Goal: Task Accomplishment & Management: Use online tool/utility

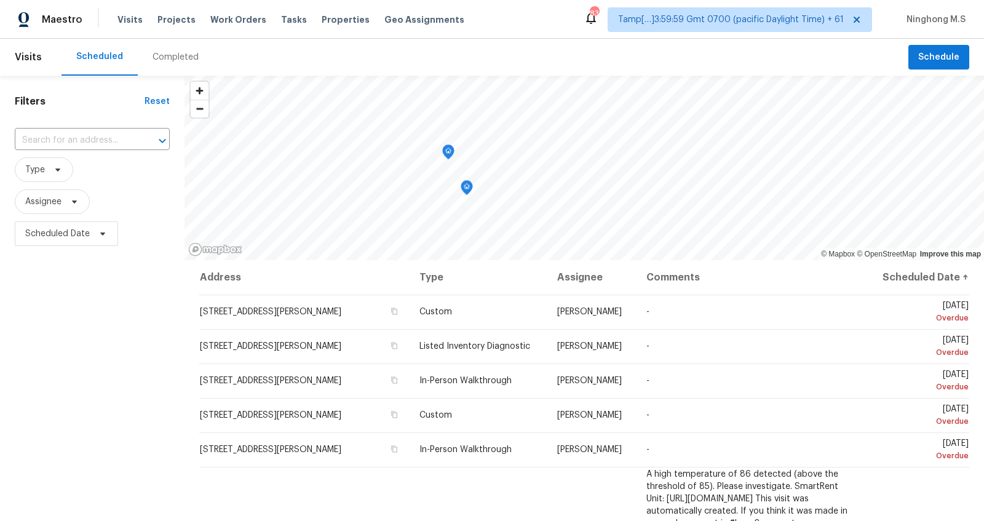
click at [33, 52] on span "Visits" at bounding box center [28, 57] width 27 height 27
click at [26, 59] on span "Visits" at bounding box center [28, 57] width 27 height 27
click at [18, 57] on span "Visits" at bounding box center [28, 57] width 27 height 27
click at [158, 53] on div "Completed" at bounding box center [175, 57] width 46 height 12
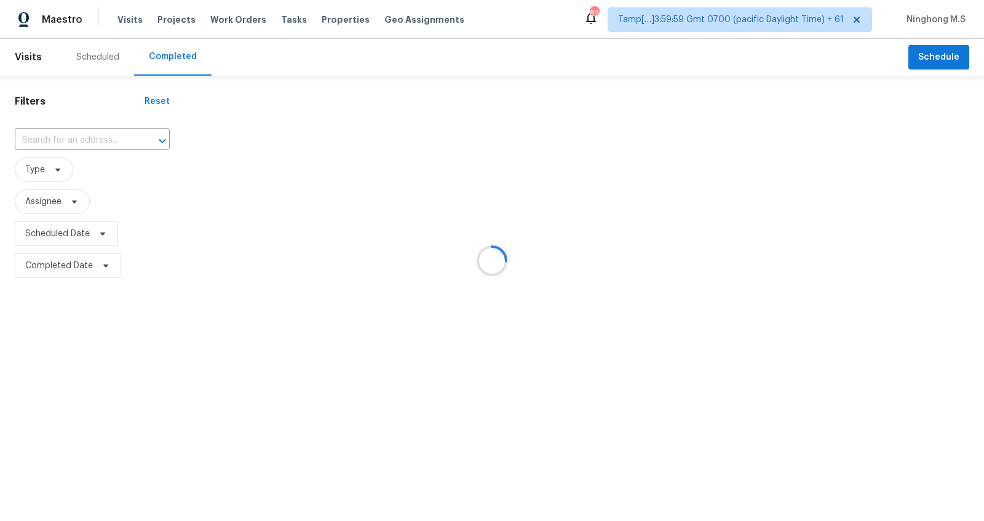
click at [288, 24] on div at bounding box center [492, 260] width 984 height 521
click at [275, 19] on div at bounding box center [492, 260] width 984 height 521
click at [285, 17] on div at bounding box center [492, 260] width 984 height 521
click at [276, 9] on div at bounding box center [492, 260] width 984 height 521
click at [282, 20] on div at bounding box center [492, 260] width 984 height 521
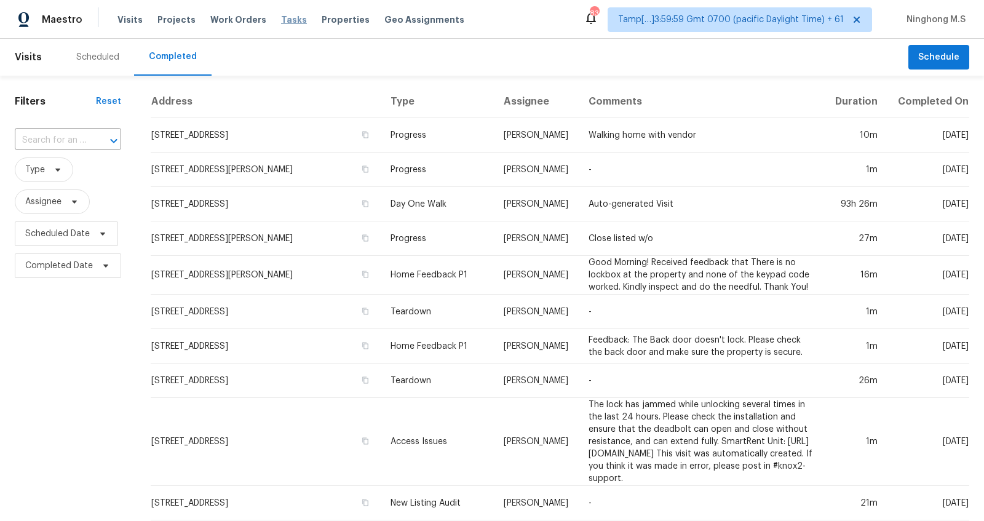
click at [285, 20] on span "Tasks" at bounding box center [294, 19] width 26 height 9
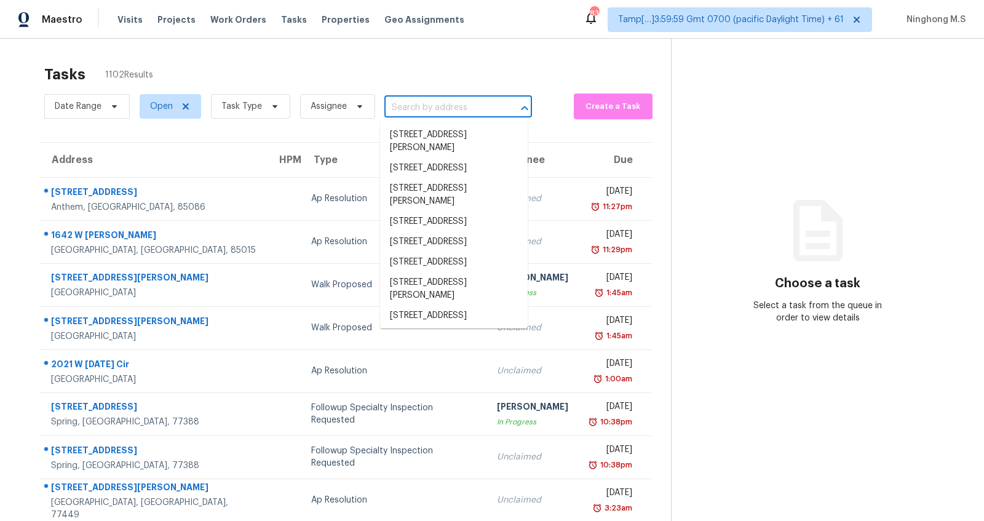
click at [417, 111] on input "text" at bounding box center [440, 107] width 113 height 19
paste input "1610 Karst Pond Ave North Las Vegas, NV, 89084"
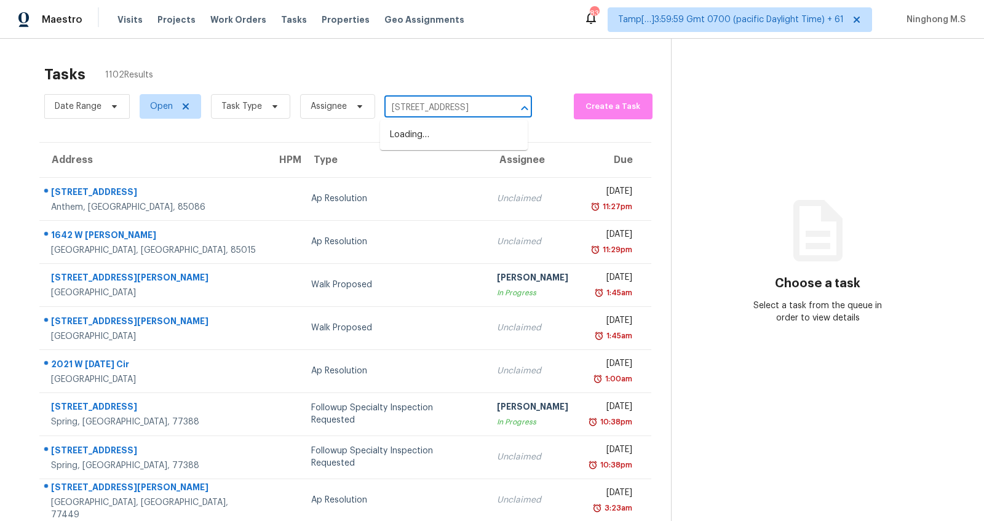
scroll to position [0, 89]
type input "1610 Karst Pond Ave North Las Vegas, NV, 89084"
click at [355, 108] on icon at bounding box center [360, 106] width 10 height 10
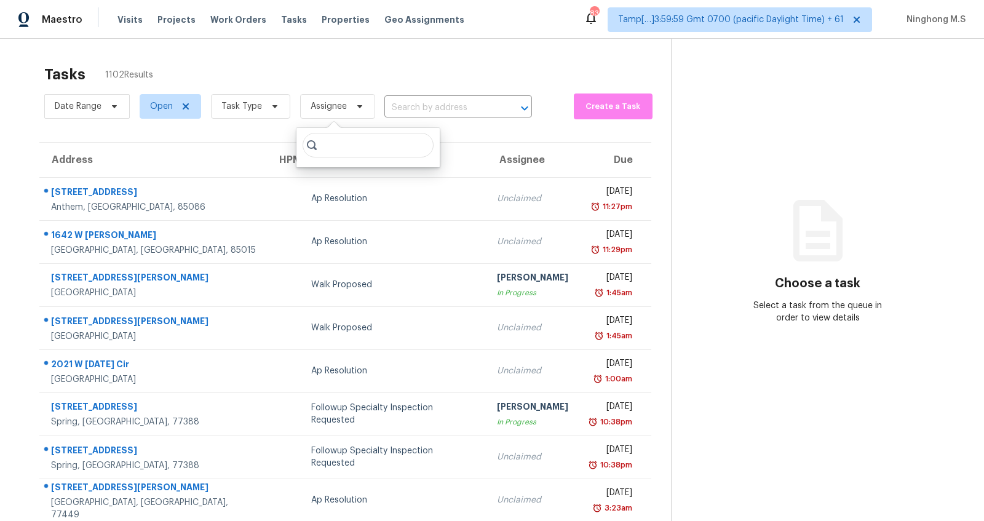
click at [346, 145] on input "search" at bounding box center [367, 145] width 131 height 25
click at [430, 116] on input "text" at bounding box center [440, 107] width 113 height 19
click at [444, 106] on input "text" at bounding box center [440, 107] width 113 height 19
click at [404, 108] on input "text" at bounding box center [440, 107] width 113 height 19
paste input "1610 Karst Pond Ave North Las Vegas, NV, 89084"
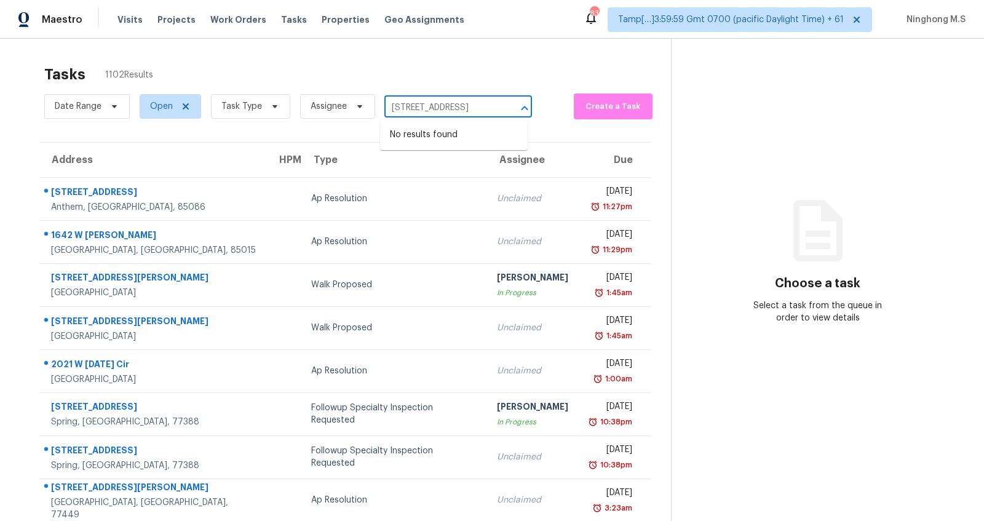
drag, startPoint x: 458, startPoint y: 106, endPoint x: 334, endPoint y: 104, distance: 124.2
click at [334, 104] on div "Date Range Open Task Type Assignee 1610 Karst Pond Ave North Las Vegas, NV, 890…" at bounding box center [287, 106] width 487 height 32
type input "1610 Karst Pond Ave North Las Vegas, NV, 89084"
click at [84, 104] on span "Date Range" at bounding box center [78, 106] width 47 height 12
click at [173, 22] on span "Projects" at bounding box center [176, 20] width 38 height 12
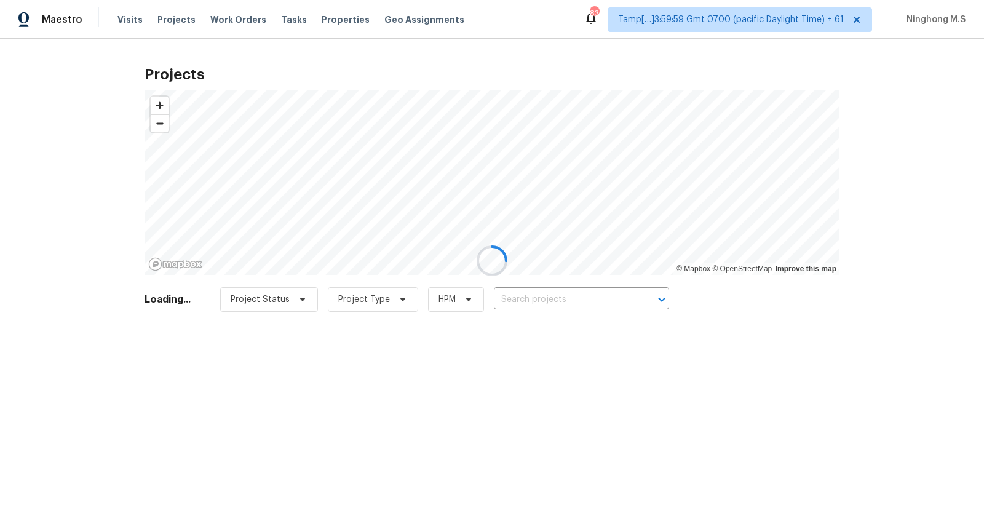
click at [240, 25] on div at bounding box center [492, 260] width 984 height 521
click at [239, 18] on div at bounding box center [492, 260] width 984 height 521
click at [229, 20] on div at bounding box center [492, 260] width 984 height 521
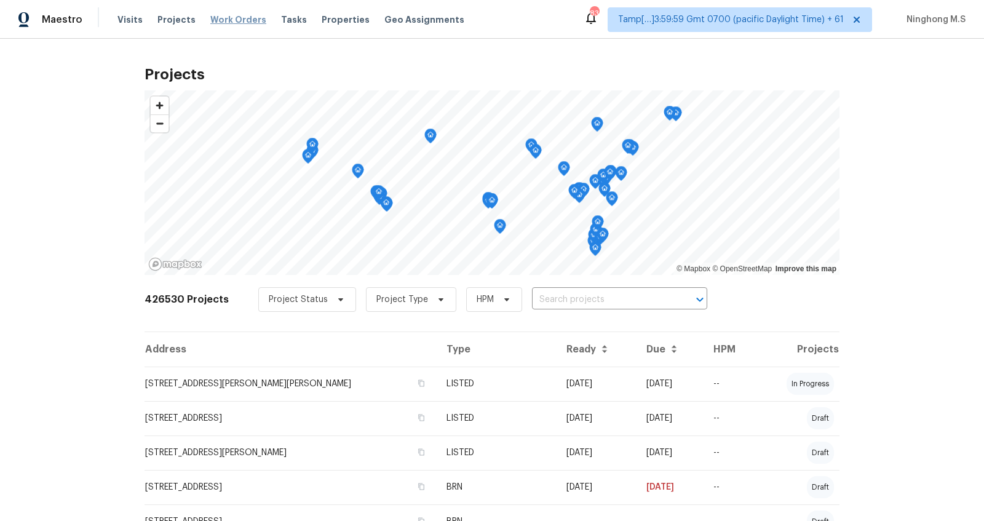
click at [227, 18] on span "Work Orders" at bounding box center [238, 20] width 56 height 12
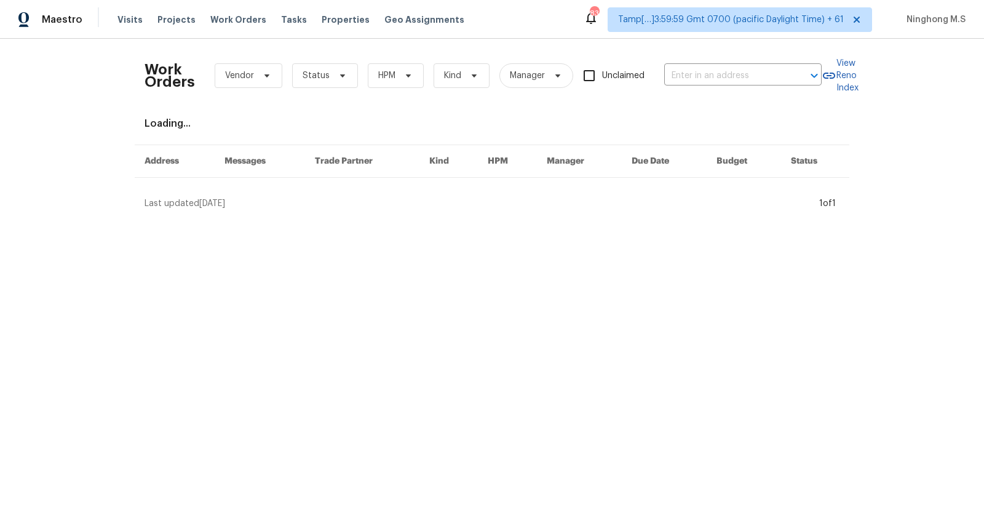
click at [281, 23] on div "Tasks" at bounding box center [294, 20] width 26 height 13
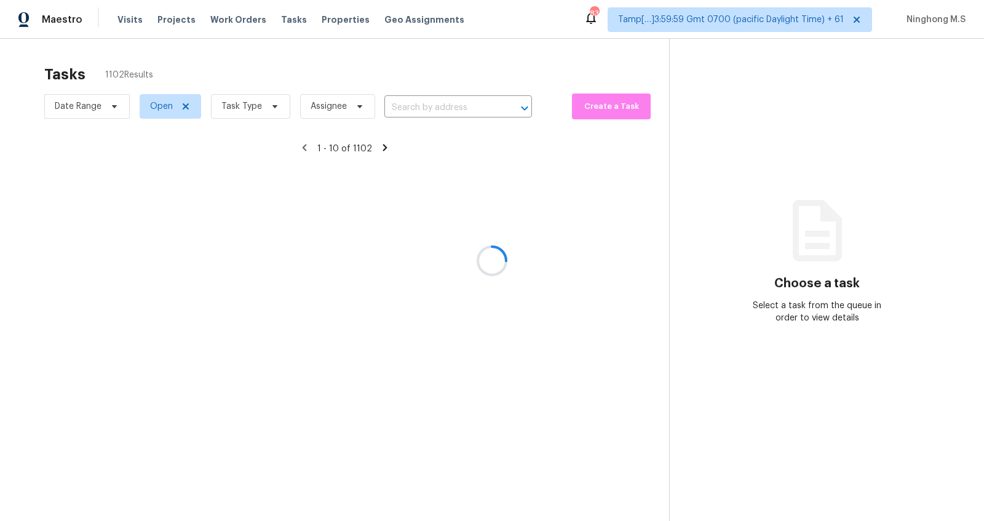
click at [341, 18] on div at bounding box center [492, 260] width 984 height 521
click at [332, 19] on div at bounding box center [492, 260] width 984 height 521
click at [328, 17] on div at bounding box center [492, 260] width 984 height 521
click at [326, 20] on div at bounding box center [492, 260] width 984 height 521
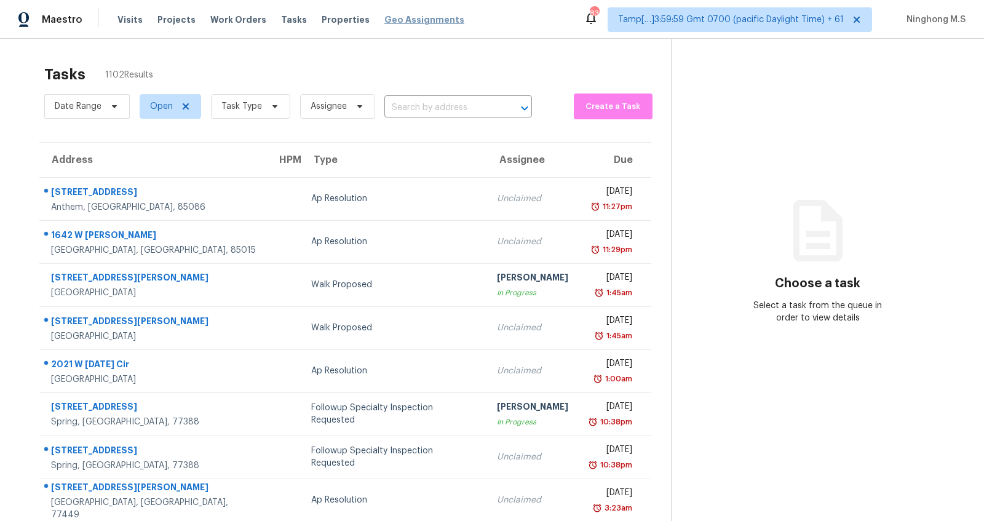
click at [395, 22] on span "Geo Assignments" at bounding box center [424, 20] width 80 height 12
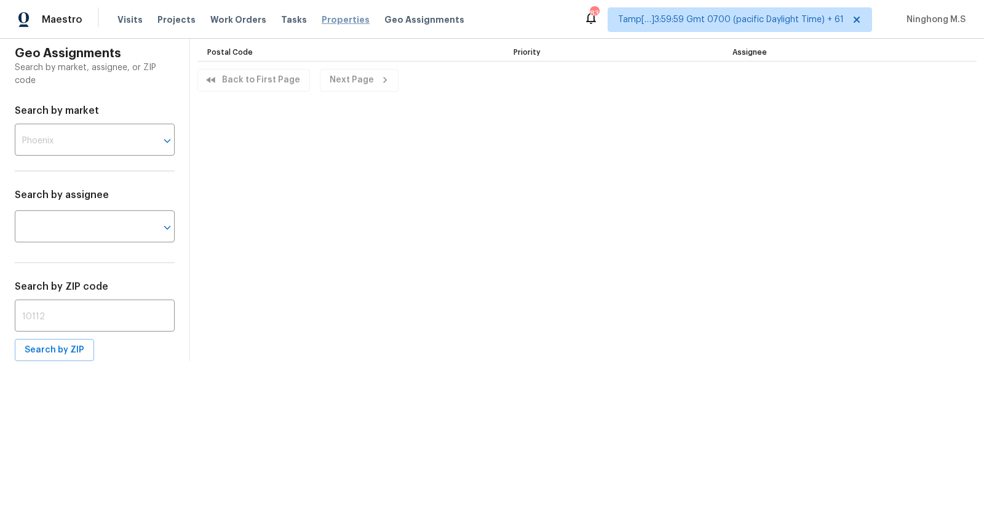
click at [339, 23] on span "Properties" at bounding box center [345, 20] width 48 height 12
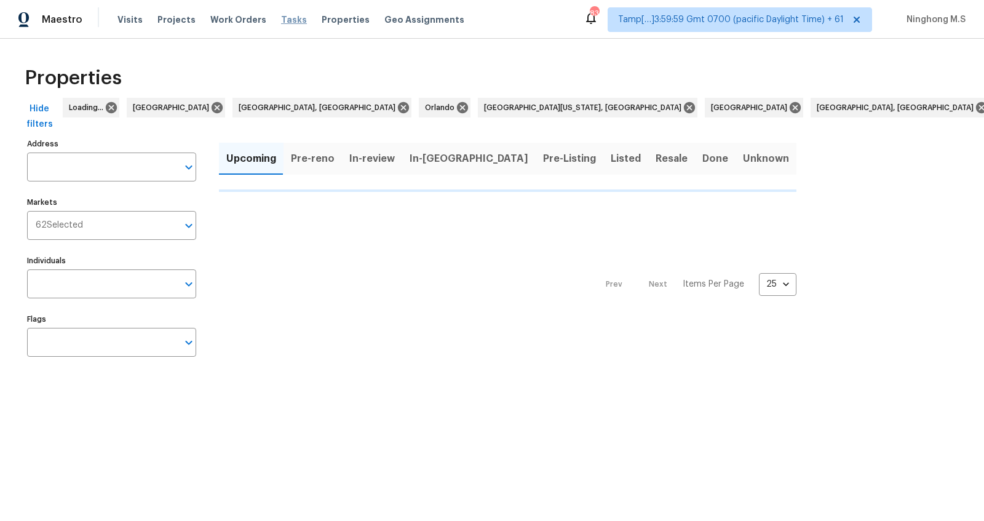
click at [281, 16] on span "Tasks" at bounding box center [294, 19] width 26 height 9
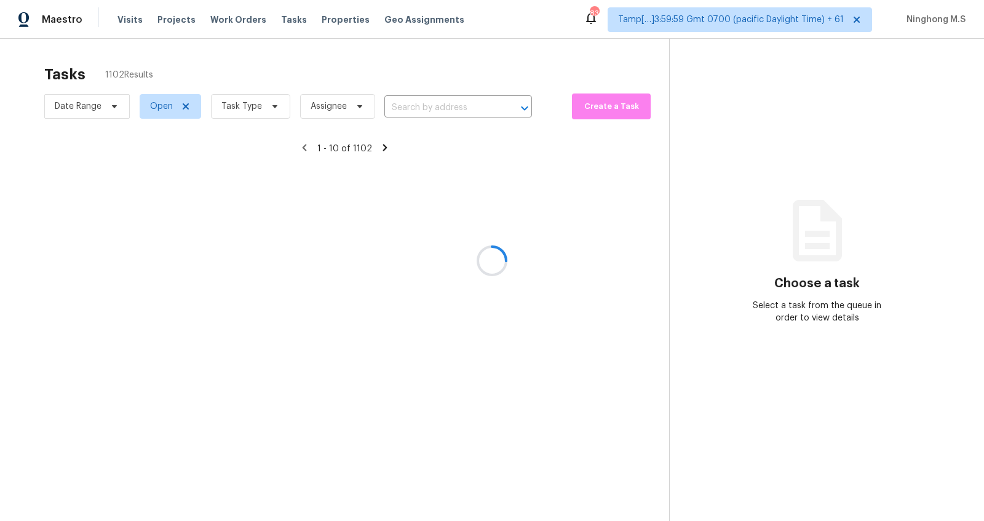
click at [222, 17] on div at bounding box center [492, 260] width 984 height 521
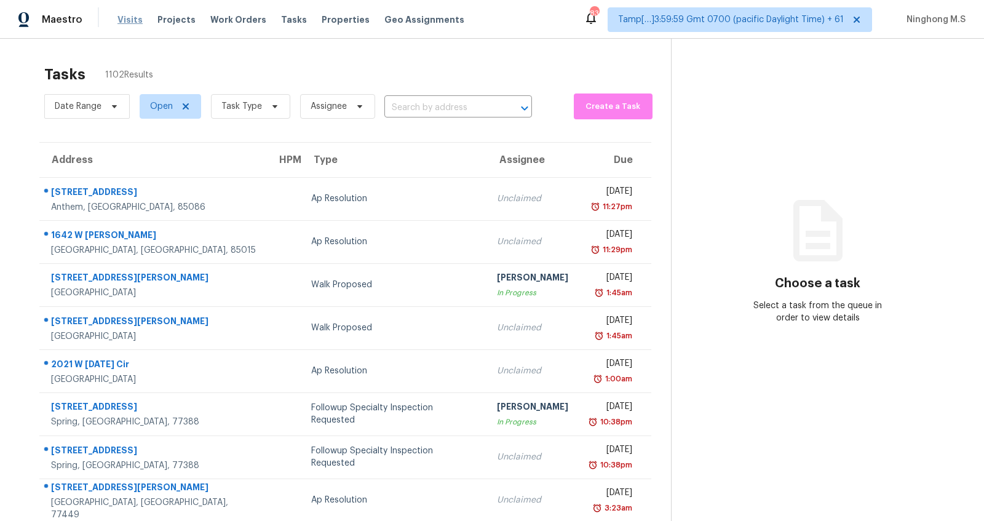
click at [127, 19] on span "Visits" at bounding box center [129, 20] width 25 height 12
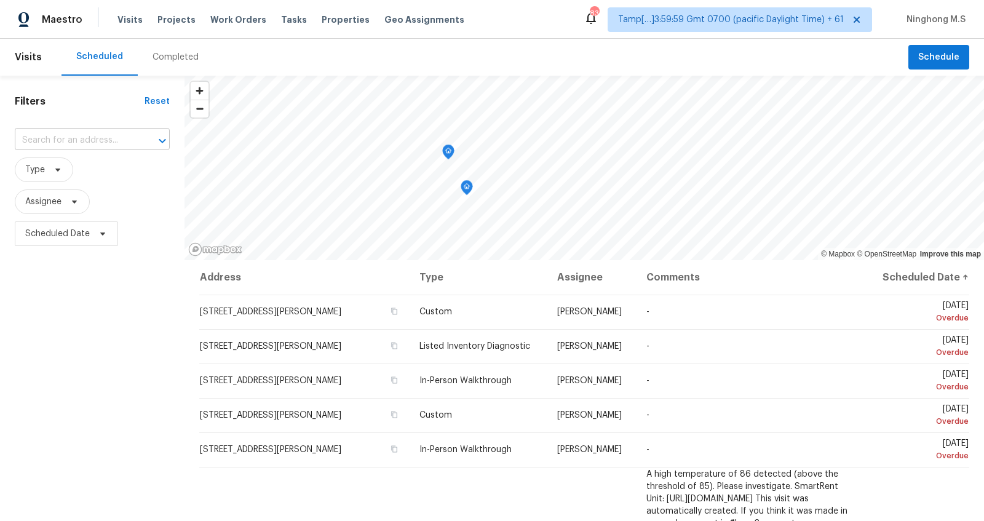
click at [88, 133] on input "text" at bounding box center [75, 140] width 120 height 19
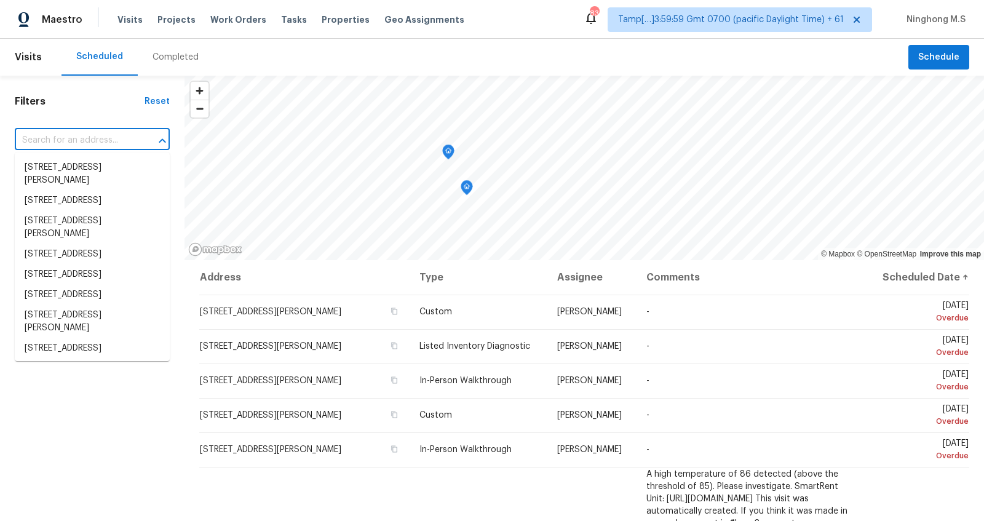
paste input "1610 Karst Pond Ave North Las Vegas, NV, 89084"
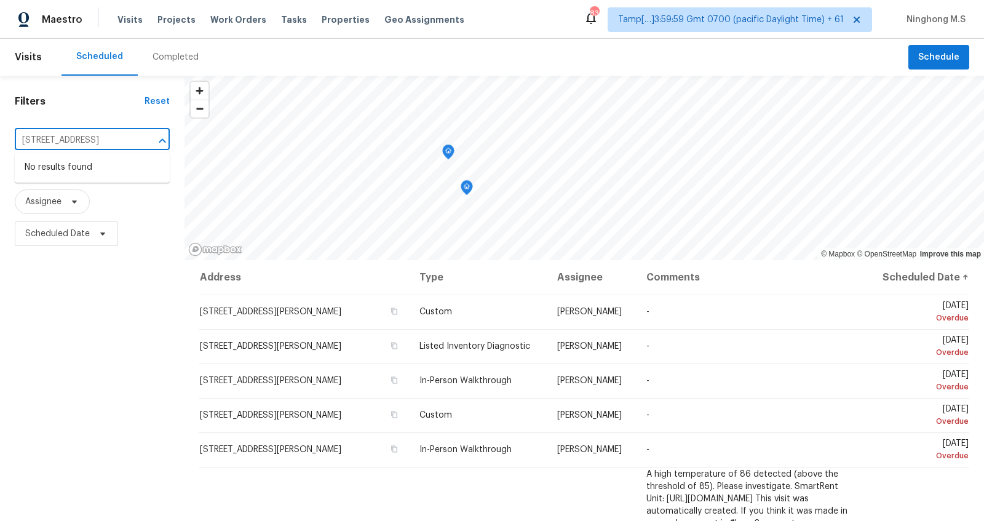
drag, startPoint x: 142, startPoint y: 143, endPoint x: 0, endPoint y: 142, distance: 142.0
click at [0, 142] on div "Filters Reset 1610 Karst Pond Ave North Las Vegas, NV, 89084 ​ Type Assignee Sc…" at bounding box center [92, 376] width 184 height 601
drag, startPoint x: 138, startPoint y: 141, endPoint x: 12, endPoint y: 133, distance: 126.3
click at [12, 133] on div "Filters Reset 1610 Karst Pond Ave North Las Vegas, NV, 89084 ​ Type Assignee Sc…" at bounding box center [92, 376] width 184 height 601
type input "1610 Karst Pond Ave North Las Vegas, NV, 89"
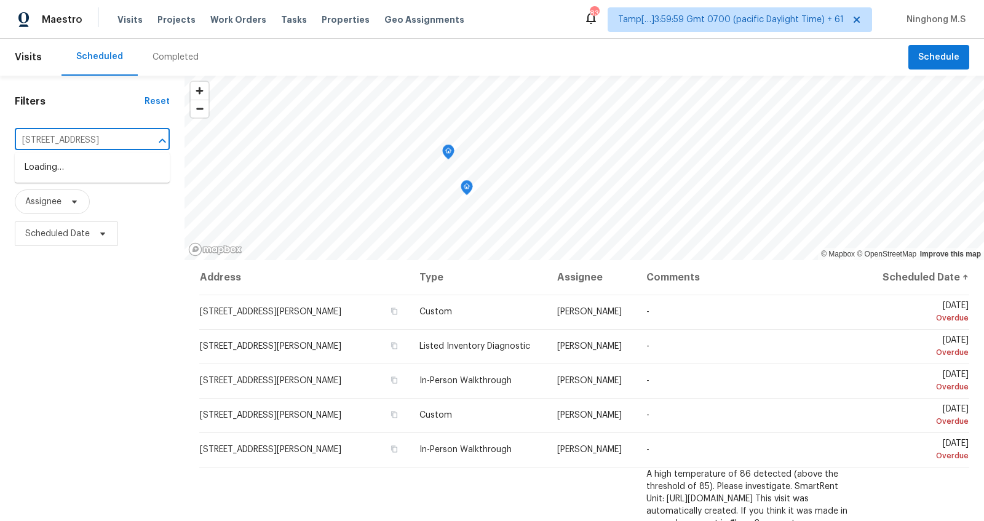
scroll to position [0, 65]
click at [59, 137] on input "1610 Karst Pond Ave North Las Vegas, NV, 89" at bounding box center [75, 140] width 120 height 19
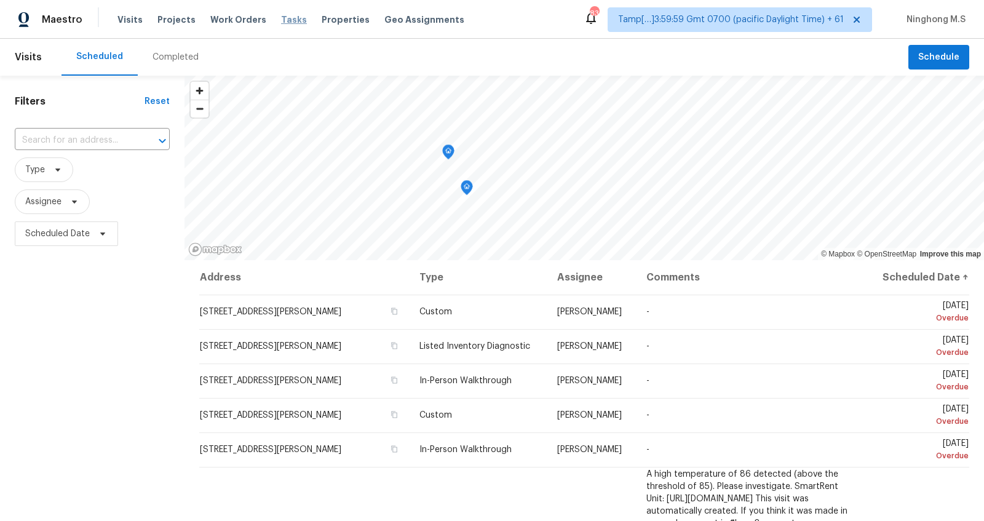
click at [282, 18] on span "Tasks" at bounding box center [294, 19] width 26 height 9
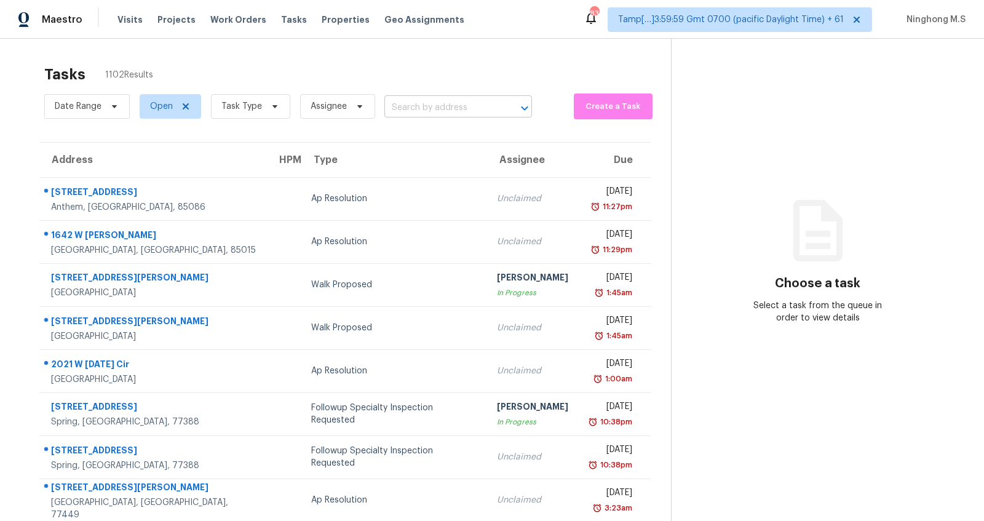
click at [406, 107] on input "text" at bounding box center [440, 107] width 113 height 19
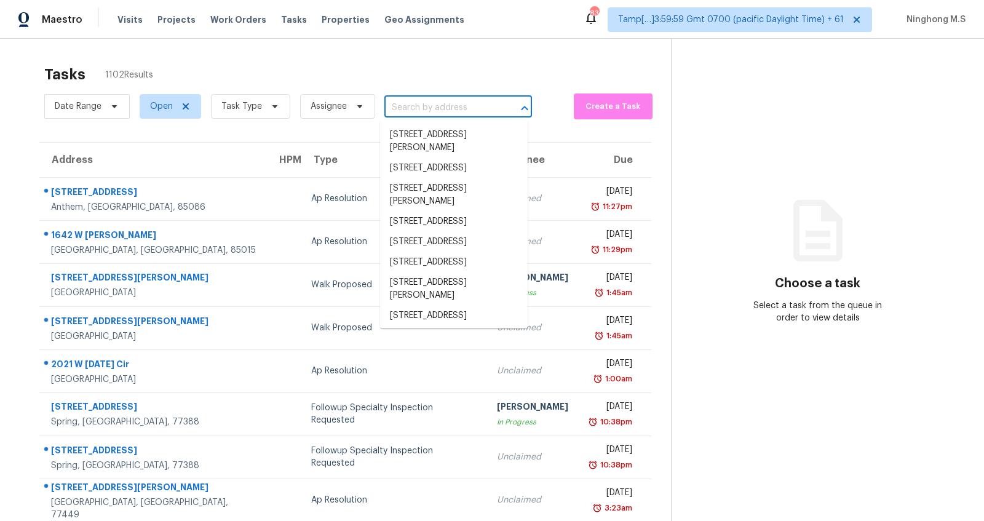
paste input "1610 Karst Pond Ave North Las Vegas, NV, 89084"
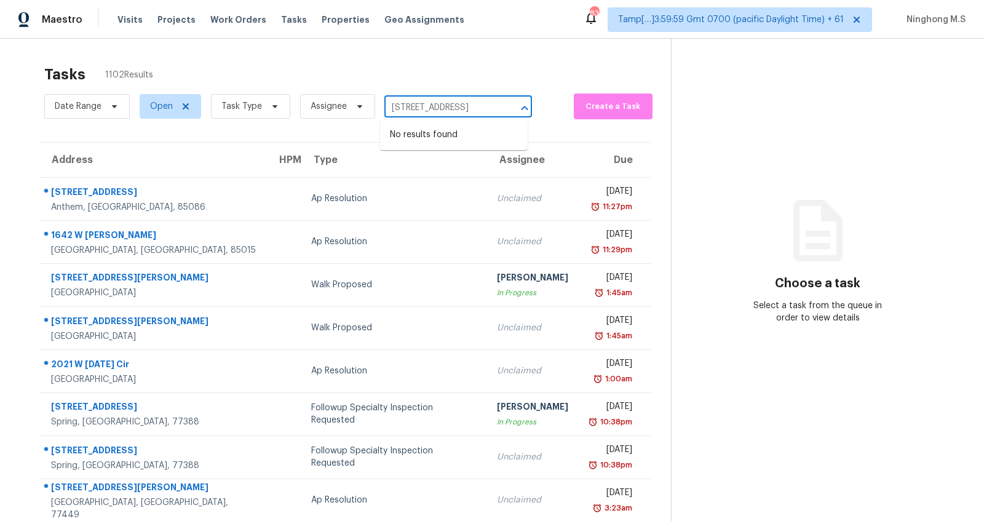
scroll to position [0, 89]
type input "1610 Karst Pond Ave North Las Vegas, NV, 89084"
click at [273, 107] on icon at bounding box center [275, 106] width 10 height 10
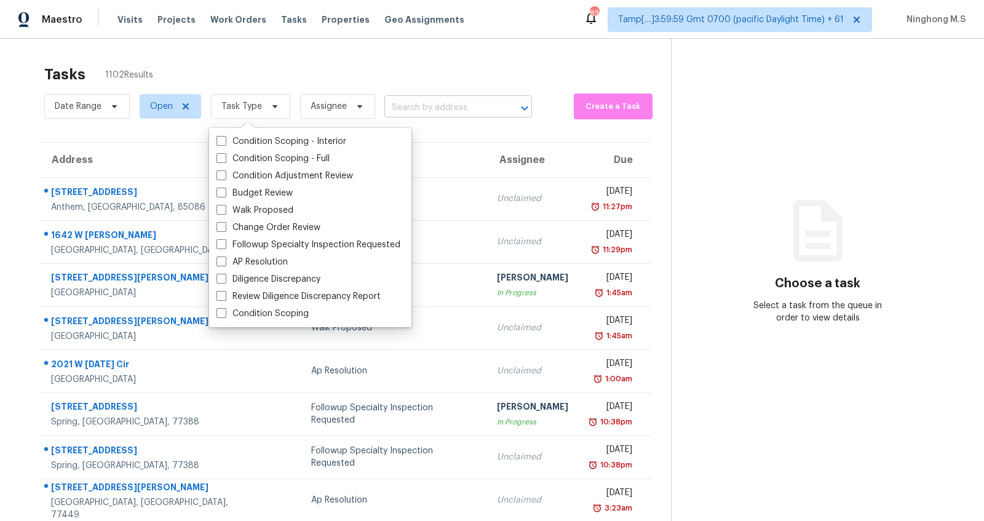
click at [459, 110] on input "text" at bounding box center [440, 107] width 113 height 19
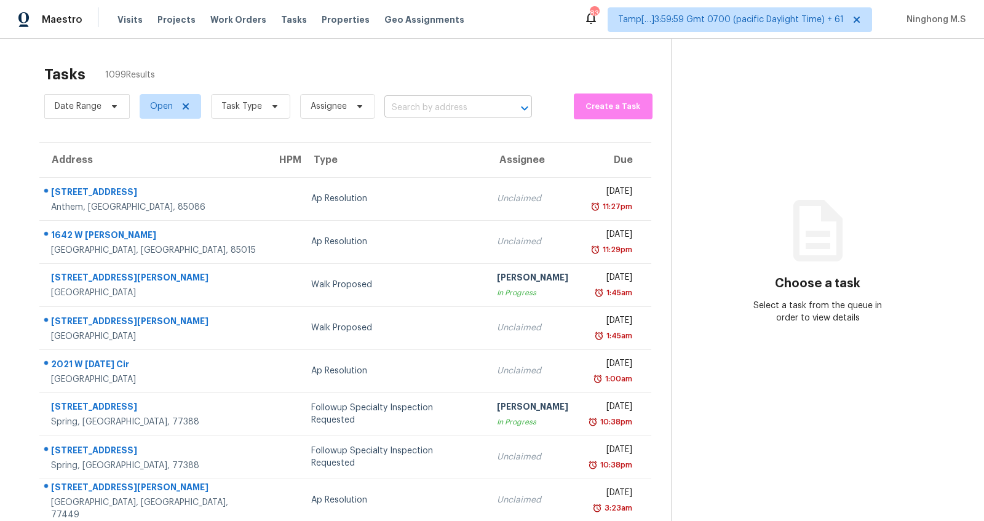
click at [409, 109] on input "text" at bounding box center [440, 107] width 113 height 19
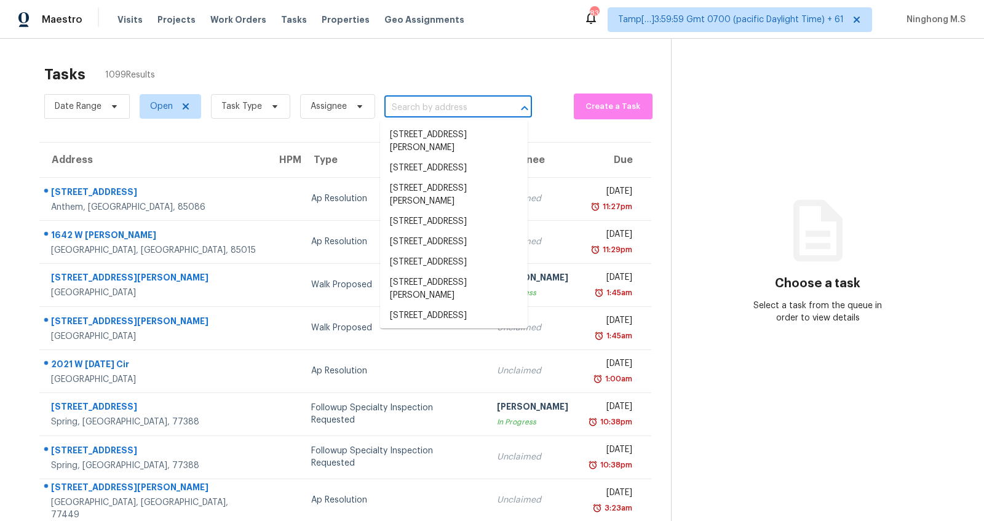
paste input "[STREET_ADDRESS]"
type input "[STREET_ADDRESS]"
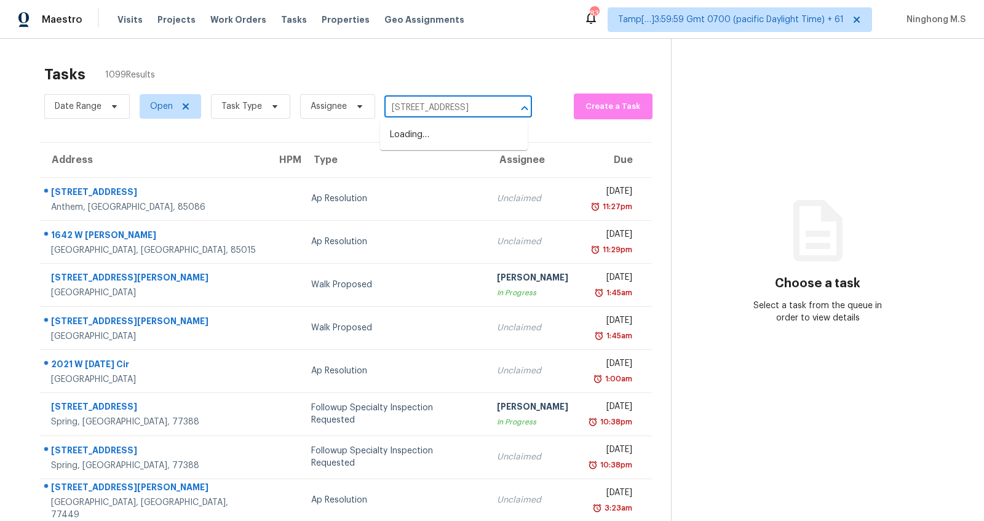
scroll to position [0, 90]
click at [446, 129] on li "[STREET_ADDRESS]" at bounding box center [454, 135] width 148 height 20
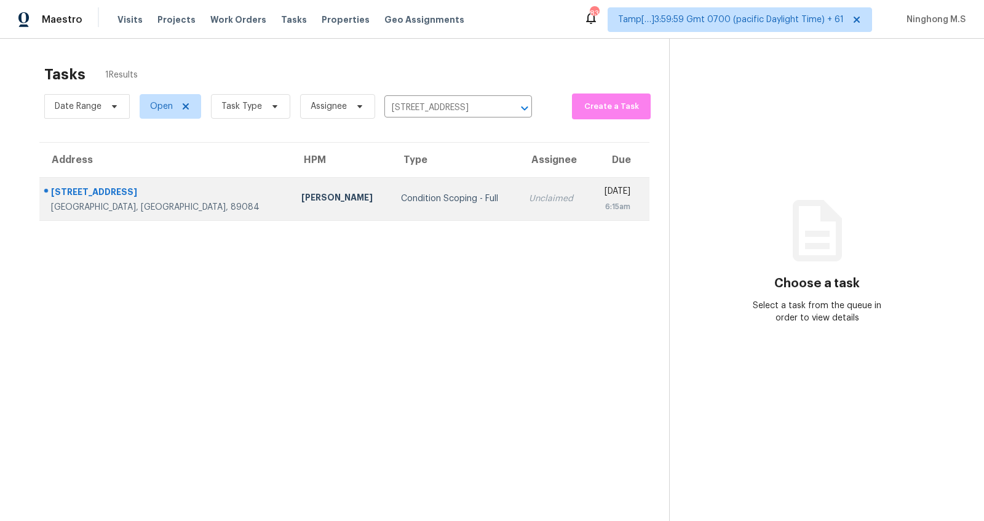
click at [401, 199] on div "Condition Scoping - Full" at bounding box center [455, 198] width 108 height 12
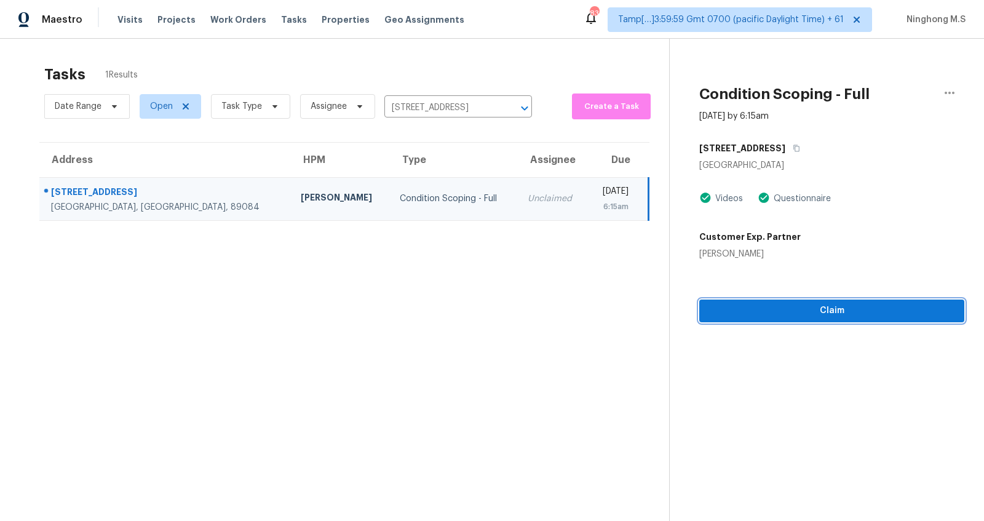
click at [805, 314] on span "Claim" at bounding box center [831, 310] width 245 height 15
click at [823, 310] on span "Start Assessment" at bounding box center [831, 310] width 245 height 15
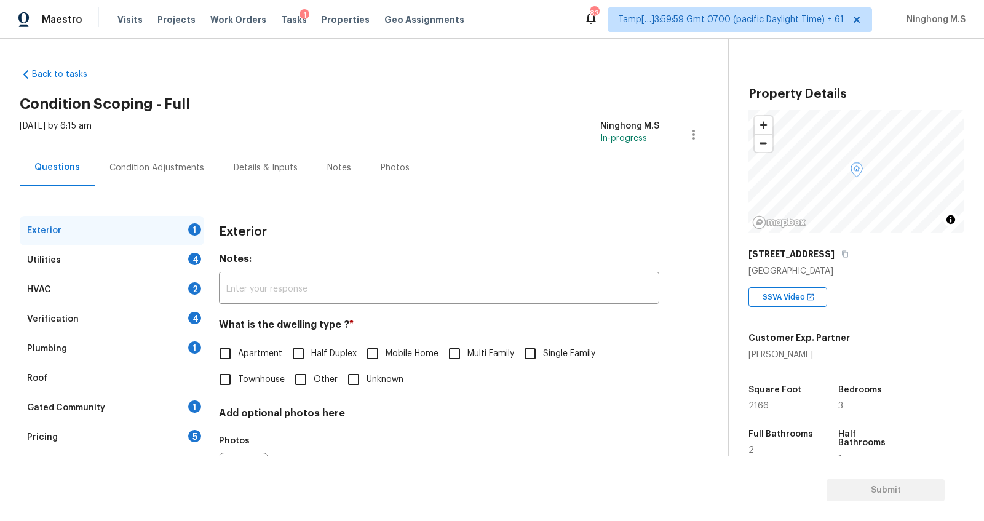
click at [181, 160] on div "Condition Adjustments" at bounding box center [157, 167] width 124 height 36
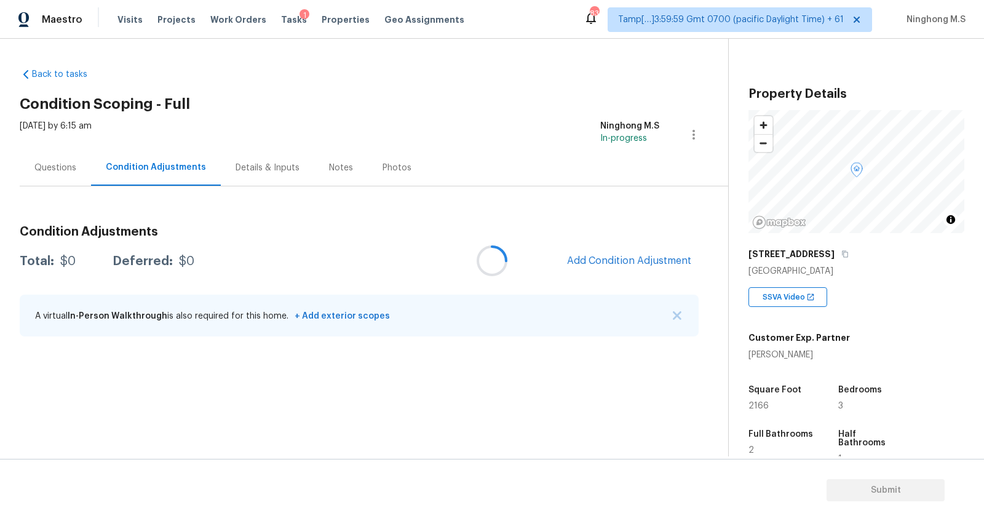
click at [274, 175] on div at bounding box center [492, 260] width 984 height 521
click at [373, 178] on div at bounding box center [492, 260] width 984 height 521
click at [387, 167] on div "Photos" at bounding box center [396, 168] width 29 height 12
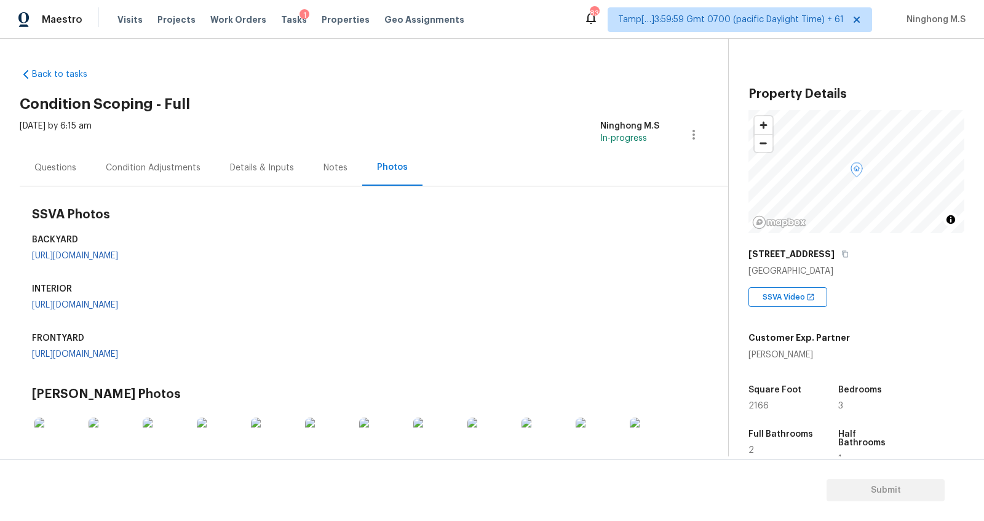
click at [327, 164] on div "Notes" at bounding box center [335, 168] width 24 height 12
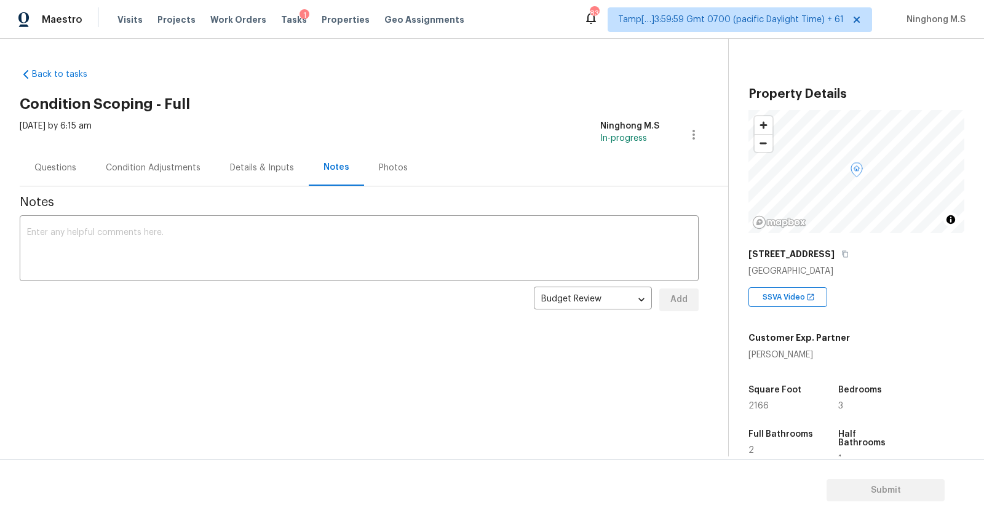
click at [388, 172] on div "Photos" at bounding box center [393, 168] width 29 height 12
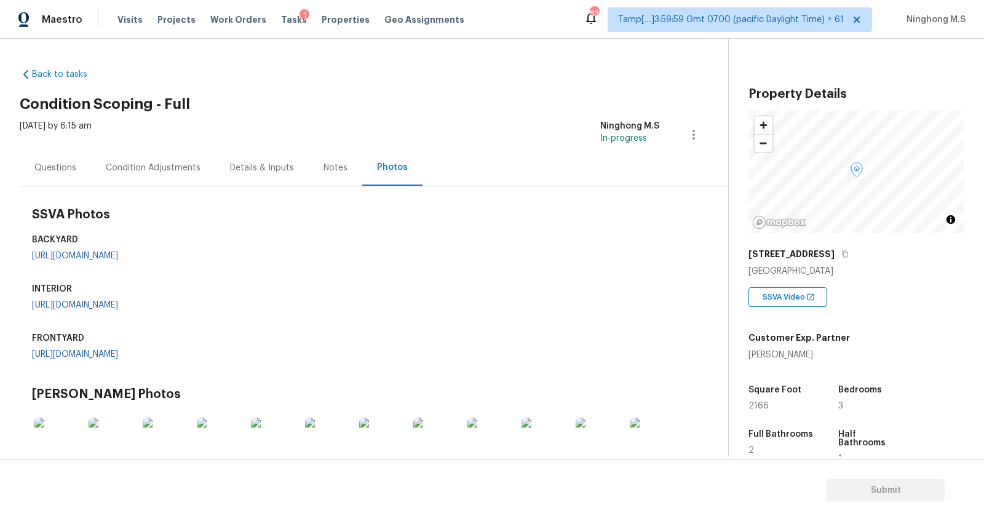
click at [271, 166] on div "Details & Inputs" at bounding box center [262, 168] width 64 height 12
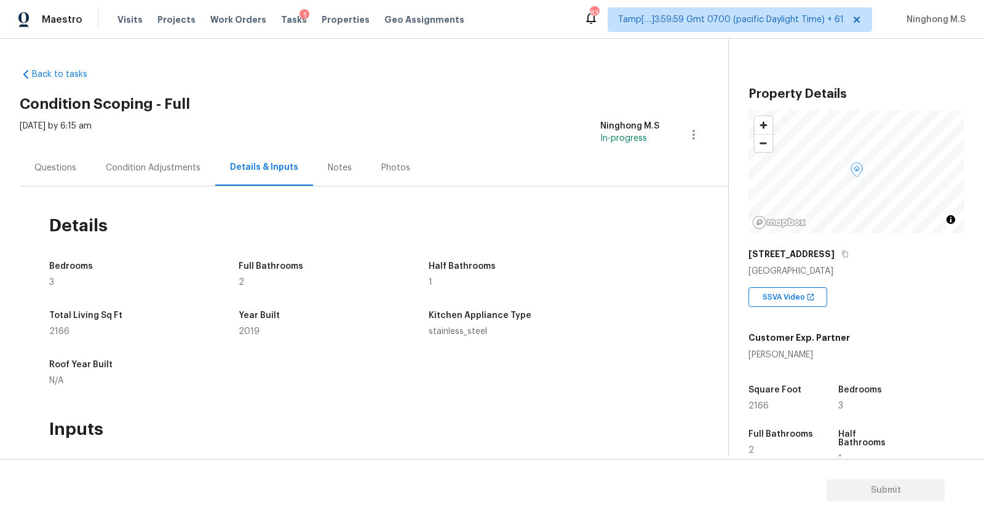
click at [178, 168] on div "Condition Adjustments" at bounding box center [153, 168] width 95 height 12
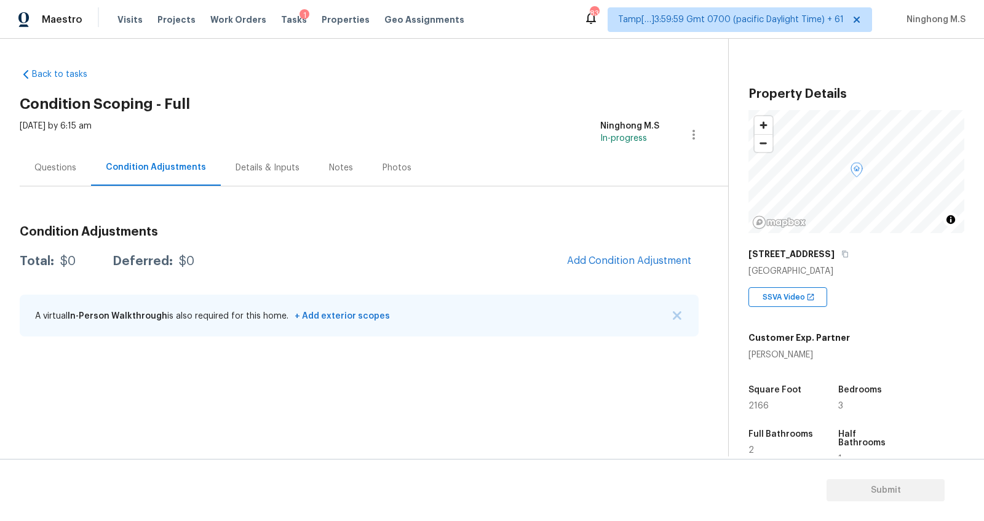
click at [57, 171] on div "Questions" at bounding box center [55, 168] width 42 height 12
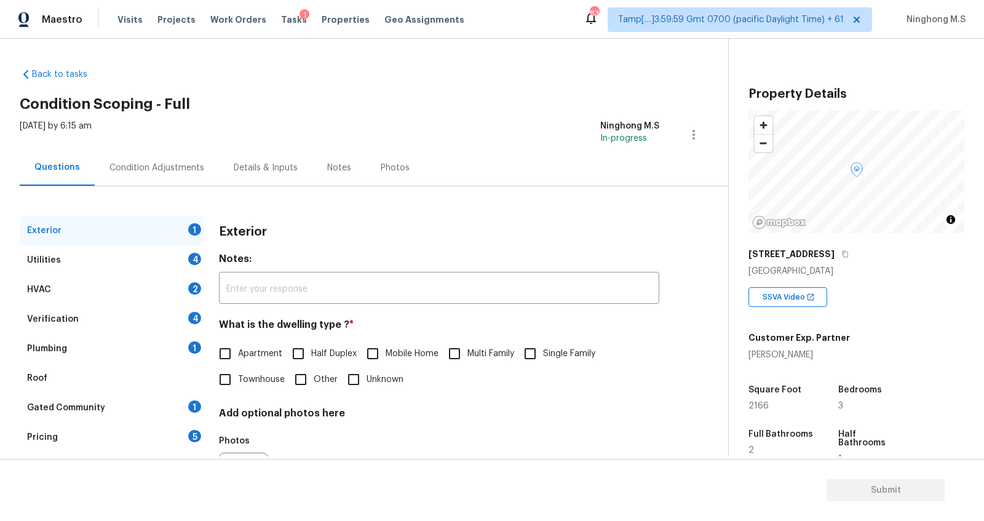
click at [248, 167] on div "Details & Inputs" at bounding box center [266, 168] width 64 height 12
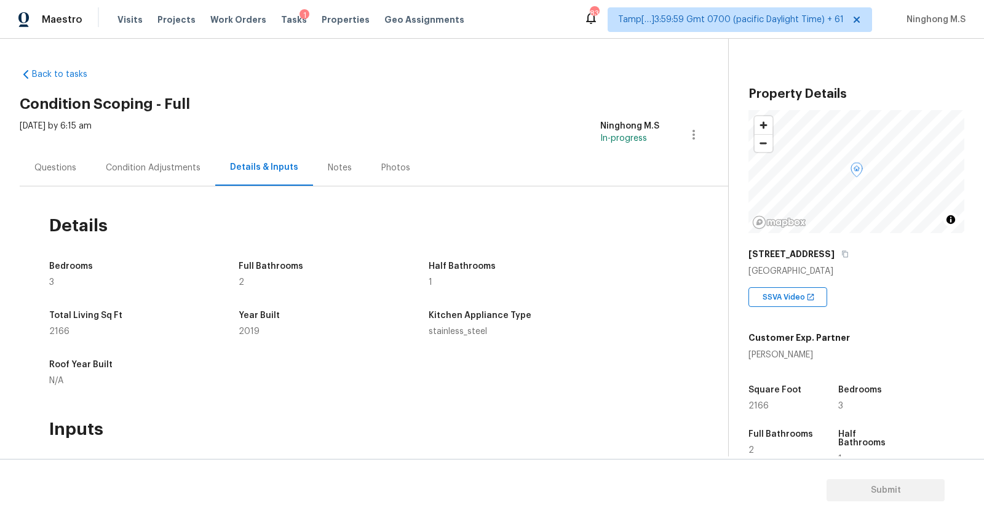
click at [334, 174] on div "Notes" at bounding box center [339, 167] width 53 height 36
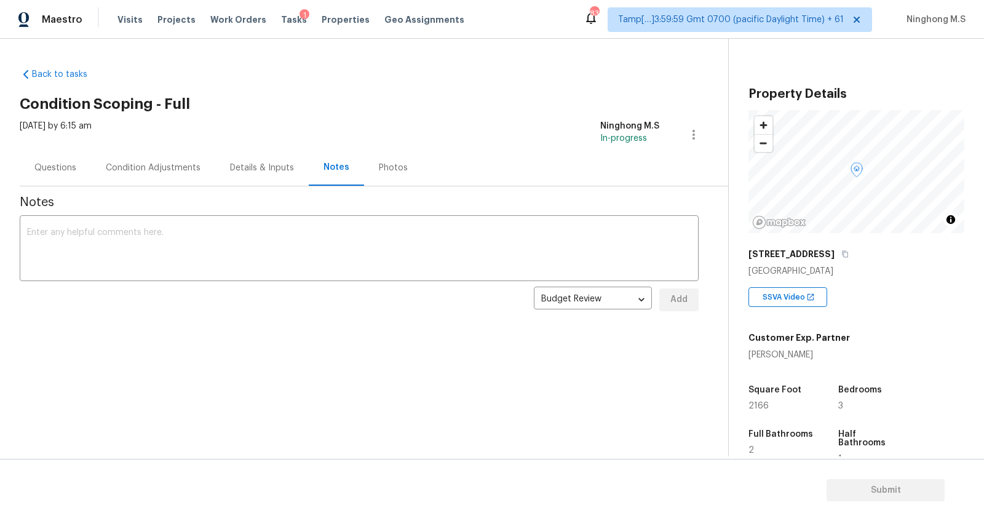
click at [393, 162] on div "Photos" at bounding box center [393, 168] width 29 height 12
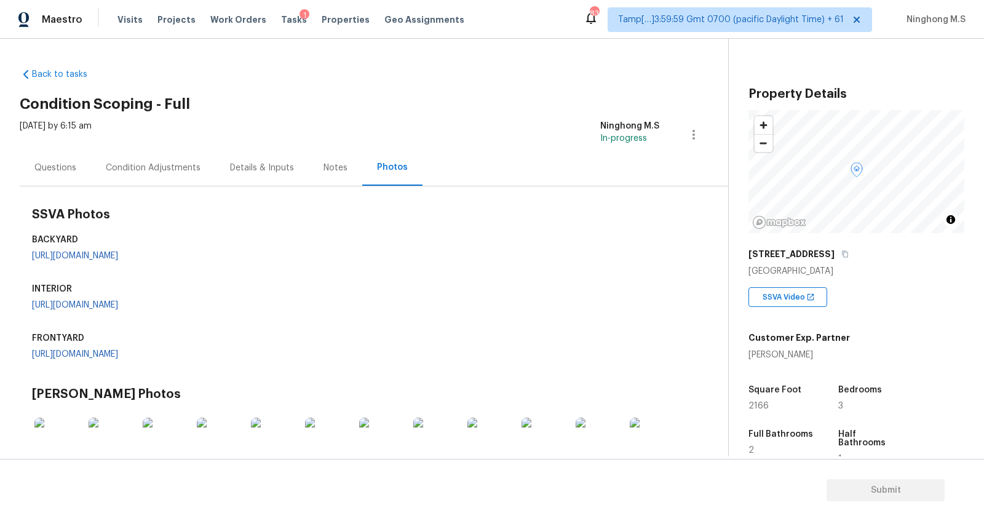
click at [339, 164] on div "Notes" at bounding box center [335, 168] width 24 height 12
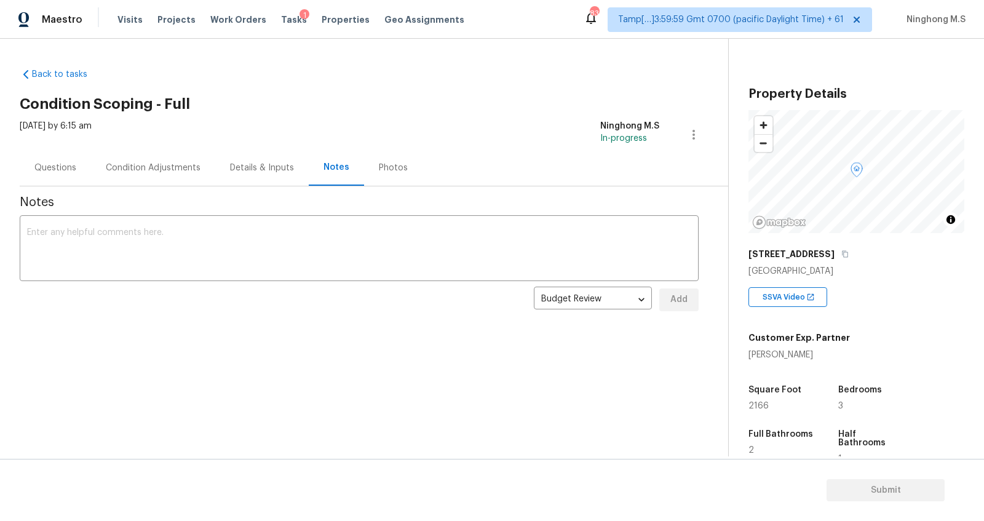
click at [285, 168] on div "Details & Inputs" at bounding box center [262, 168] width 64 height 12
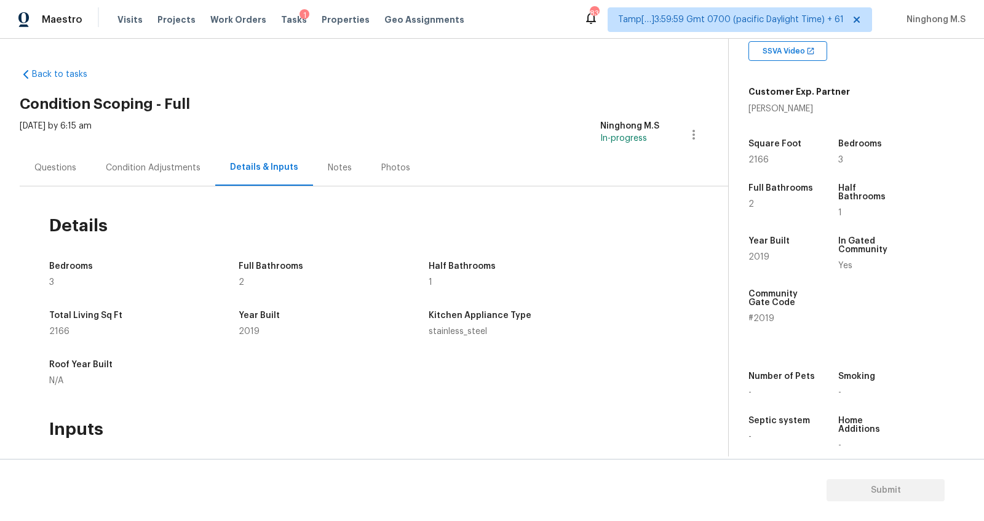
click at [151, 162] on div "Condition Adjustments" at bounding box center [153, 168] width 95 height 12
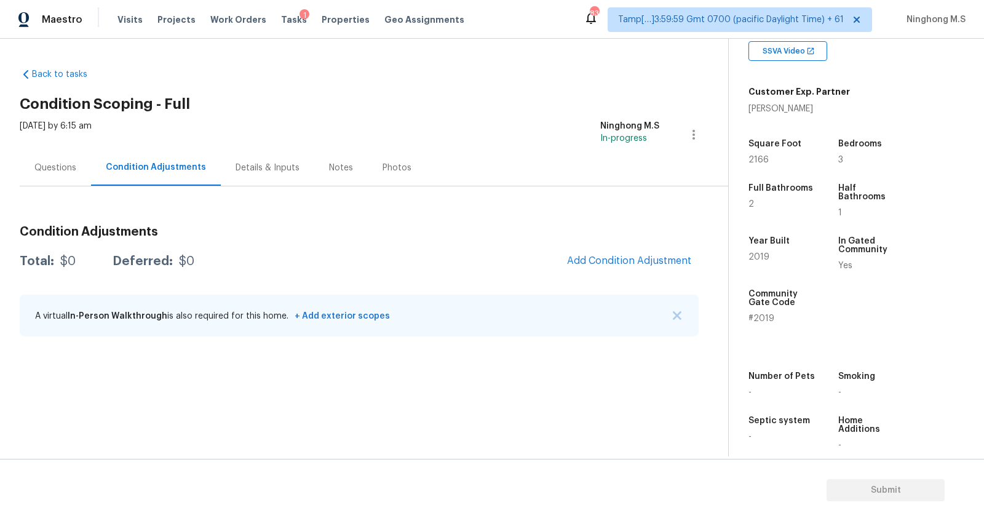
click at [368, 162] on div "Photos" at bounding box center [397, 167] width 58 height 36
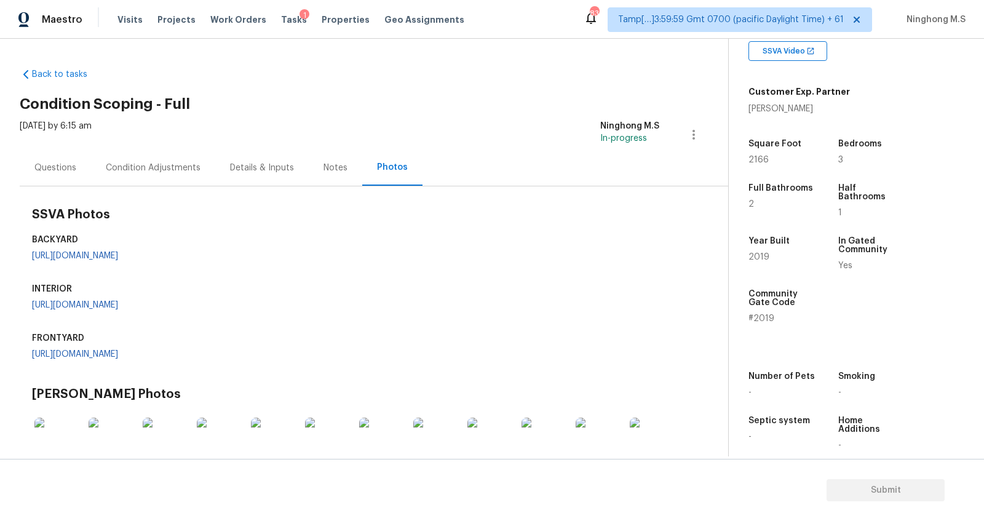
click at [335, 170] on div "Notes" at bounding box center [335, 168] width 24 height 12
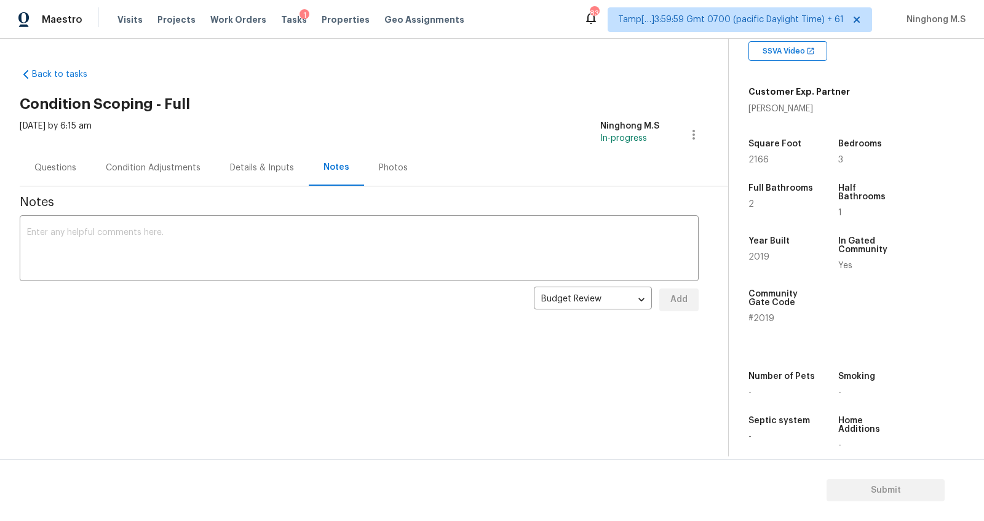
click at [264, 166] on div "Details & Inputs" at bounding box center [262, 168] width 64 height 12
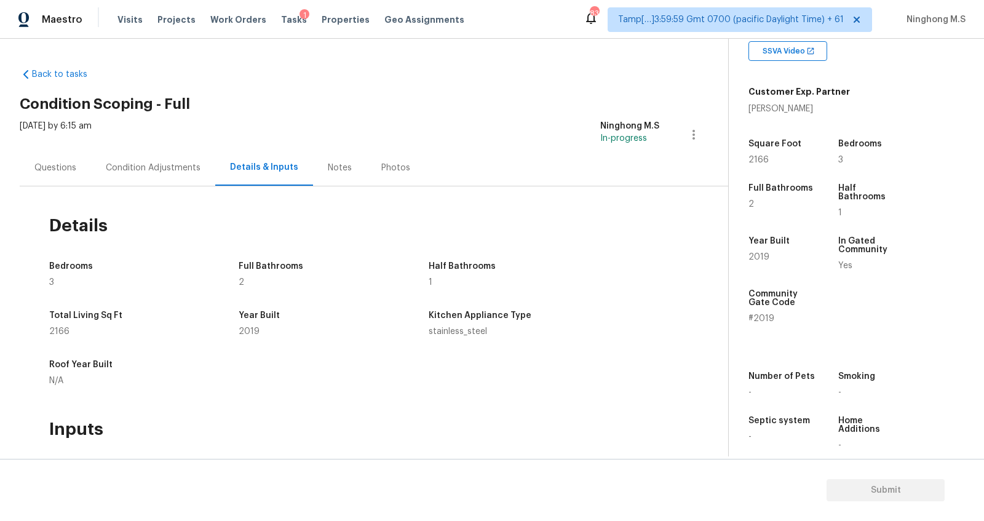
click at [144, 164] on div "Condition Adjustments" at bounding box center [153, 168] width 95 height 12
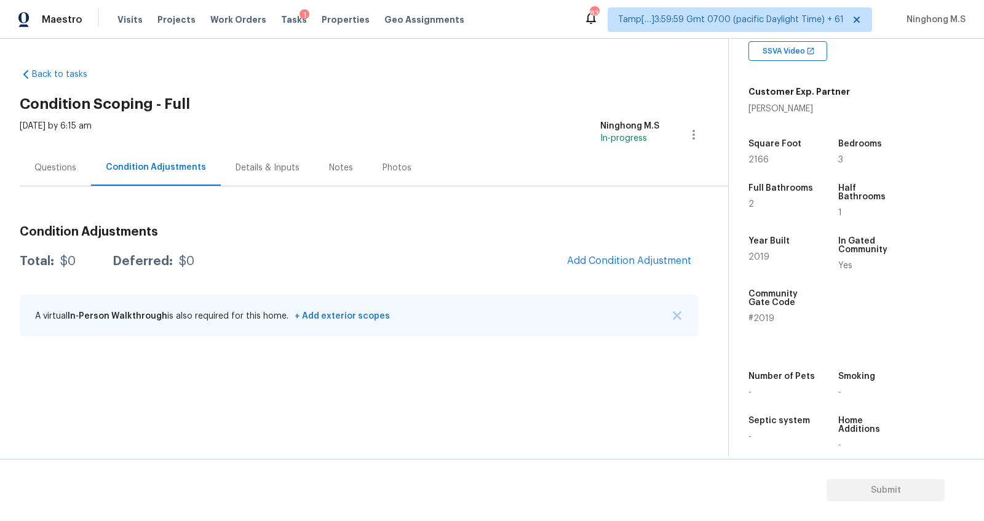
click at [68, 162] on div "Questions" at bounding box center [55, 168] width 42 height 12
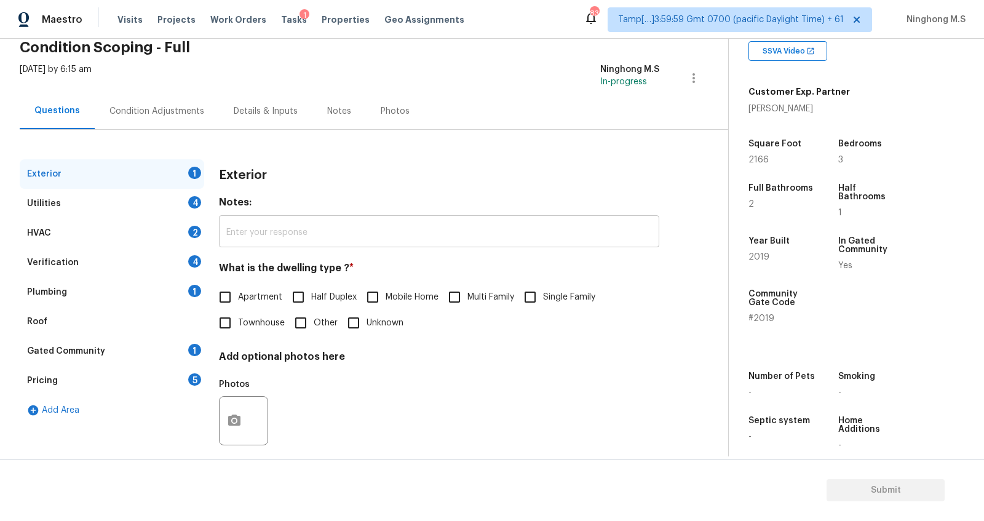
scroll to position [71, 0]
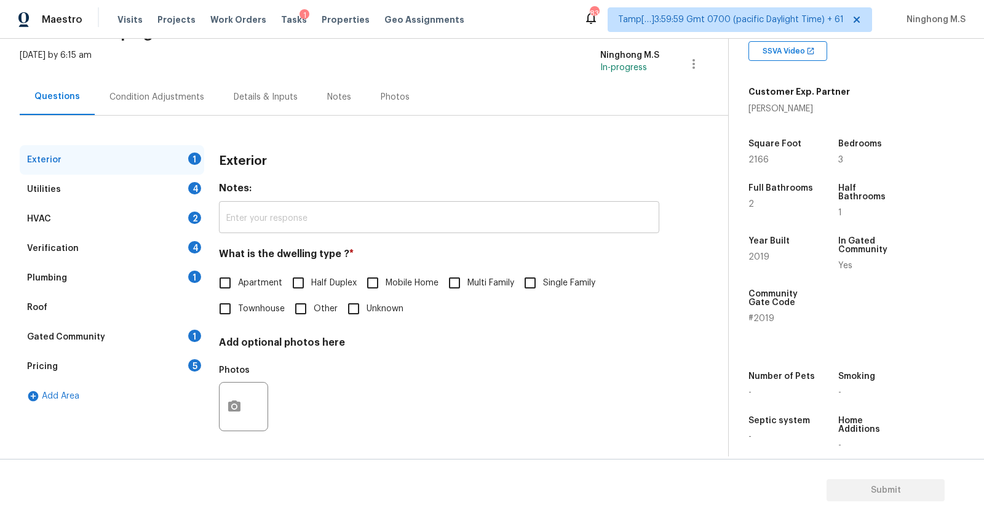
click at [342, 217] on input "text" at bounding box center [439, 218] width 440 height 29
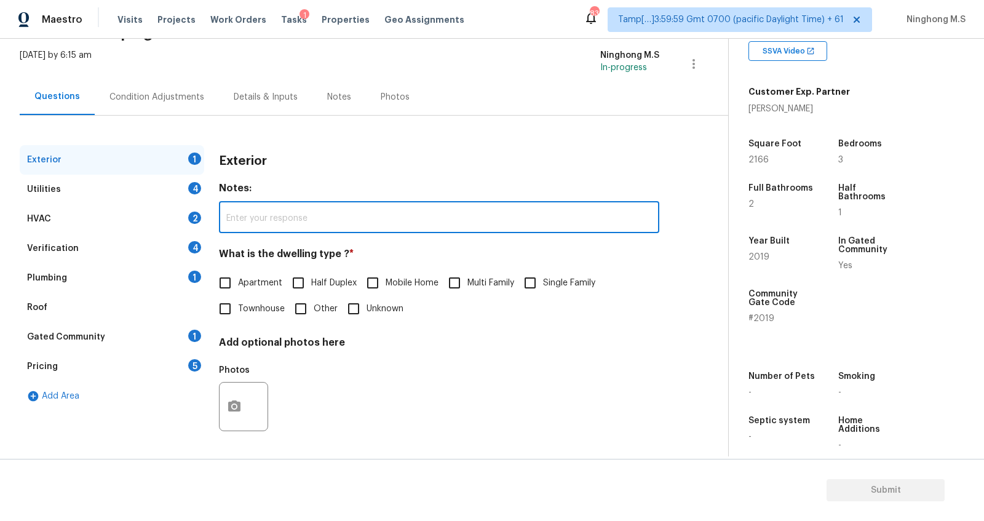
scroll to position [103, 0]
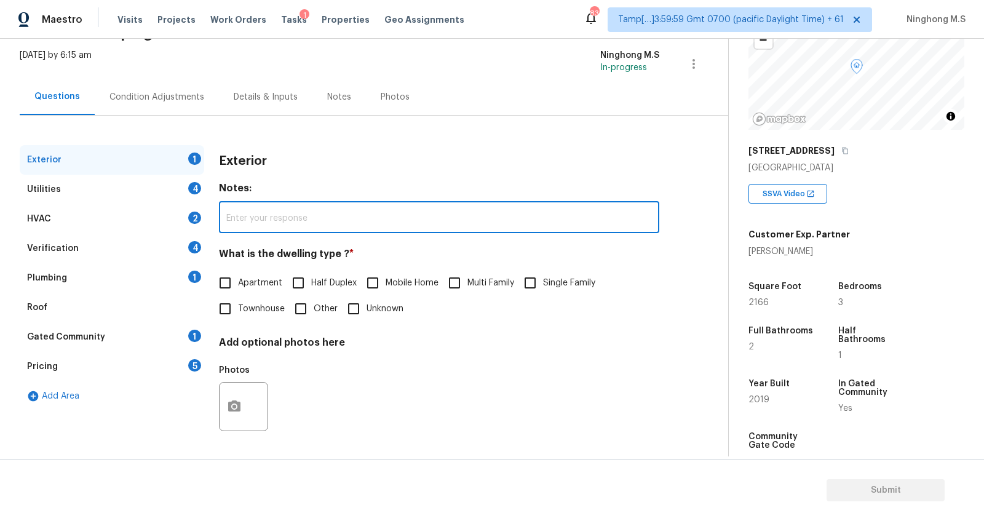
click at [530, 277] on input "Single Family" at bounding box center [530, 283] width 26 height 26
checkbox input "true"
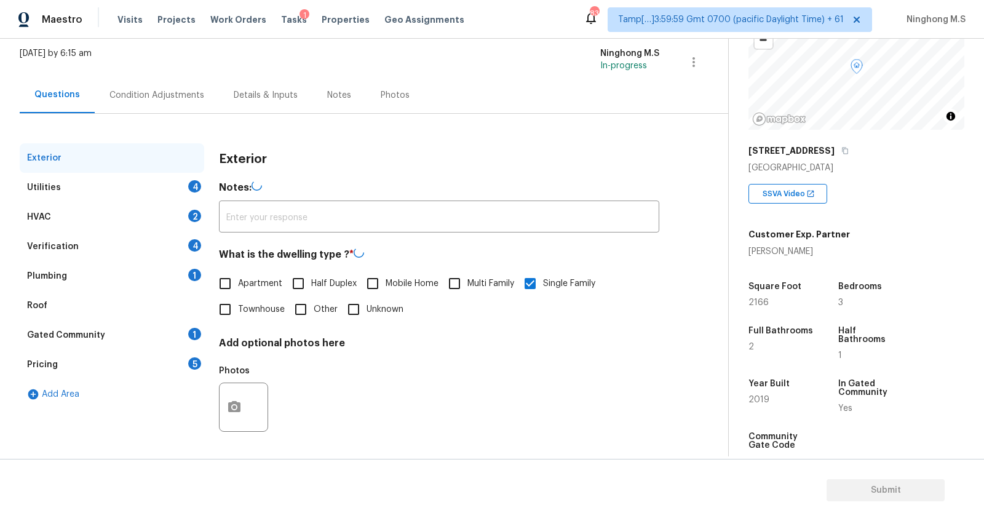
scroll to position [71, 0]
click at [48, 188] on div "Utilities" at bounding box center [44, 189] width 34 height 12
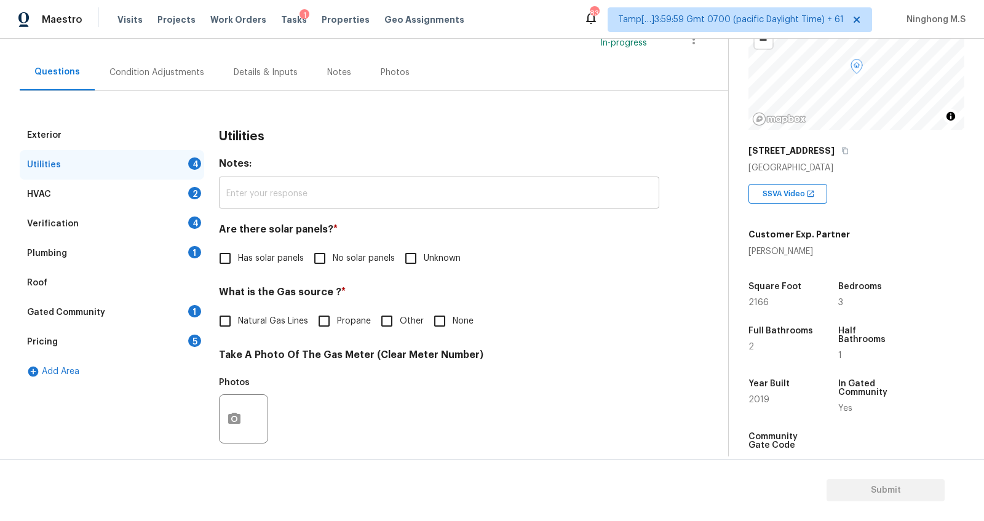
scroll to position [104, 0]
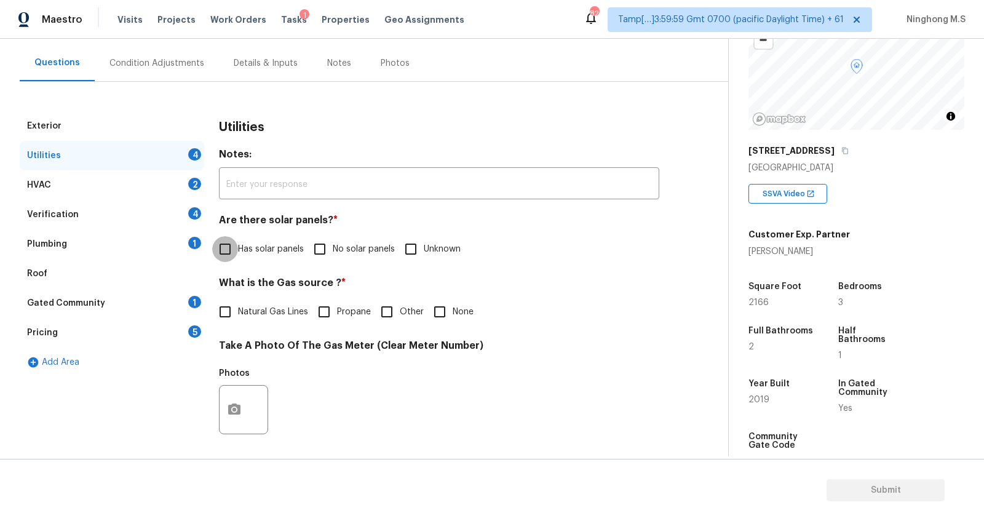
click at [228, 248] on input "Has solar panels" at bounding box center [225, 249] width 26 height 26
checkbox input "true"
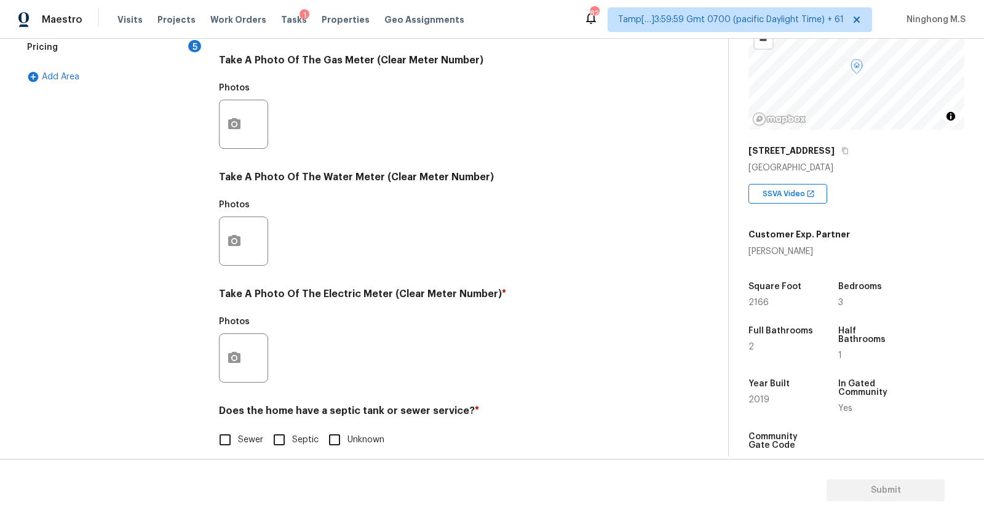
scroll to position [403, 0]
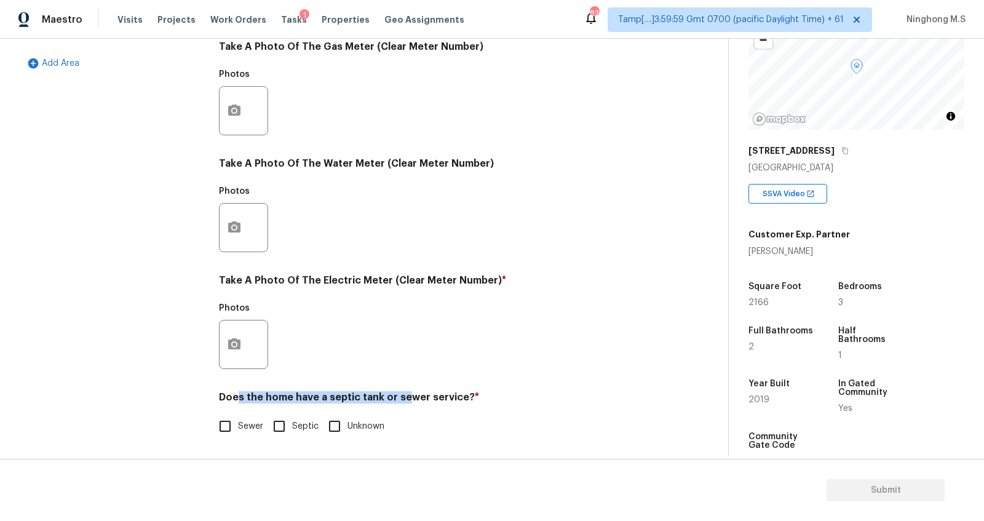
drag, startPoint x: 237, startPoint y: 395, endPoint x: 411, endPoint y: 395, distance: 174.0
click at [411, 395] on h4 "Does the home have a septic tank or sewer service? *" at bounding box center [439, 399] width 440 height 17
click at [400, 395] on h4 "Does the home have a septic tank or sewer service? *" at bounding box center [439, 399] width 440 height 17
click at [230, 424] on input "Sewer" at bounding box center [225, 426] width 26 height 26
checkbox input "true"
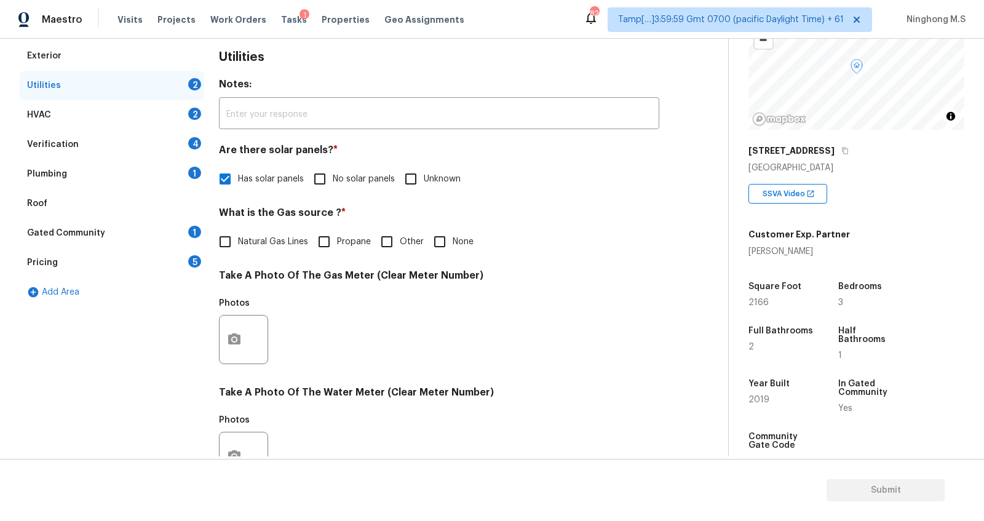
scroll to position [173, 0]
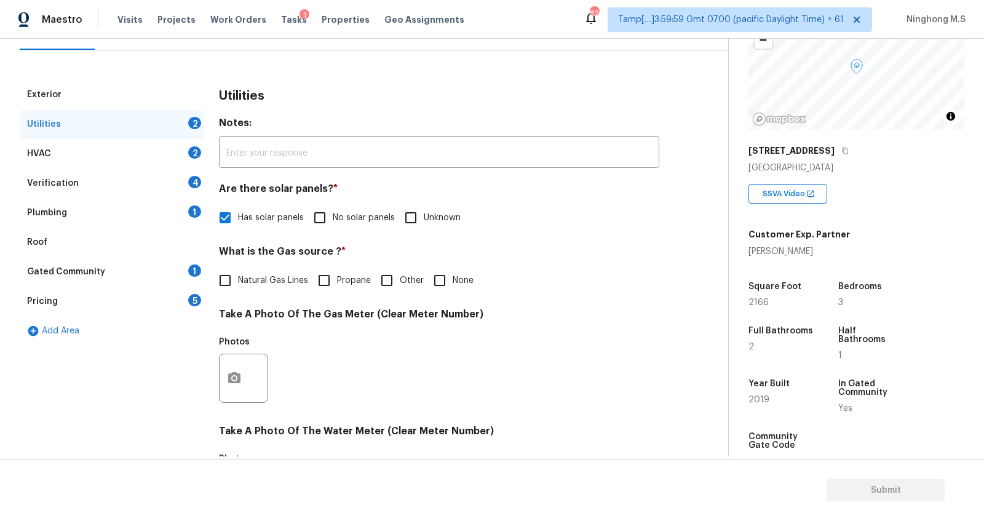
click at [65, 159] on div "HVAC 2" at bounding box center [112, 154] width 184 height 30
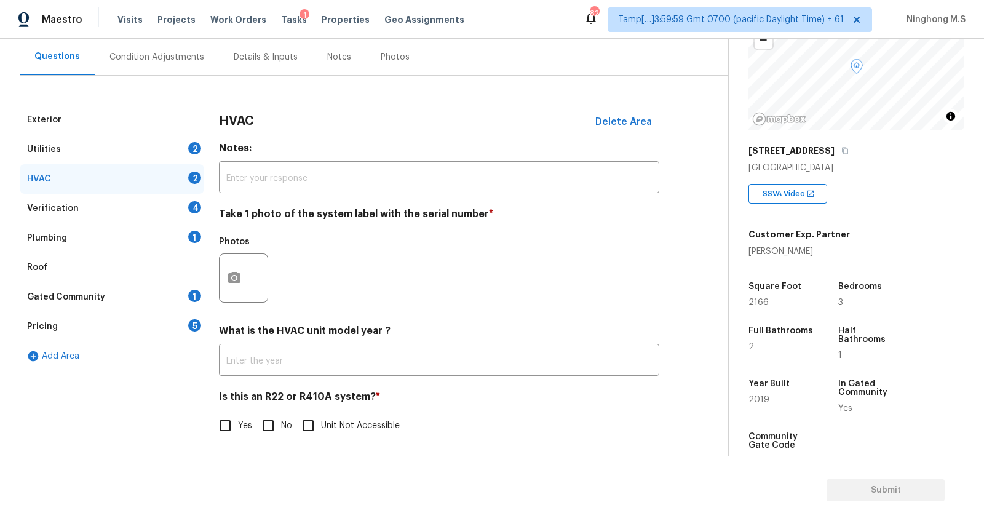
click at [56, 201] on div "Verification 4" at bounding box center [112, 209] width 184 height 30
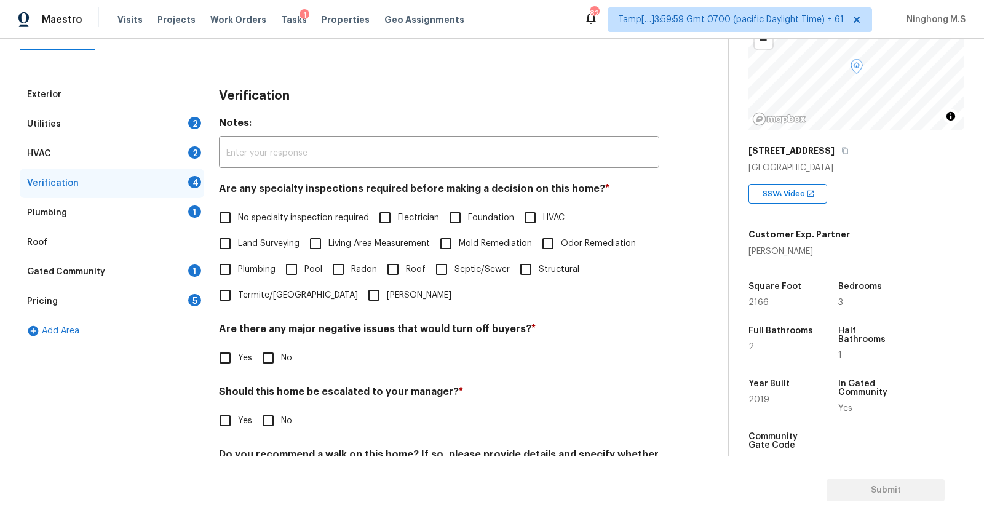
scroll to position [206, 0]
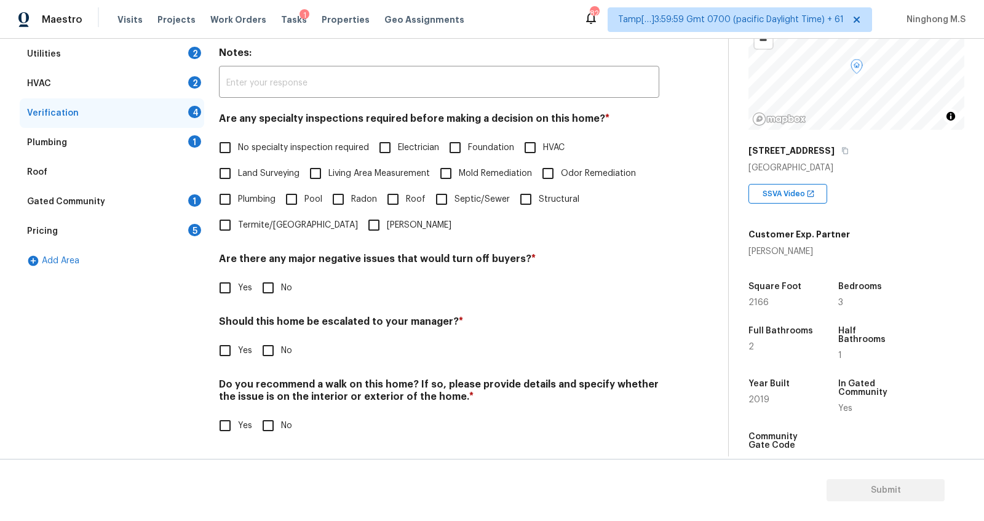
click at [60, 144] on div "Plumbing" at bounding box center [47, 142] width 40 height 12
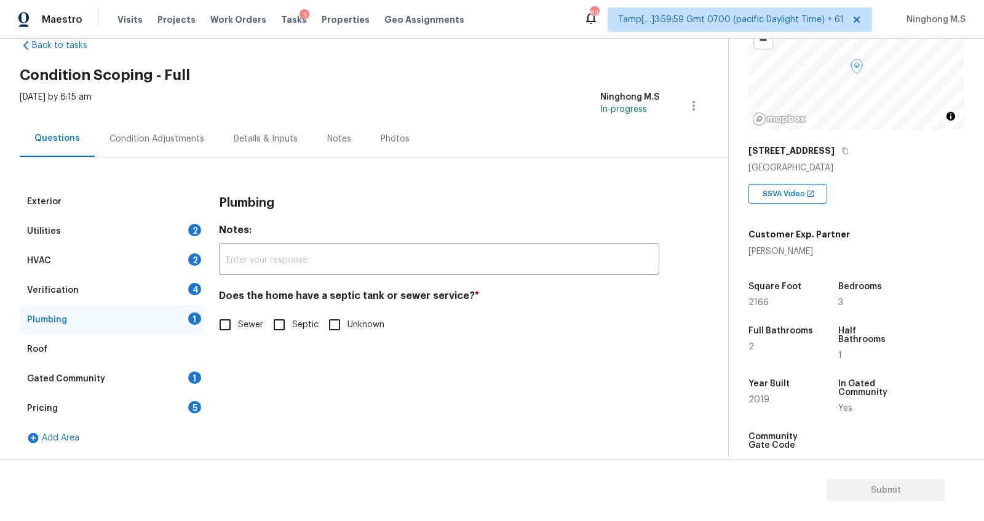
scroll to position [28, 0]
click at [230, 327] on input "Sewer" at bounding box center [225, 326] width 26 height 26
checkbox input "true"
click at [58, 347] on div "Roof" at bounding box center [112, 351] width 184 height 30
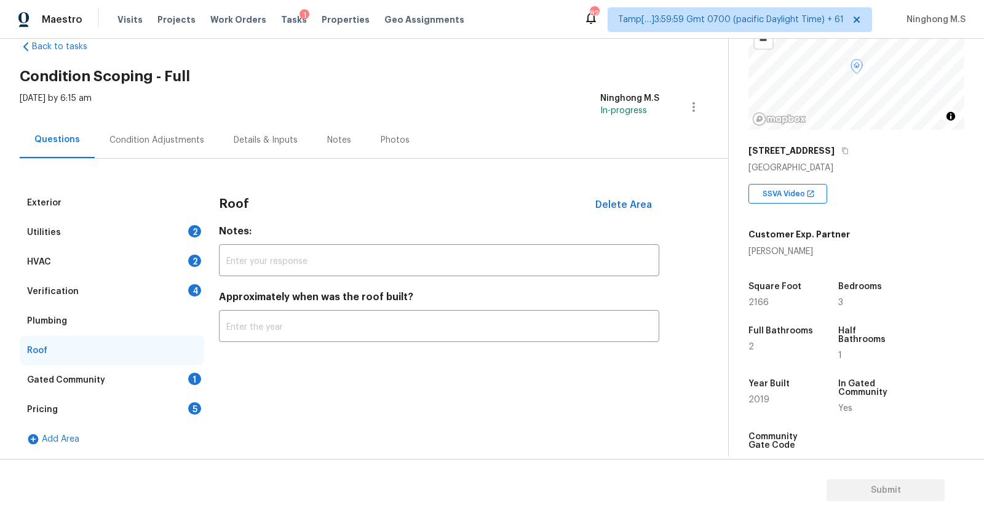
click at [82, 374] on div "Gated Community" at bounding box center [66, 380] width 78 height 12
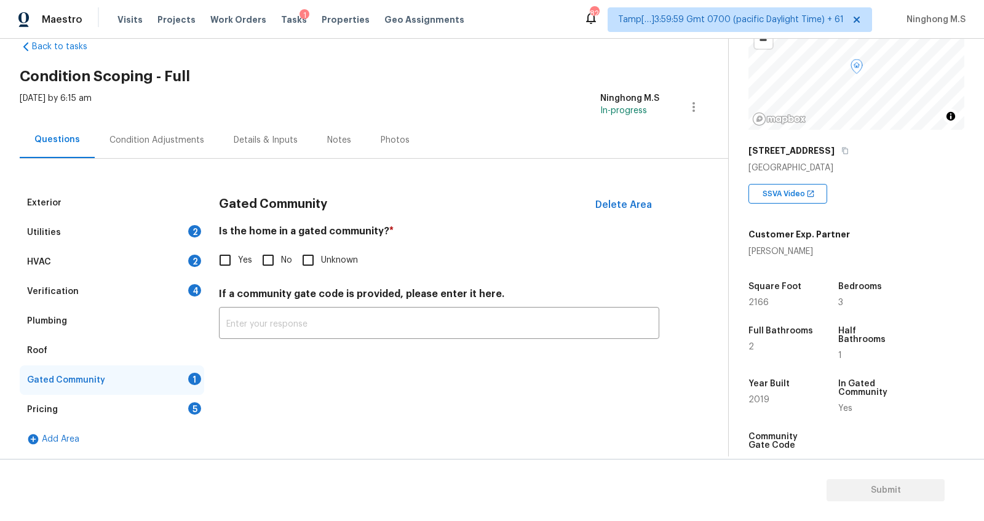
click at [273, 259] on input "No" at bounding box center [268, 260] width 26 height 26
checkbox input "true"
click at [59, 409] on div "Pricing 5" at bounding box center [112, 410] width 184 height 30
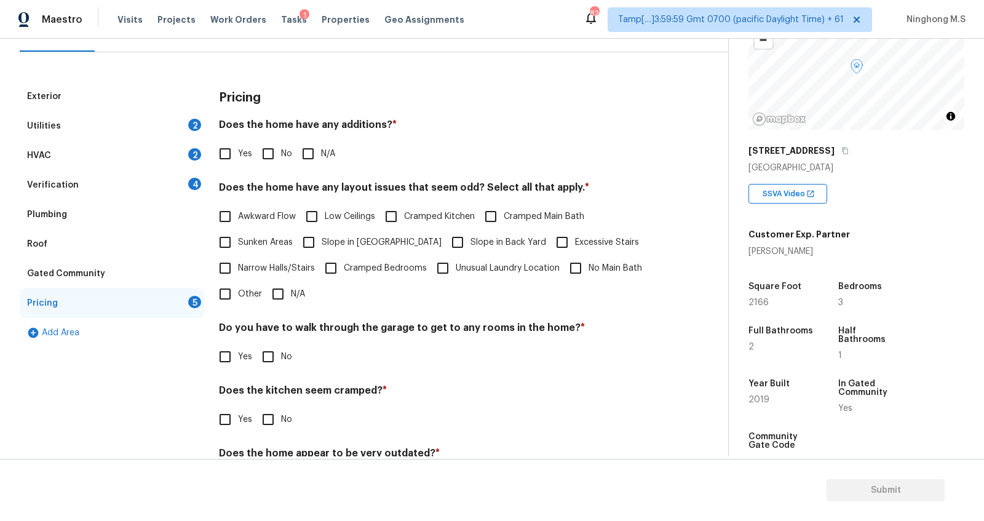
scroll to position [191, 0]
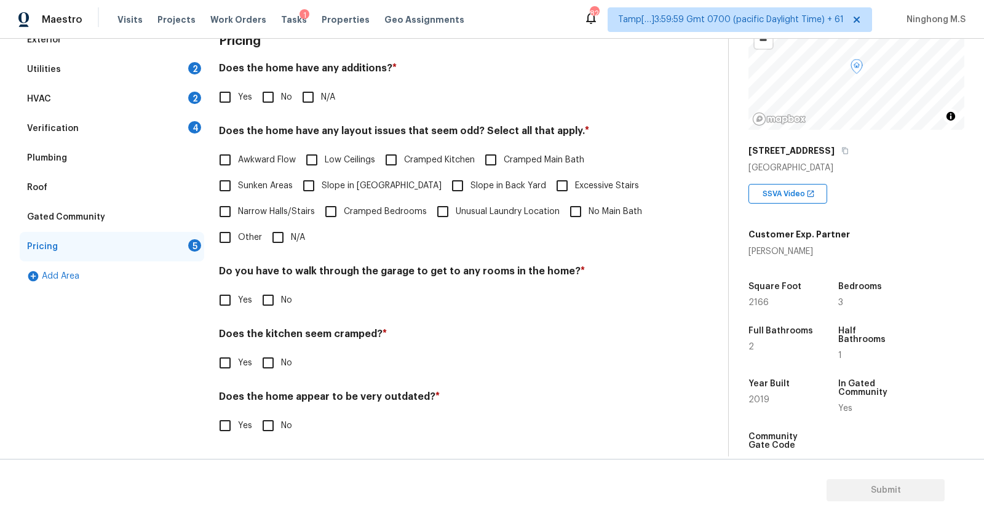
click at [272, 98] on input "No" at bounding box center [268, 97] width 26 height 26
checkbox input "true"
click at [269, 426] on input "No" at bounding box center [268, 425] width 26 height 26
checkbox input "true"
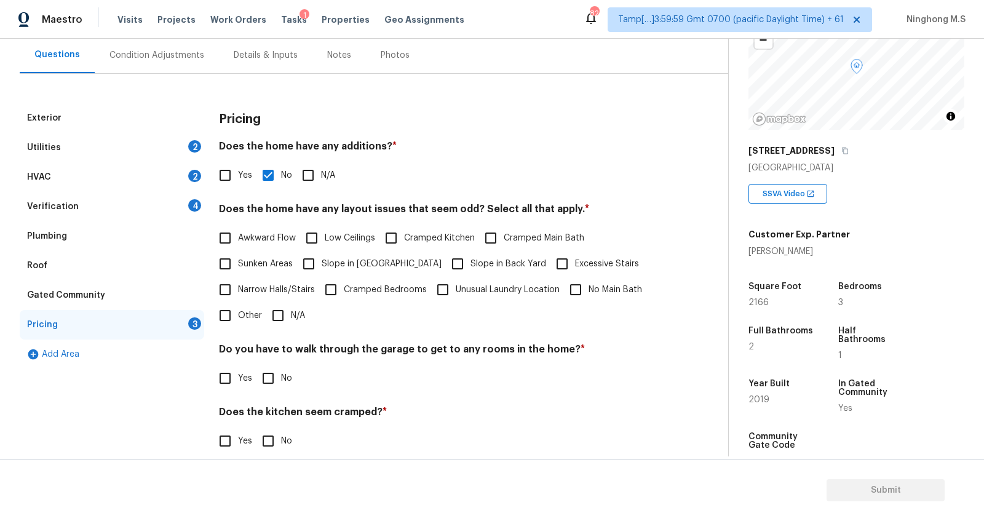
scroll to position [0, 0]
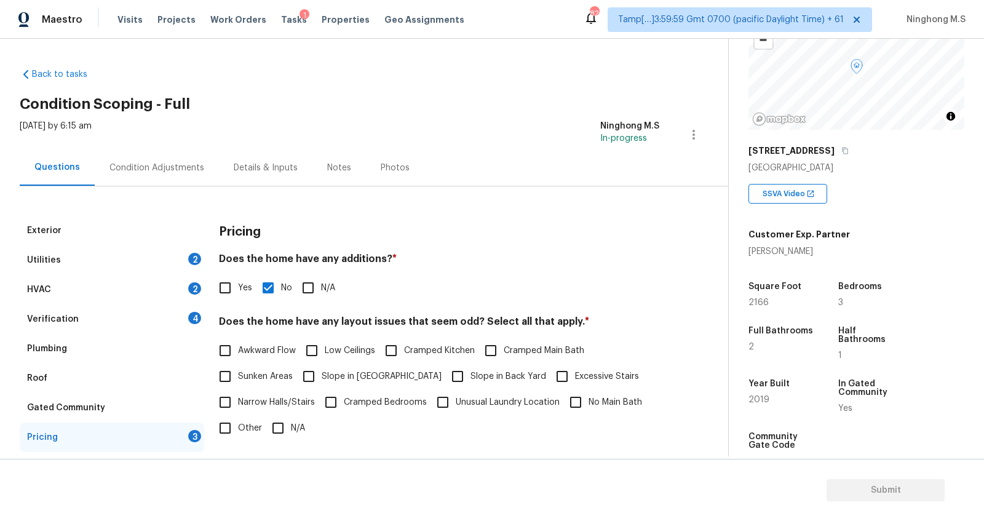
click at [51, 237] on div "Exterior" at bounding box center [112, 231] width 184 height 30
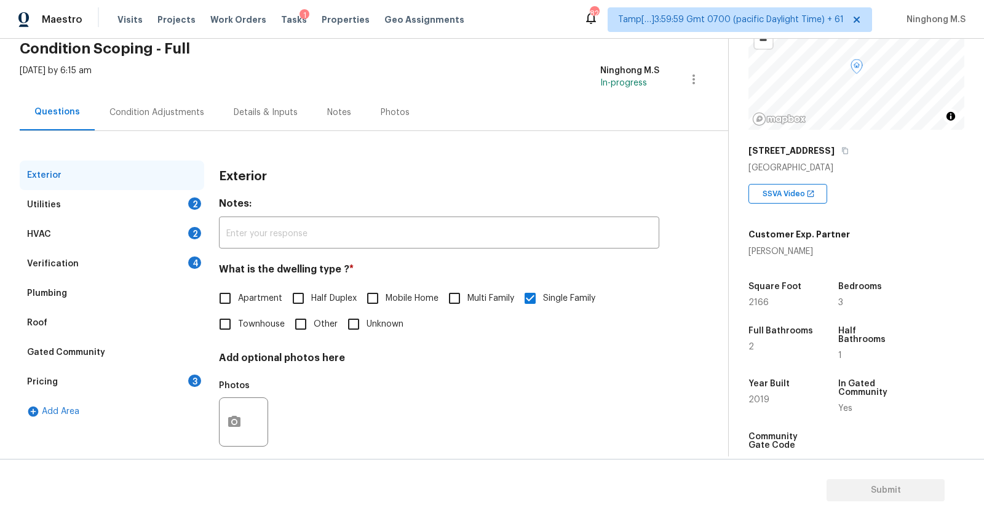
scroll to position [71, 0]
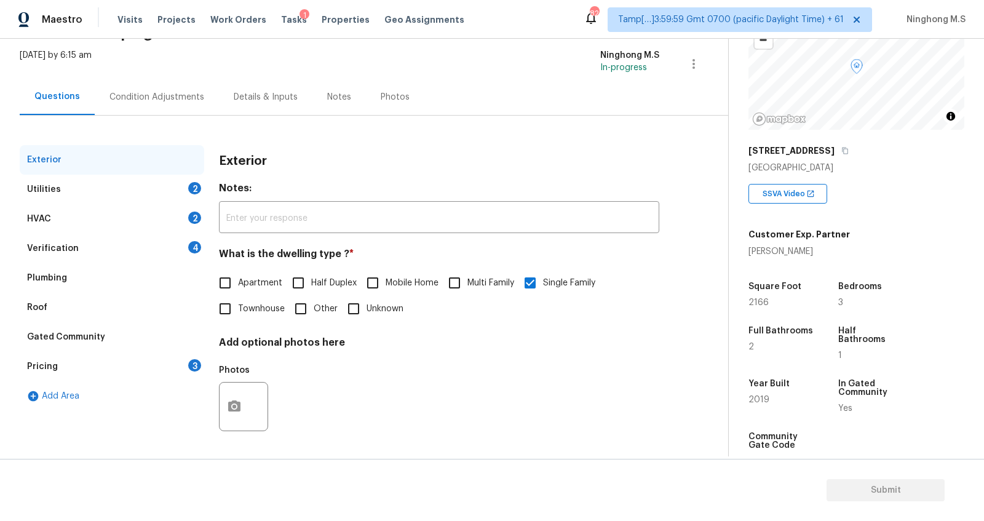
click at [45, 191] on div "Utilities" at bounding box center [44, 189] width 34 height 12
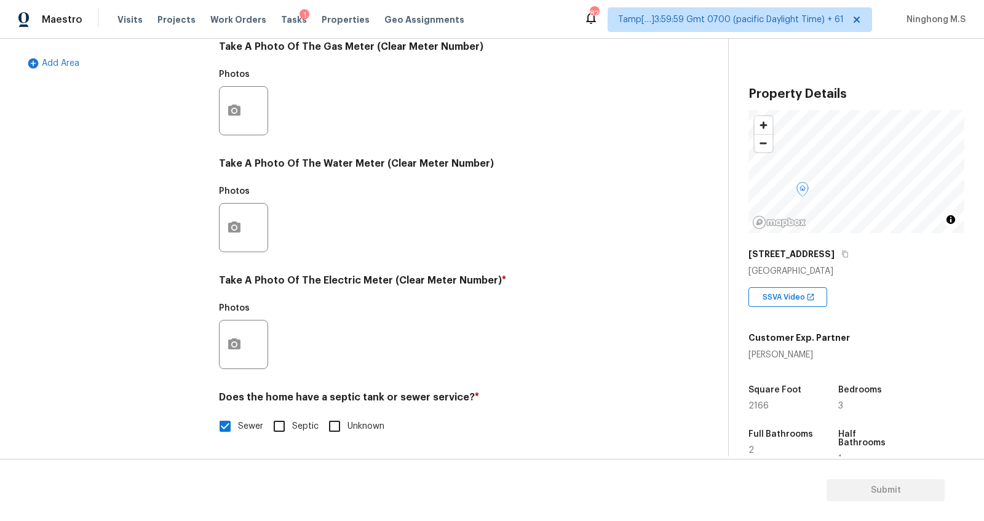
scroll to position [0, 0]
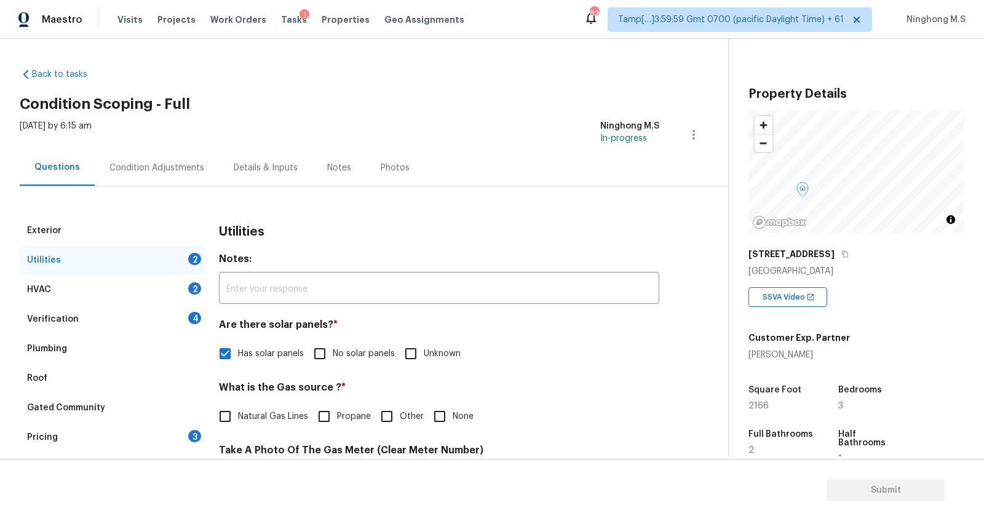
click at [79, 236] on div "Exterior" at bounding box center [112, 231] width 184 height 30
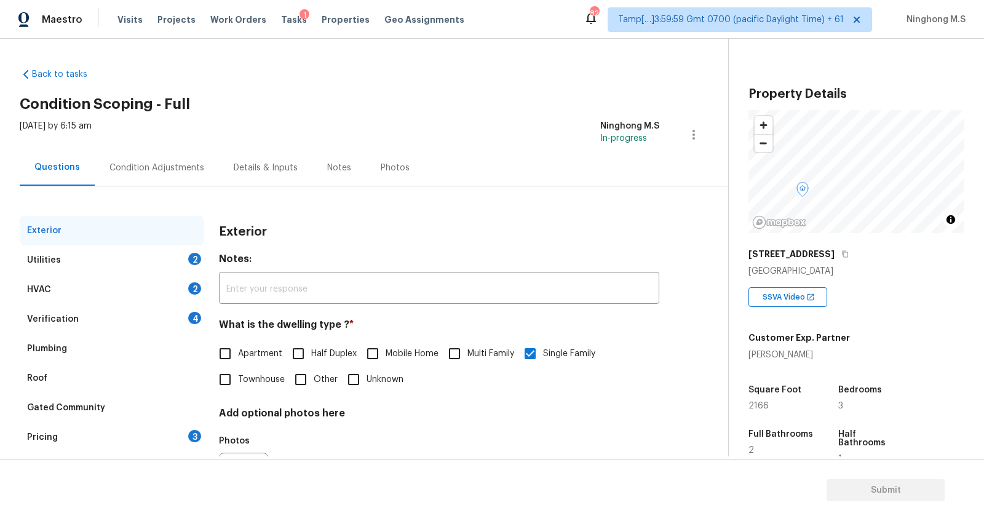
scroll to position [71, 0]
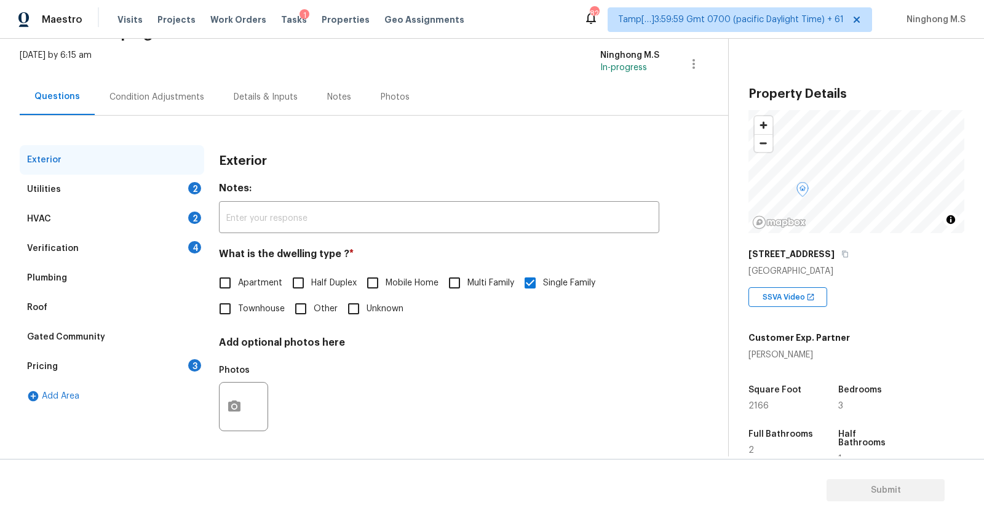
click at [81, 181] on div "Utilities 2" at bounding box center [112, 190] width 184 height 30
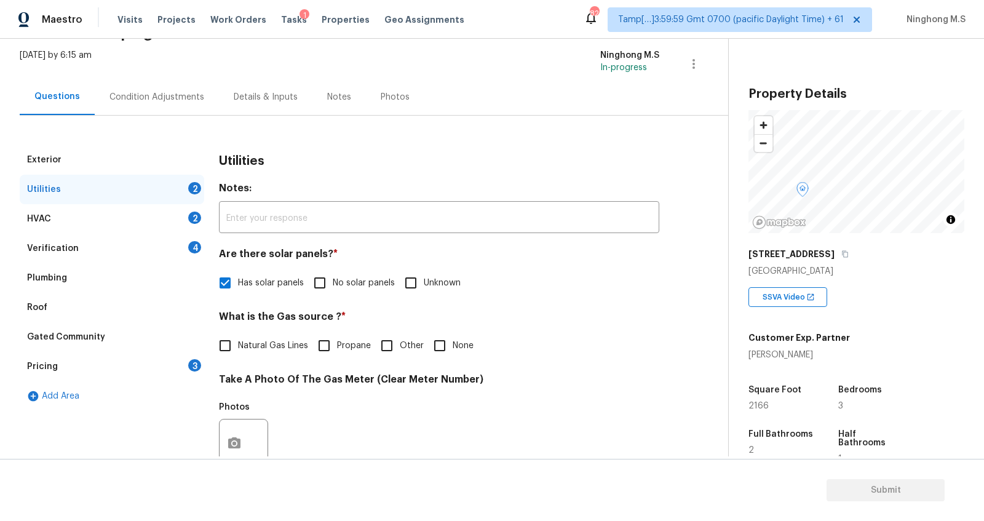
scroll to position [133, 0]
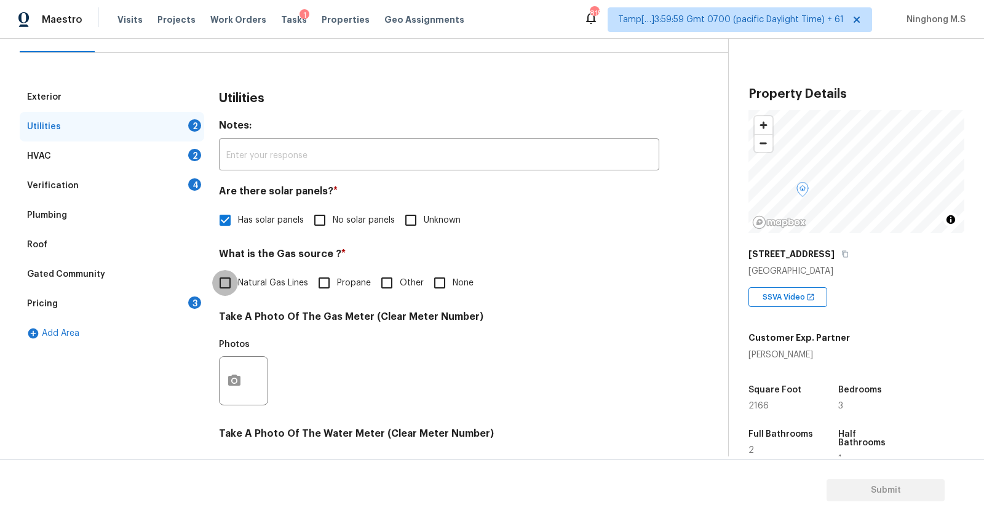
click at [223, 283] on input "Natural Gas Lines" at bounding box center [225, 283] width 26 height 26
checkbox input "true"
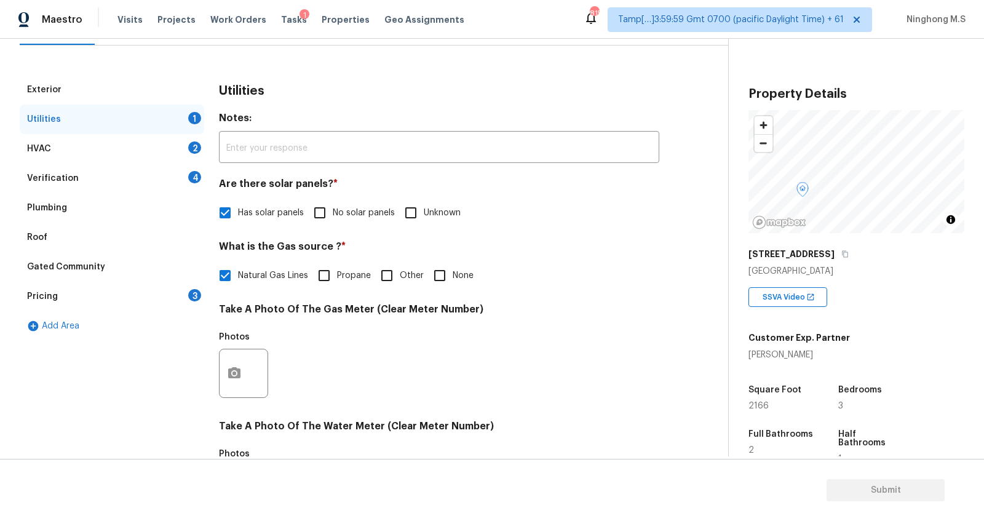
scroll to position [0, 0]
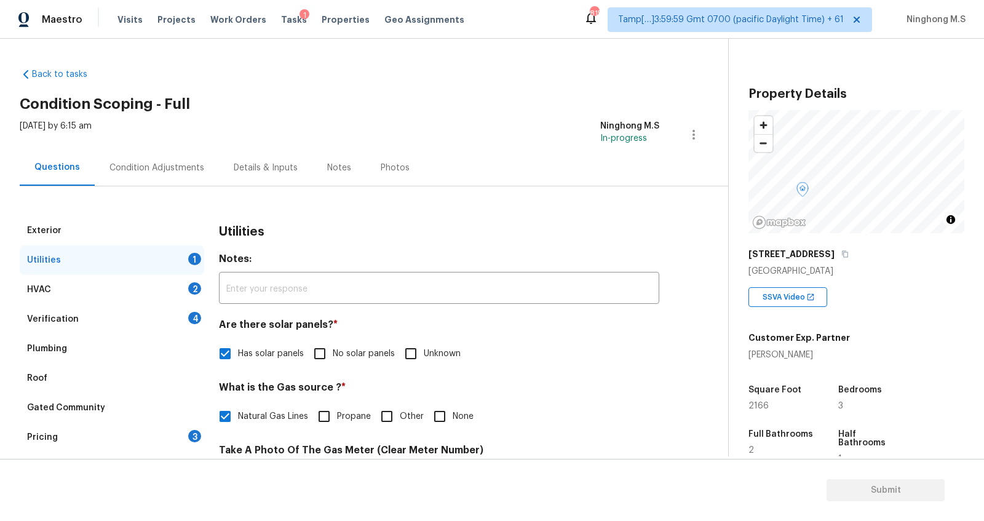
click at [55, 285] on div "HVAC 2" at bounding box center [112, 290] width 184 height 30
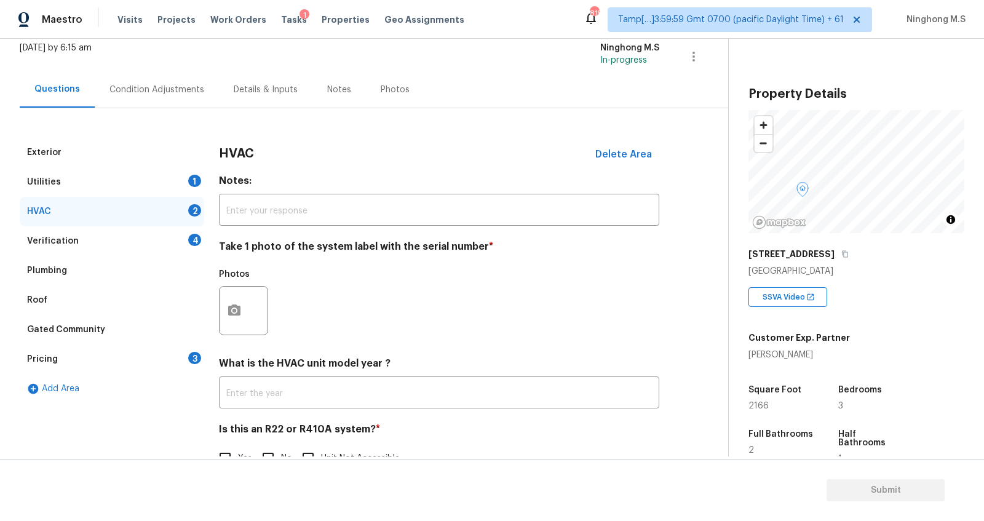
scroll to position [104, 0]
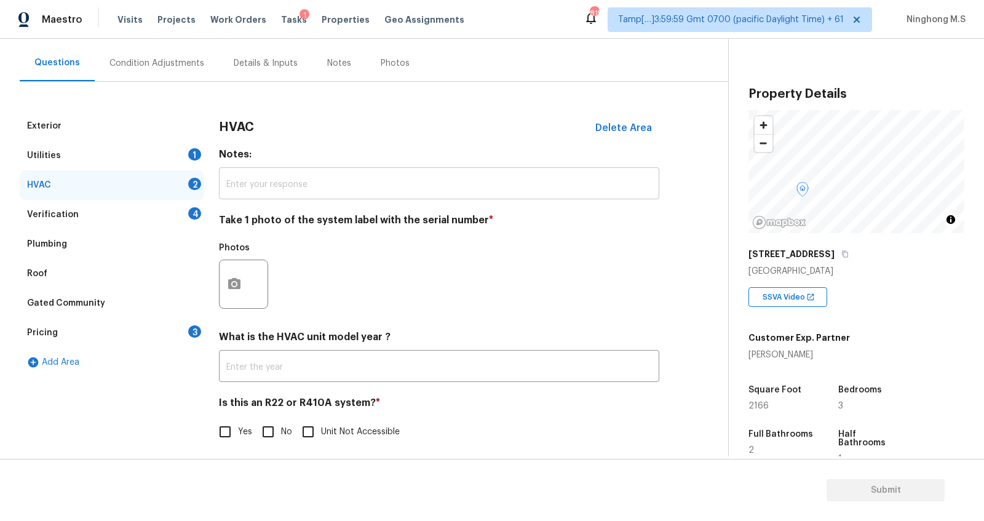
click at [311, 192] on input "text" at bounding box center [439, 184] width 440 height 29
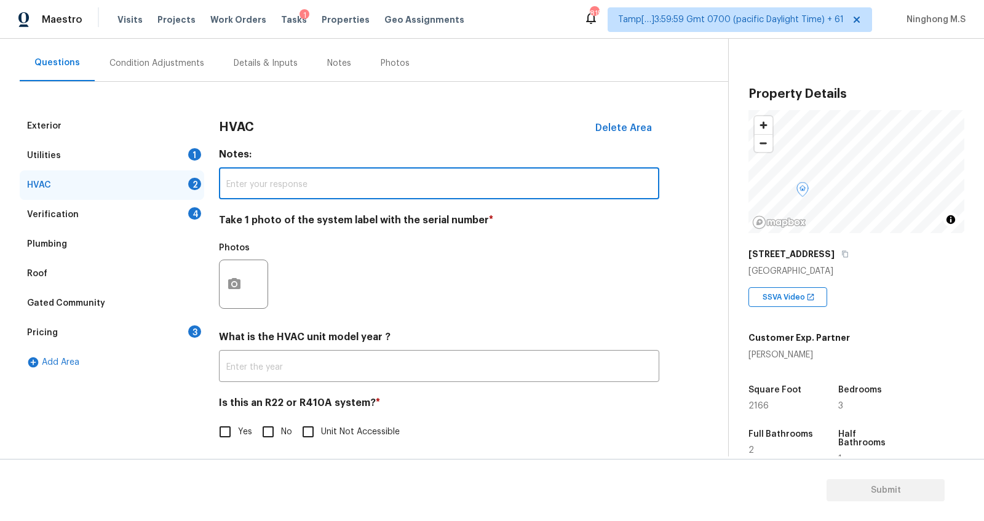
click at [333, 186] on input "text" at bounding box center [439, 184] width 440 height 29
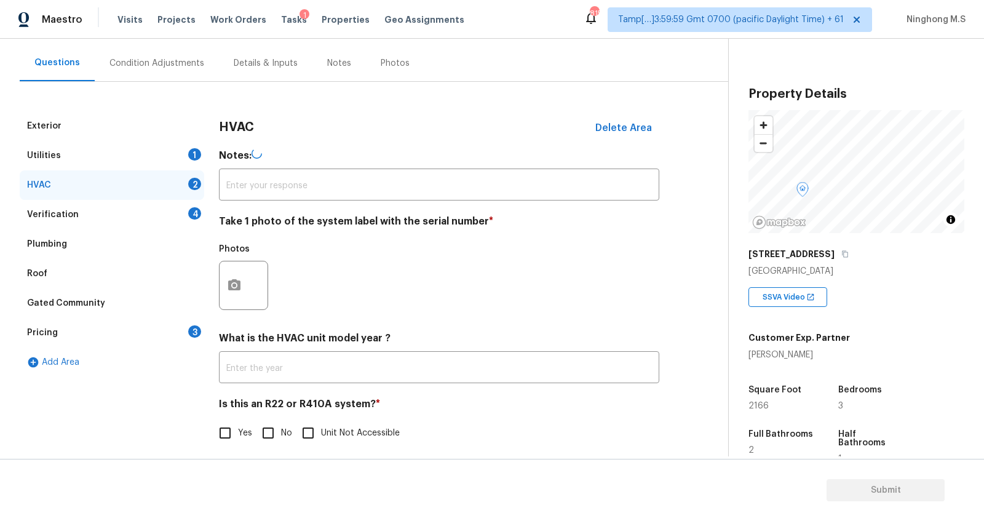
click at [280, 60] on div "Details & Inputs" at bounding box center [266, 63] width 64 height 12
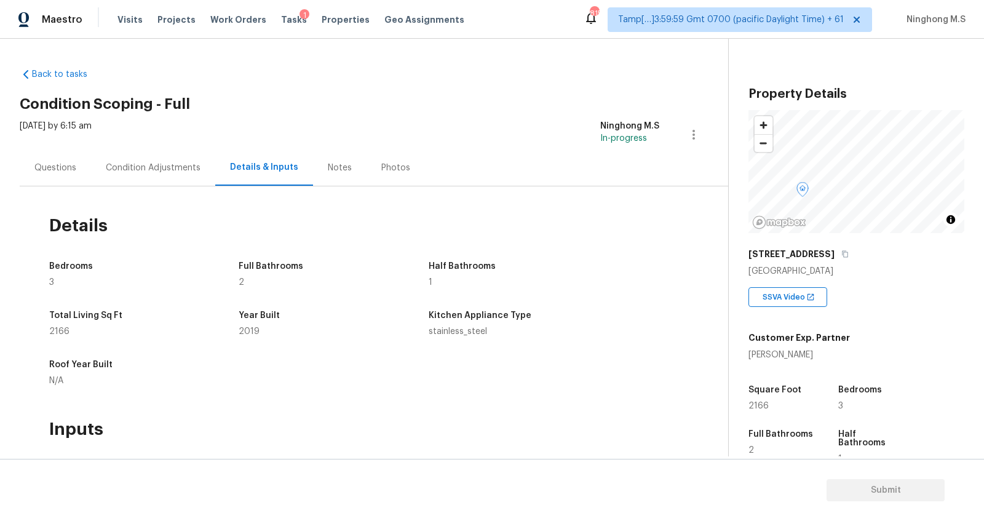
click at [170, 165] on div "Condition Adjustments" at bounding box center [153, 168] width 95 height 12
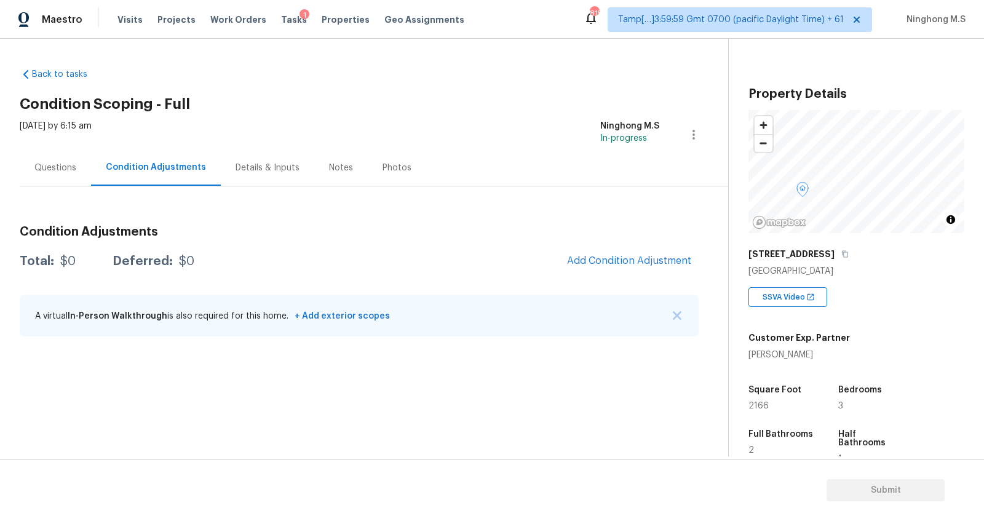
click at [66, 156] on div "Questions" at bounding box center [55, 167] width 71 height 36
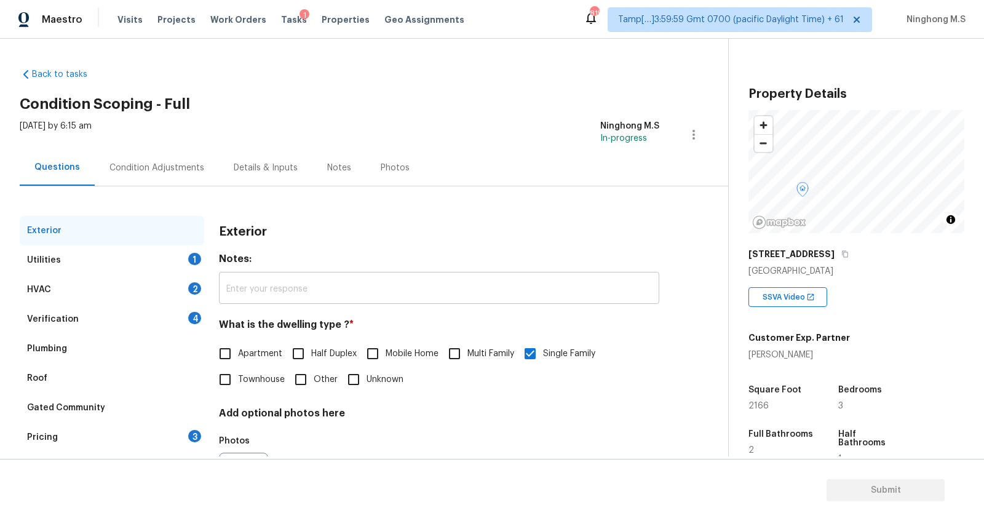
scroll to position [71, 0]
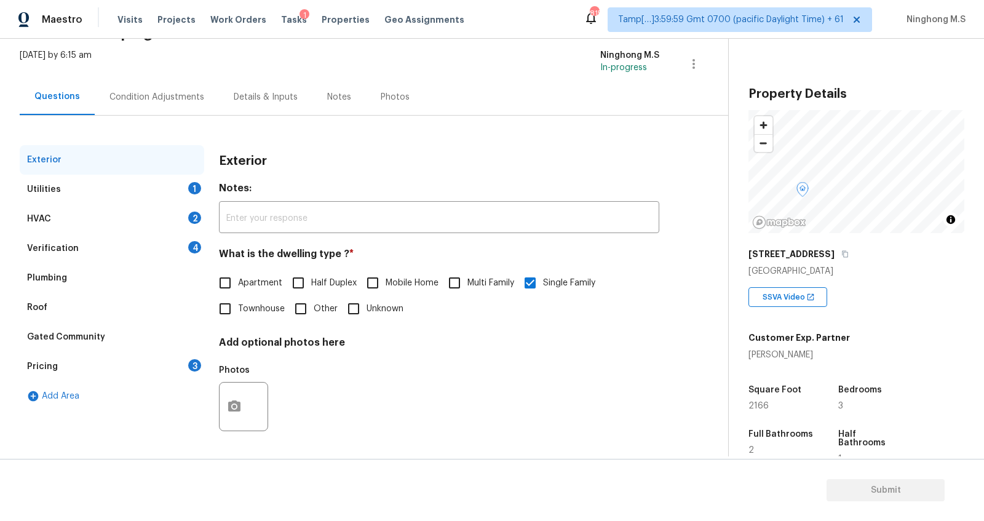
click at [54, 215] on div "HVAC 2" at bounding box center [112, 219] width 184 height 30
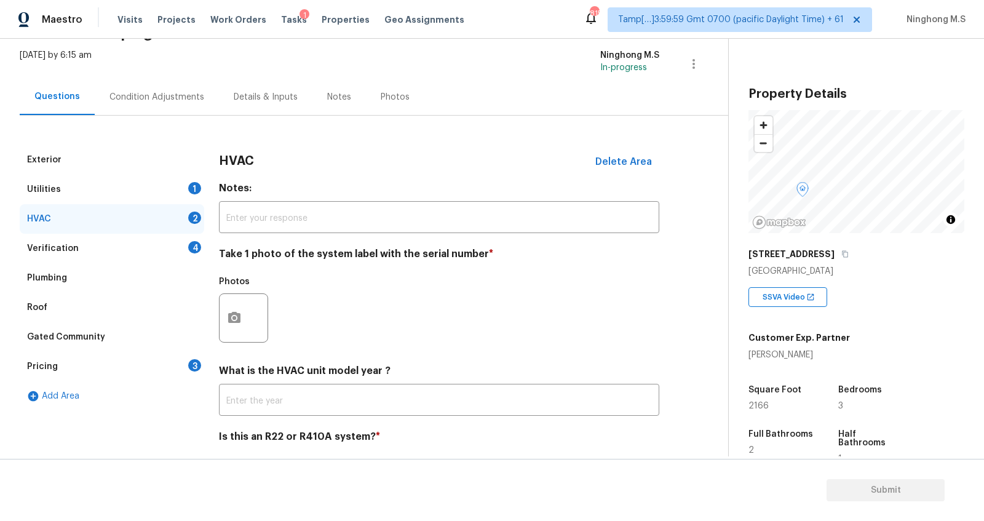
scroll to position [111, 0]
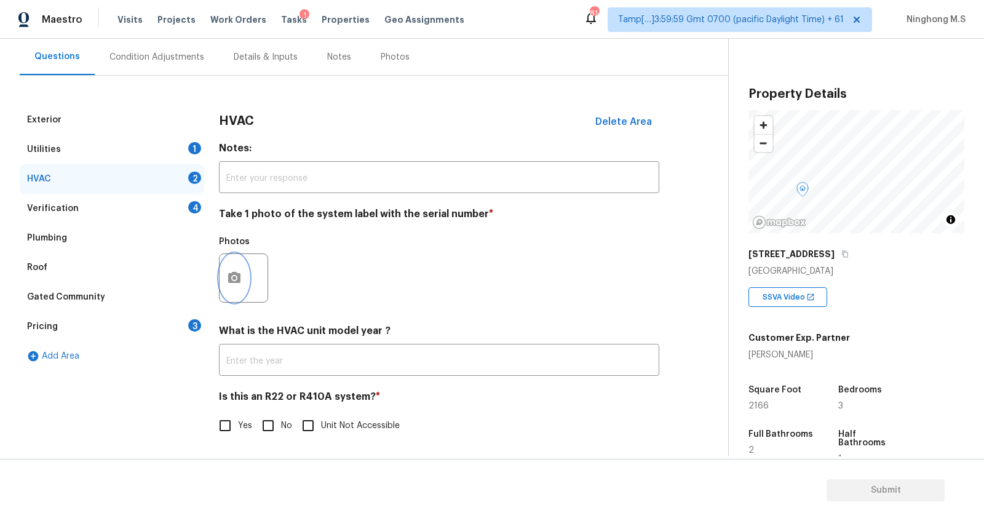
click at [236, 267] on button "button" at bounding box center [234, 278] width 30 height 48
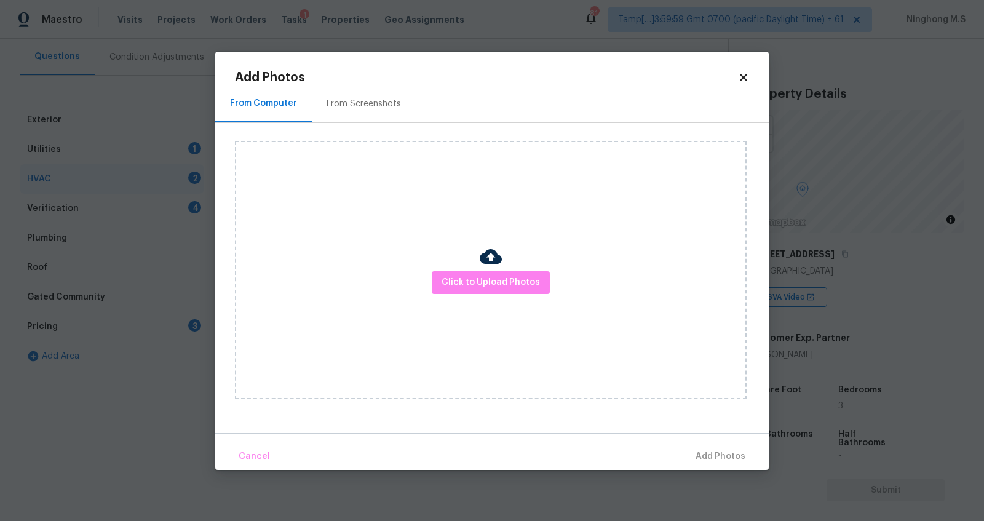
click at [366, 102] on div "From Screenshots" at bounding box center [363, 104] width 74 height 12
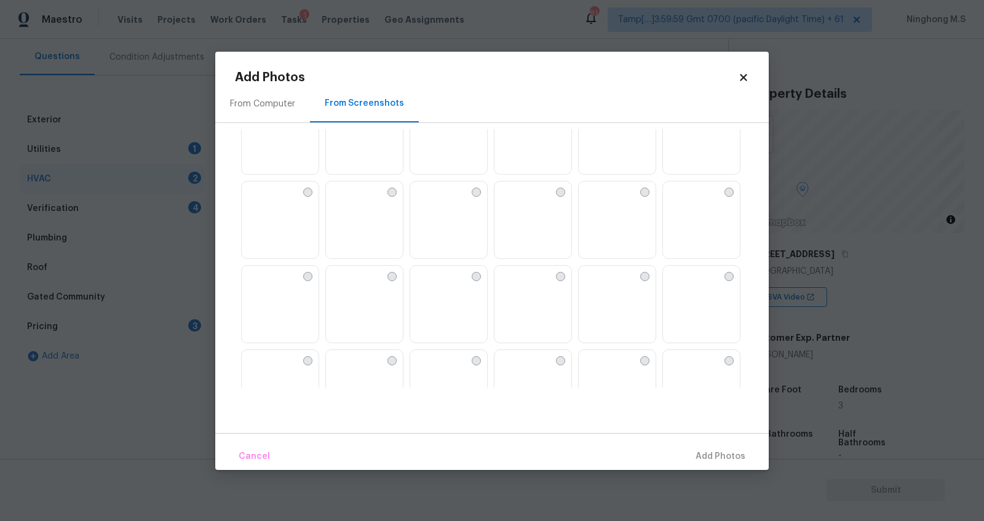
scroll to position [0, 0]
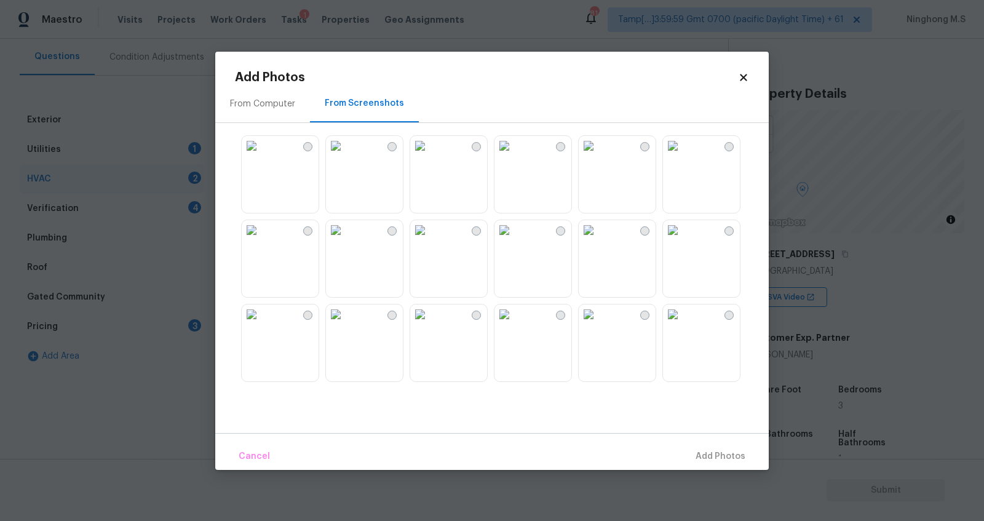
click at [277, 95] on div "From Computer" at bounding box center [262, 104] width 95 height 36
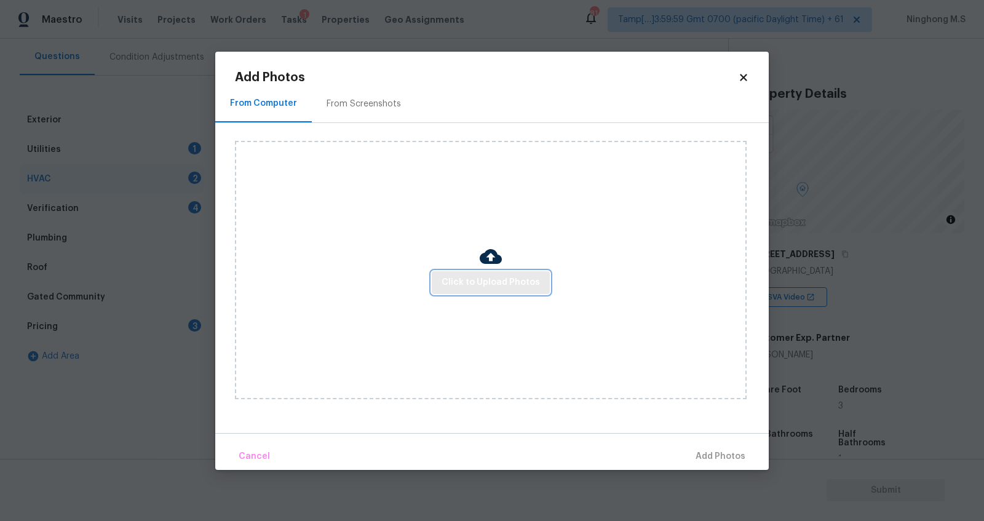
click at [459, 275] on span "Click to Upload Photos" at bounding box center [490, 282] width 98 height 15
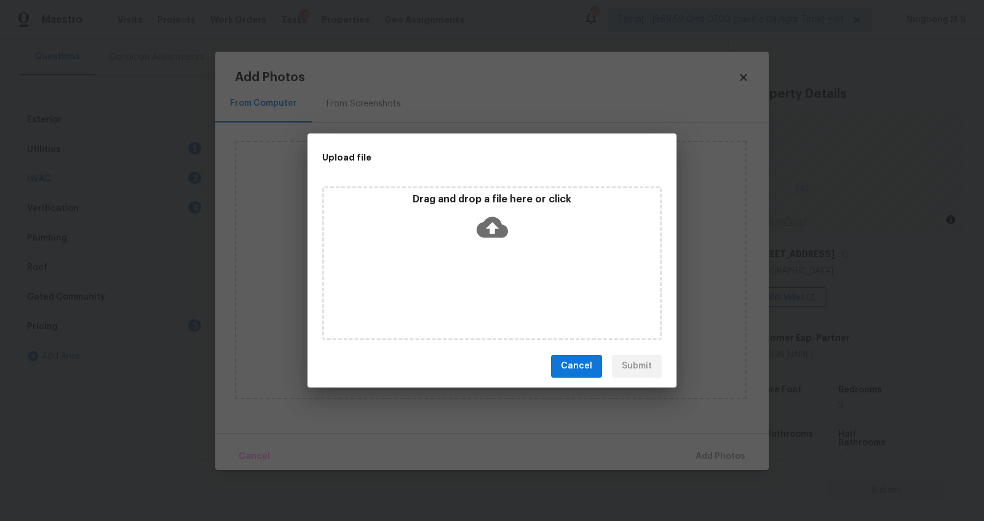
click at [479, 224] on icon at bounding box center [491, 226] width 31 height 21
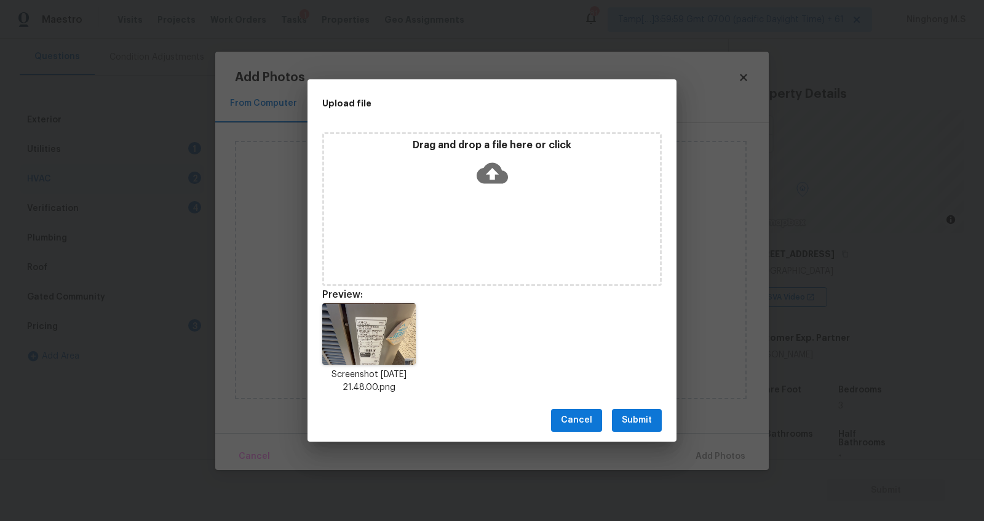
click at [619, 418] on button "Submit" at bounding box center [637, 420] width 50 height 23
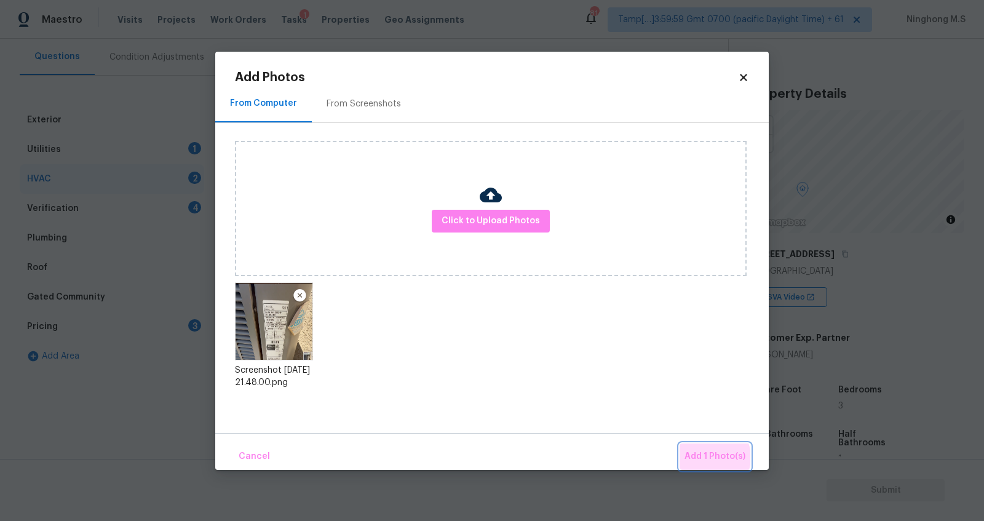
click at [712, 457] on span "Add 1 Photo(s)" at bounding box center [714, 456] width 61 height 15
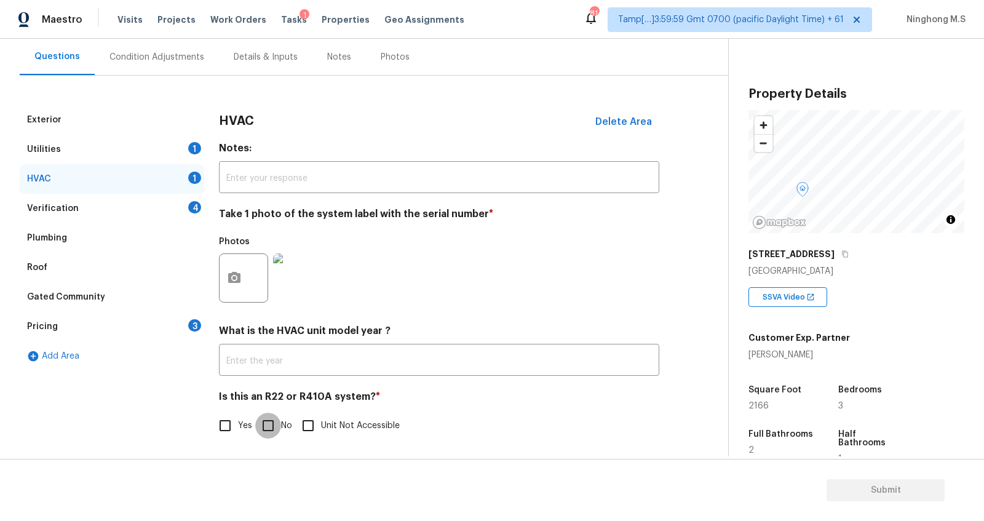
click at [266, 424] on input "No" at bounding box center [268, 425] width 26 height 26
checkbox input "true"
click at [90, 210] on div "Verification 4" at bounding box center [112, 209] width 184 height 30
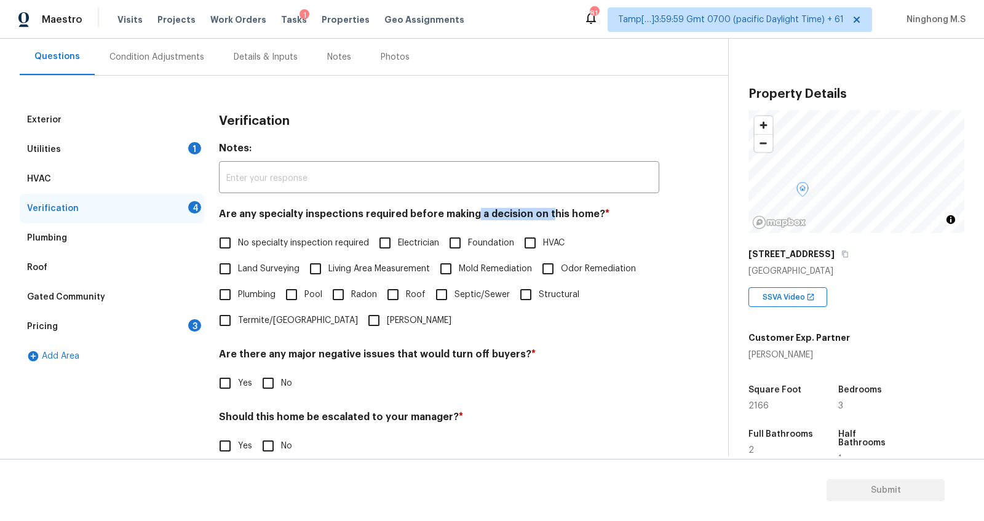
drag, startPoint x: 468, startPoint y: 217, endPoint x: 544, endPoint y: 217, distance: 76.2
click at [544, 217] on h4 "Are any specialty inspections required before making a decision on this home? *" at bounding box center [439, 216] width 440 height 17
click at [233, 236] on input "No specialty inspection required" at bounding box center [225, 243] width 26 height 26
checkbox input "true"
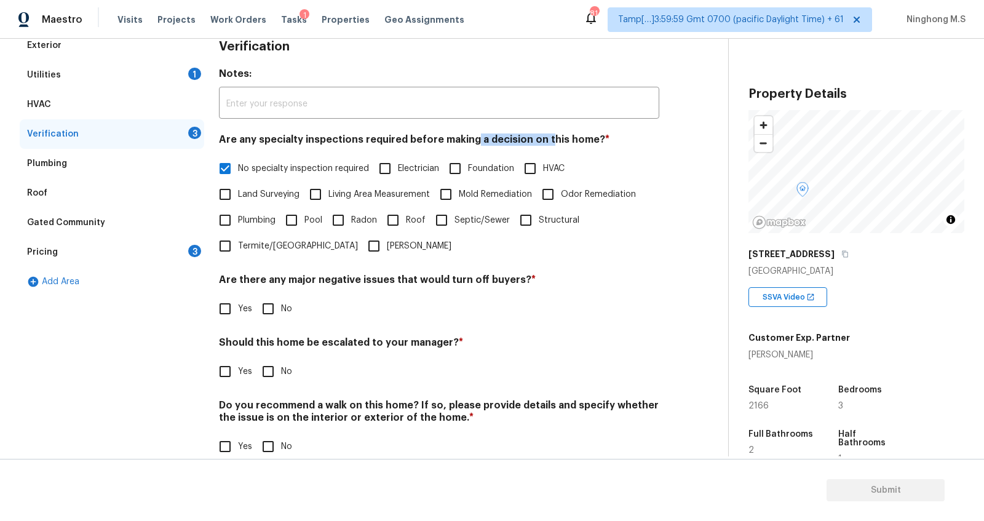
scroll to position [206, 0]
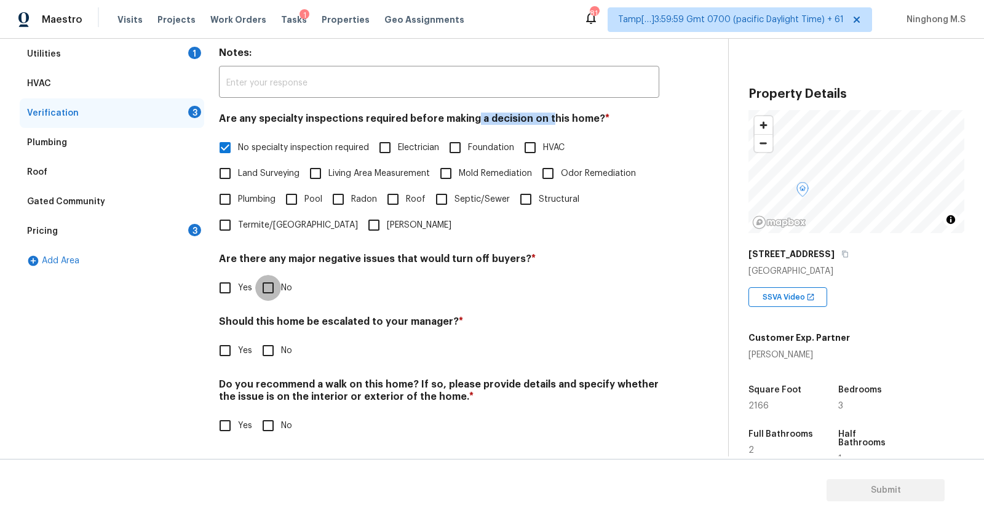
click at [269, 286] on input "No" at bounding box center [268, 288] width 26 height 26
checkbox input "true"
click at [223, 349] on input "Yes" at bounding box center [225, 350] width 26 height 26
checkbox input "true"
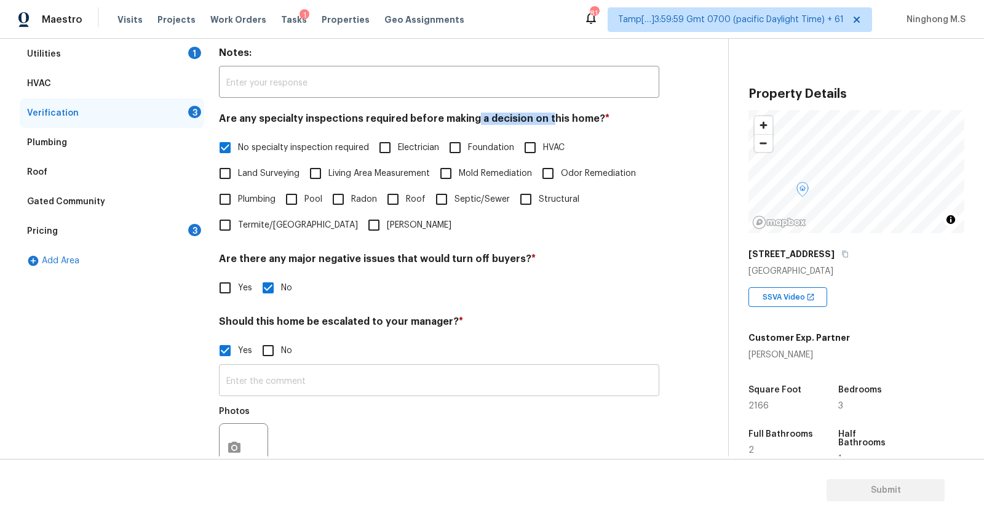
scroll to position [321, 0]
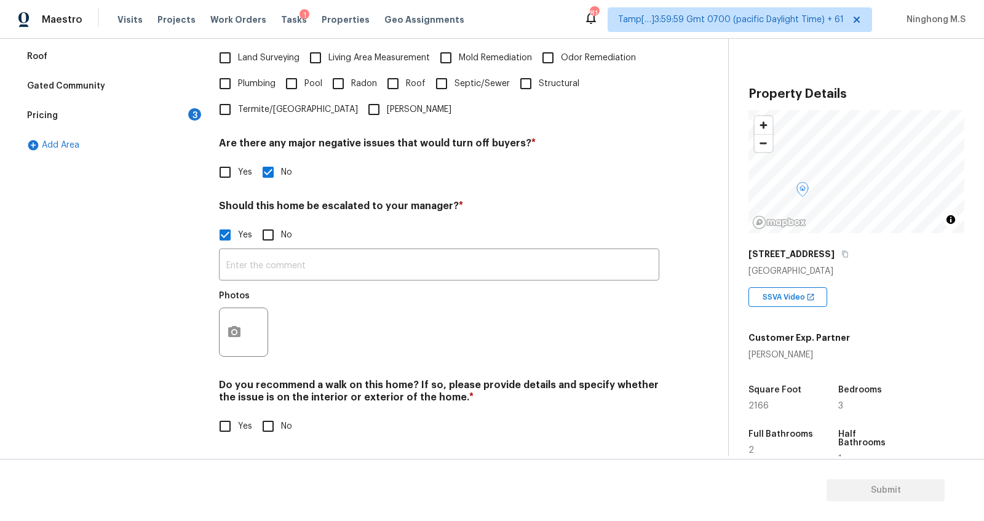
click at [268, 422] on input "No" at bounding box center [268, 426] width 26 height 26
checkbox input "true"
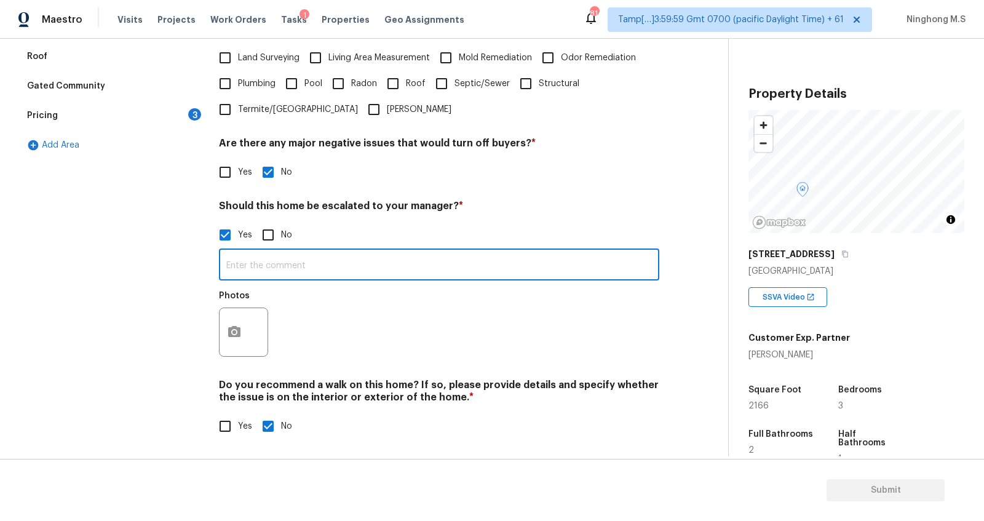
click at [347, 261] on input "text" at bounding box center [439, 265] width 440 height 29
drag, startPoint x: 307, startPoint y: 265, endPoint x: 453, endPoint y: 266, distance: 145.7
click at [453, 266] on input "This is ALA property so Escalating to Manager" at bounding box center [439, 265] width 440 height 29
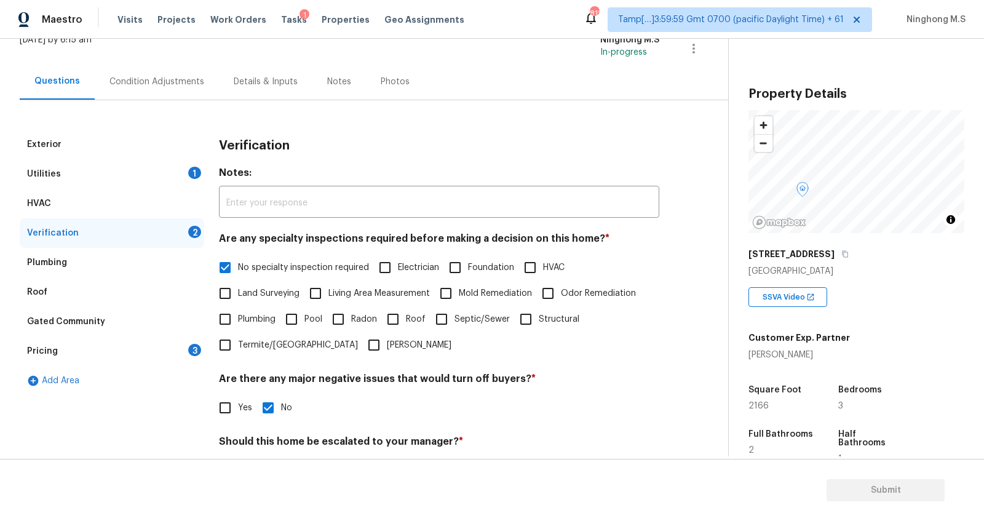
type input "This is ALA property"
click at [61, 269] on div "Plumbing" at bounding box center [112, 263] width 184 height 30
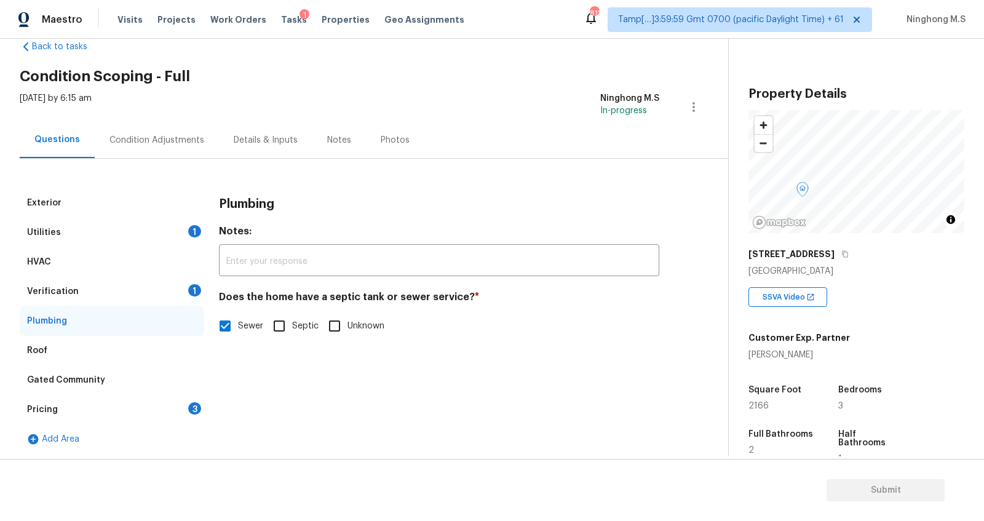
click at [60, 353] on div "Roof" at bounding box center [112, 351] width 184 height 30
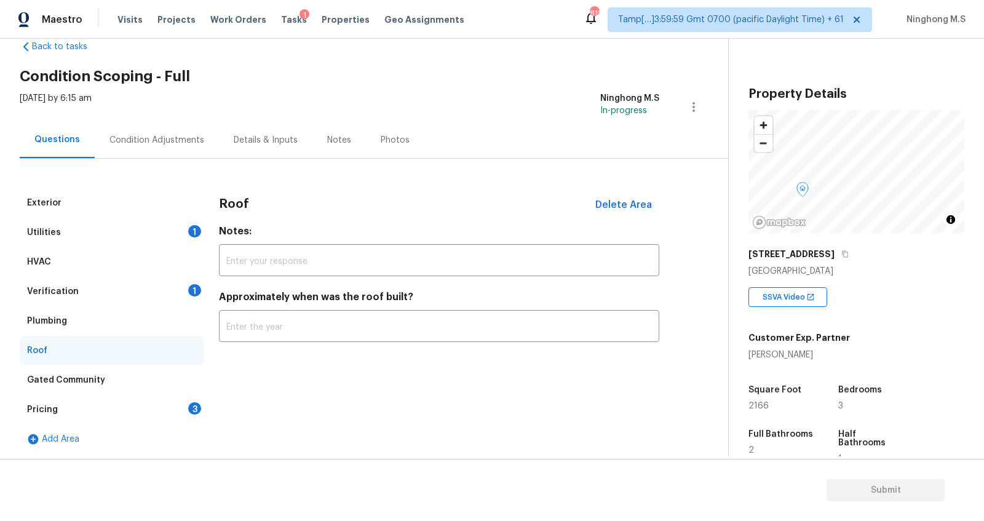
click at [85, 377] on div "Gated Community" at bounding box center [66, 380] width 78 height 12
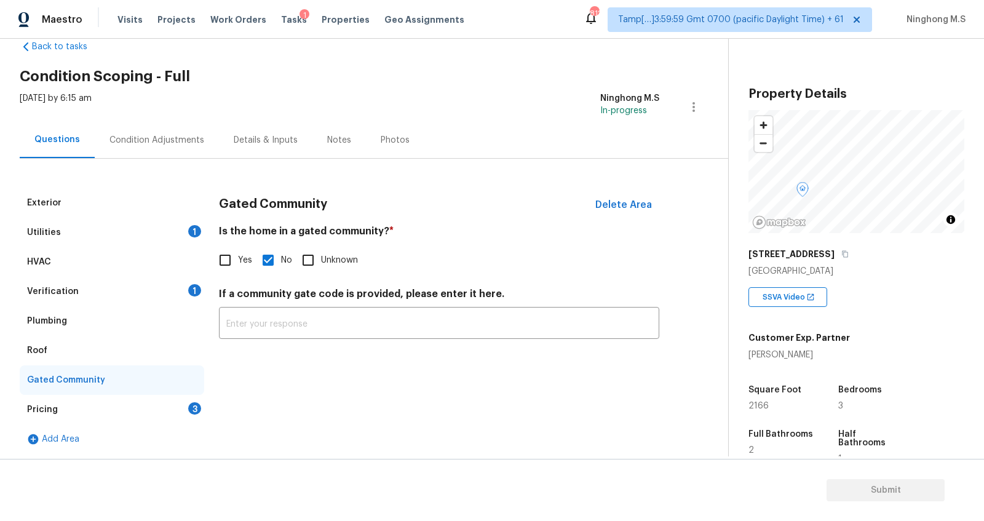
click at [85, 412] on div "Pricing 3" at bounding box center [112, 410] width 184 height 30
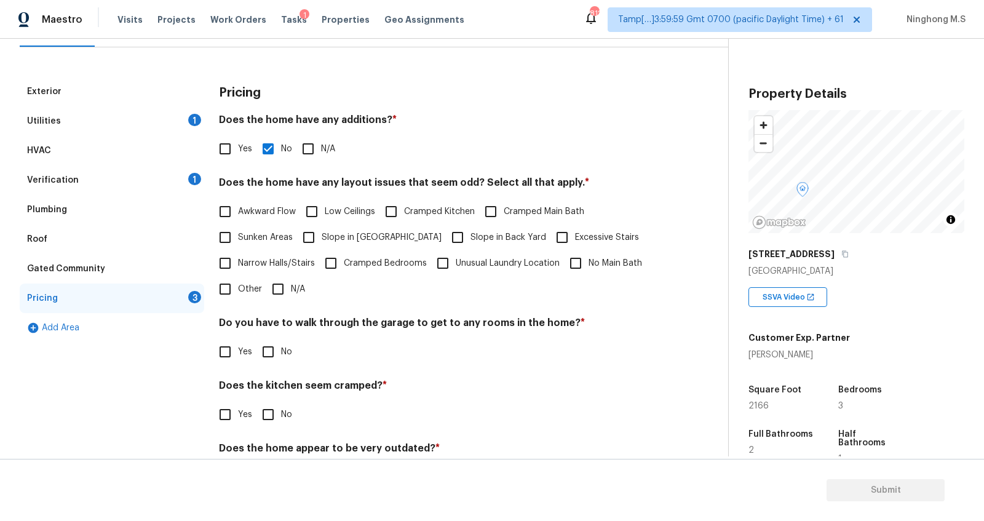
scroll to position [191, 0]
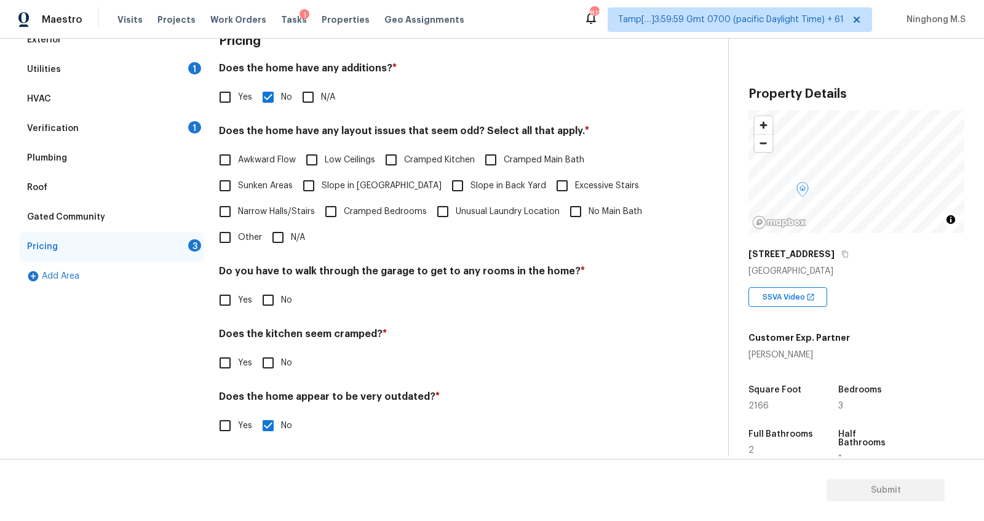
click at [269, 298] on input "No" at bounding box center [268, 300] width 26 height 26
checkbox input "true"
click at [268, 360] on input "No" at bounding box center [268, 364] width 26 height 26
checkbox input "true"
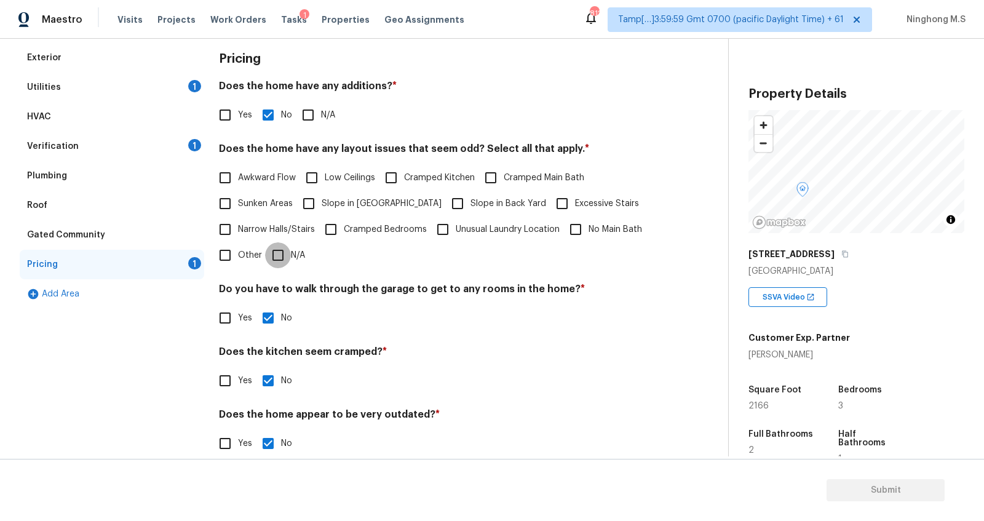
click at [278, 256] on input "N/A" at bounding box center [278, 255] width 26 height 26
checkbox input "true"
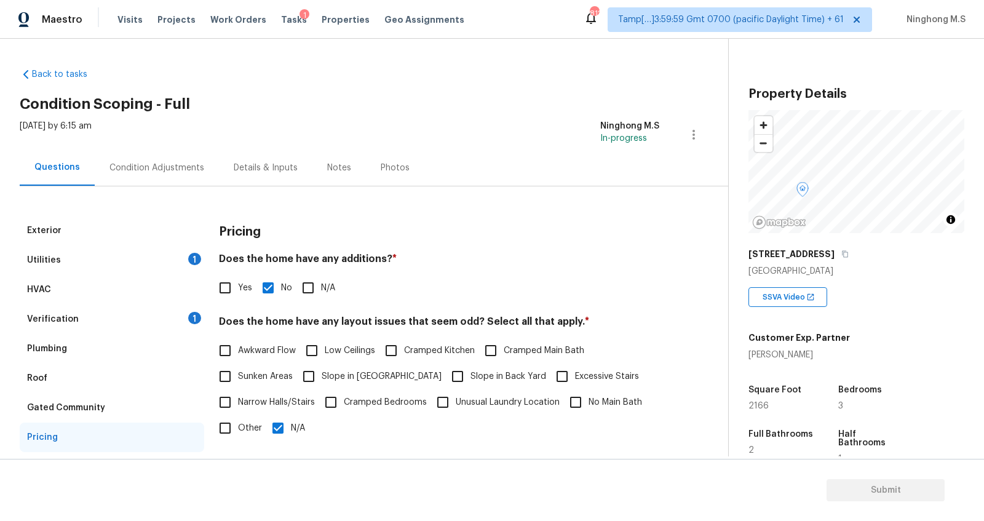
click at [376, 158] on div "Photos" at bounding box center [395, 167] width 58 height 36
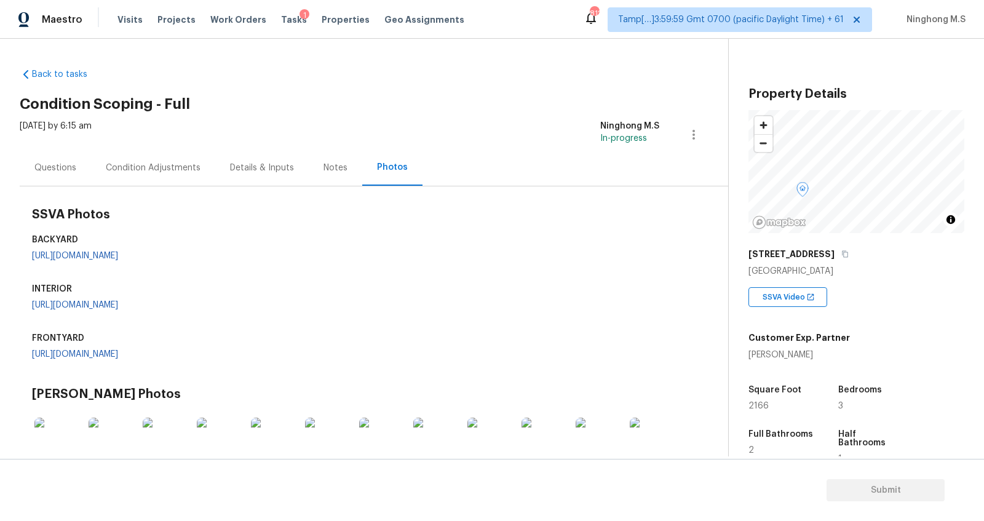
click at [334, 163] on div "Notes" at bounding box center [335, 168] width 24 height 12
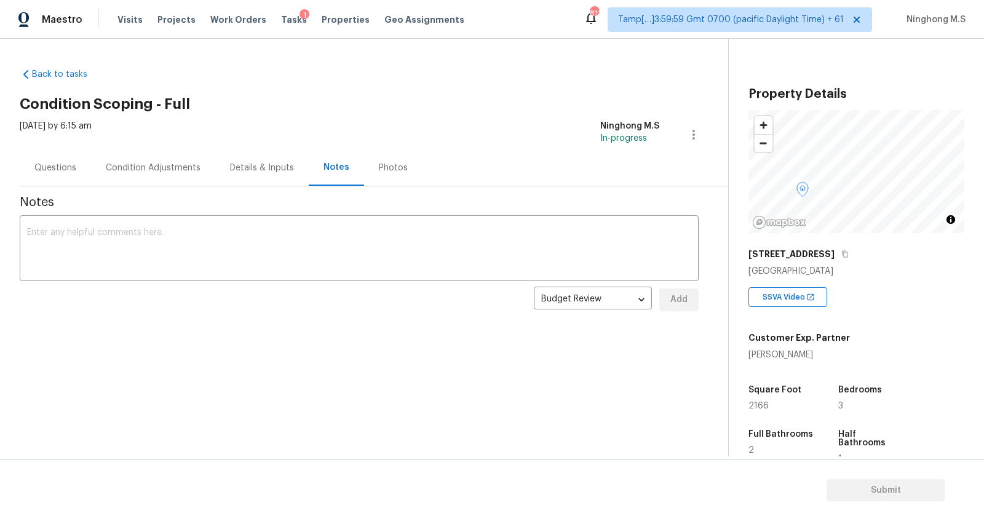
click at [261, 162] on div "Details & Inputs" at bounding box center [262, 168] width 64 height 12
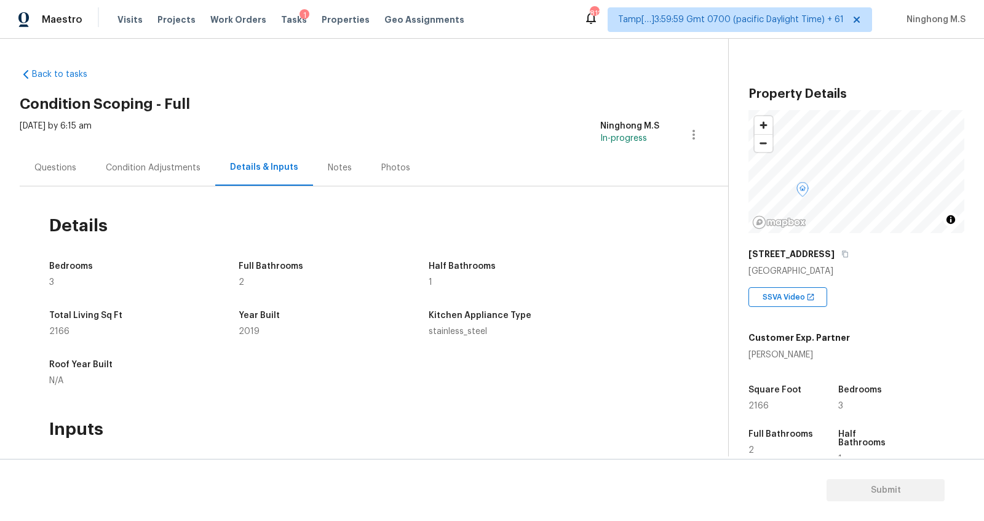
click at [179, 168] on div "Condition Adjustments" at bounding box center [153, 168] width 95 height 12
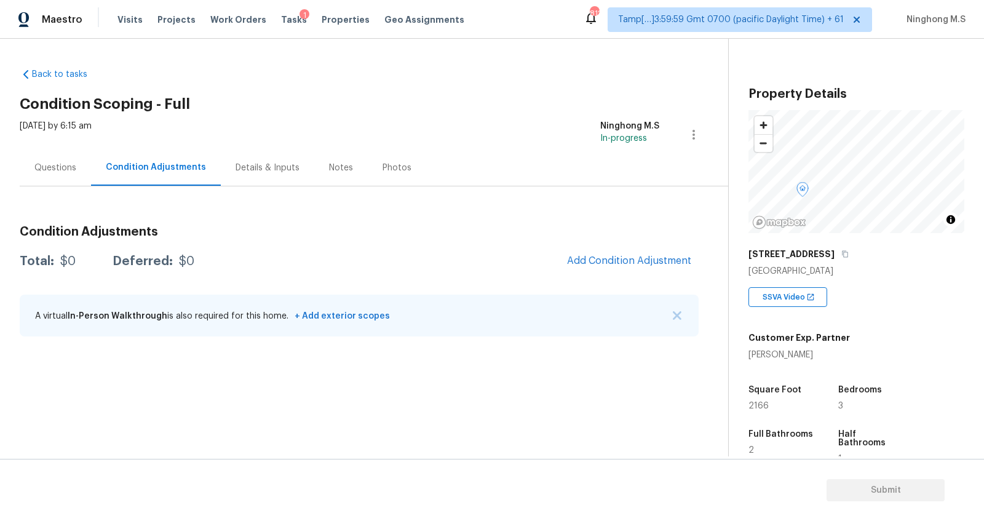
click at [73, 170] on div "Questions" at bounding box center [55, 168] width 42 height 12
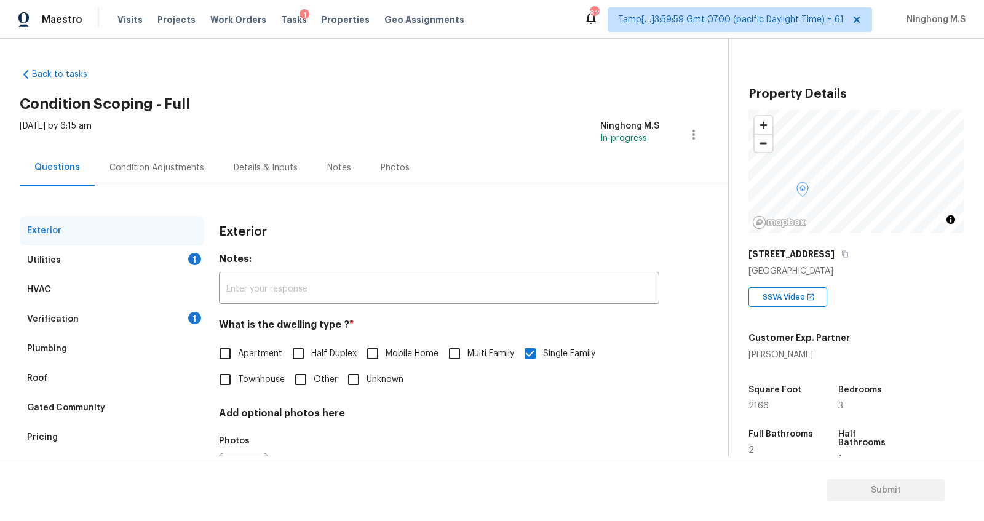
click at [273, 164] on div "Details & Inputs" at bounding box center [266, 168] width 64 height 12
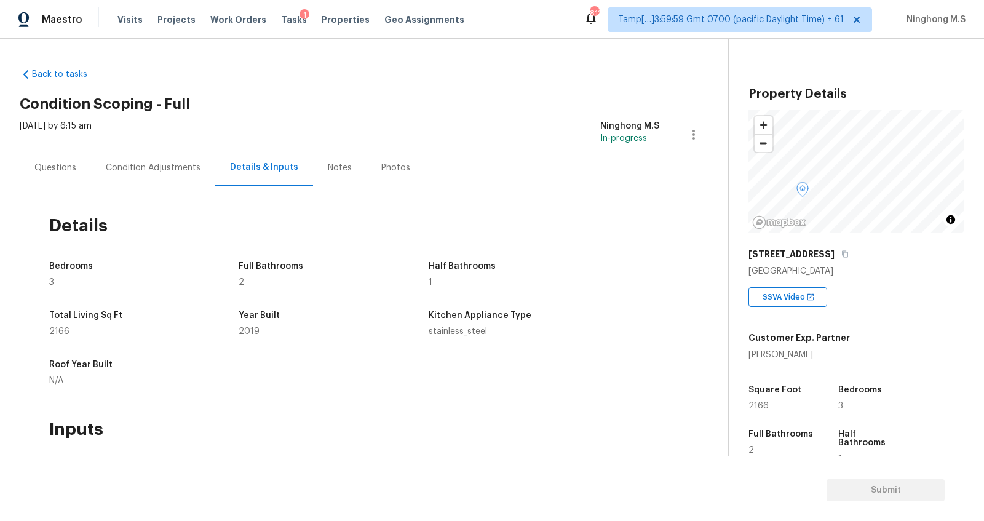
click at [336, 167] on div "Notes" at bounding box center [340, 168] width 24 height 12
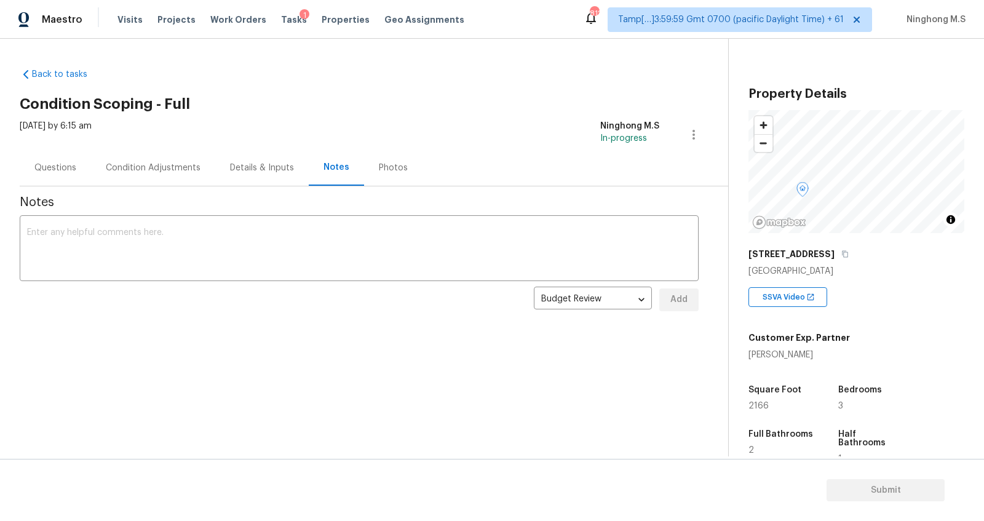
click at [390, 166] on div "Photos" at bounding box center [393, 168] width 29 height 12
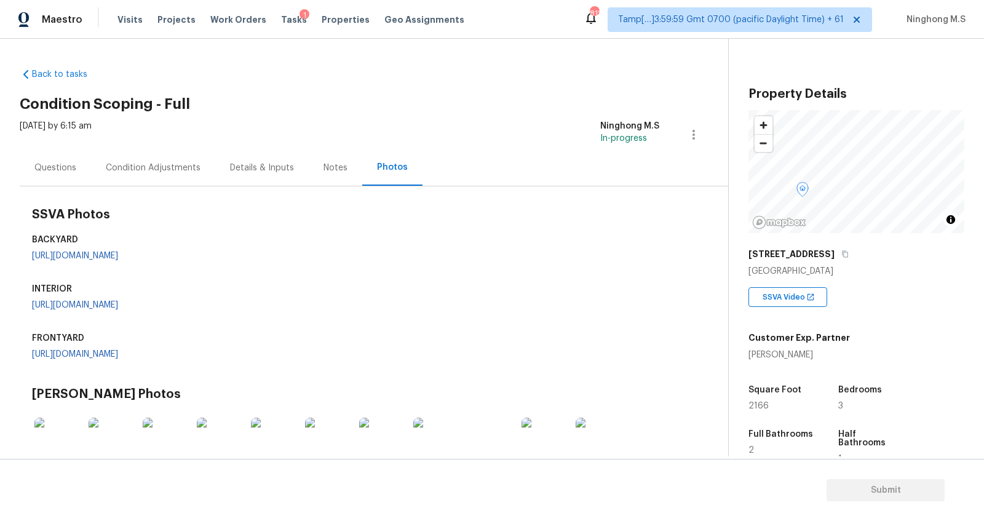
click at [276, 165] on div "Details & Inputs" at bounding box center [262, 168] width 64 height 12
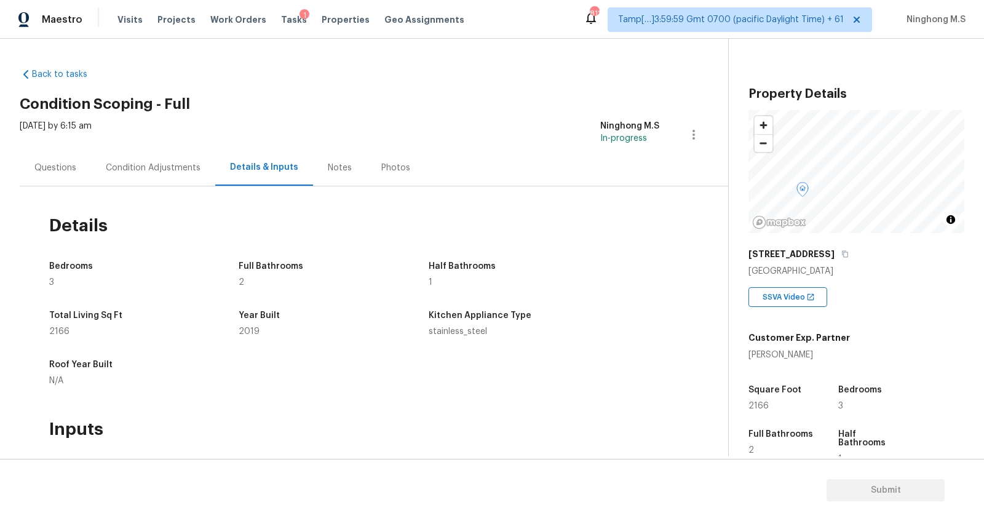
click at [154, 171] on div "Condition Adjustments" at bounding box center [153, 168] width 95 height 12
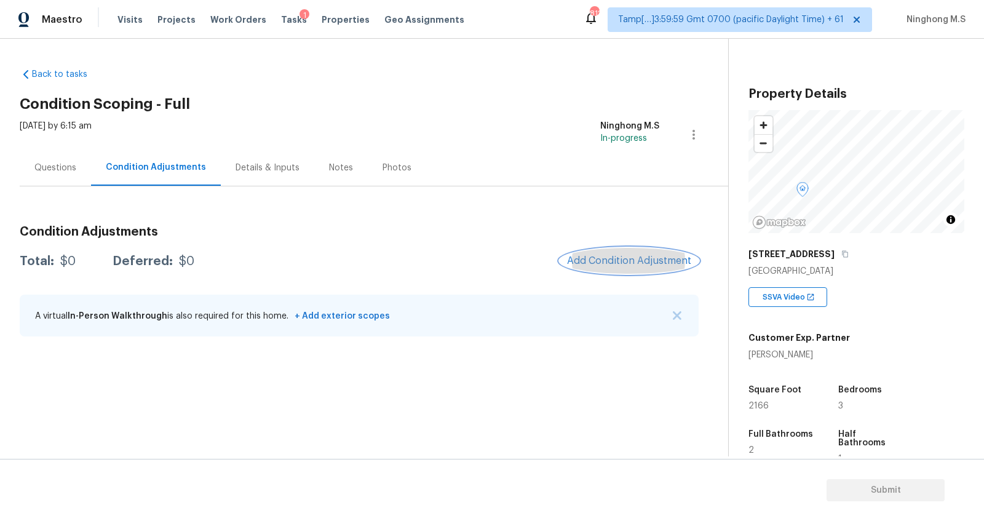
click at [657, 261] on span "Add Condition Adjustment" at bounding box center [629, 260] width 124 height 11
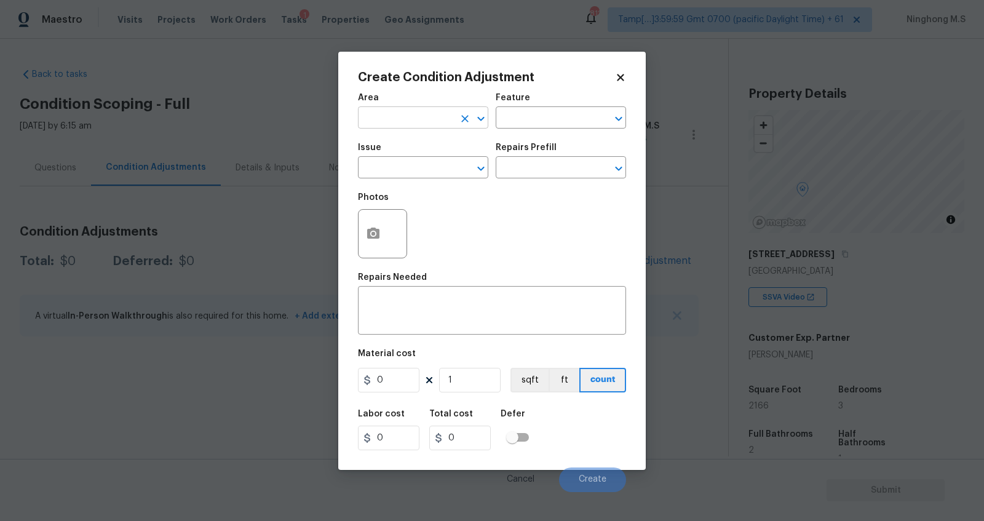
click at [414, 125] on input "text" at bounding box center [406, 118] width 96 height 19
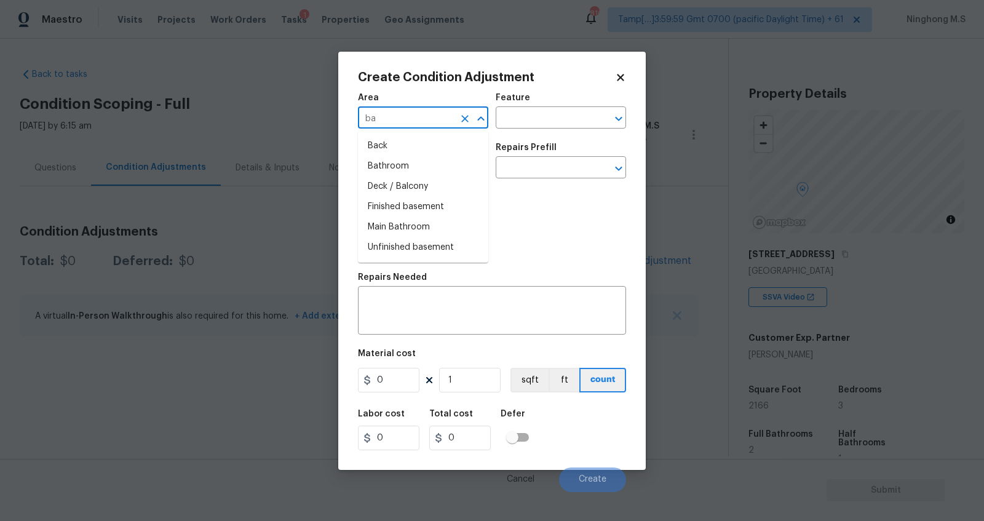
type input "b"
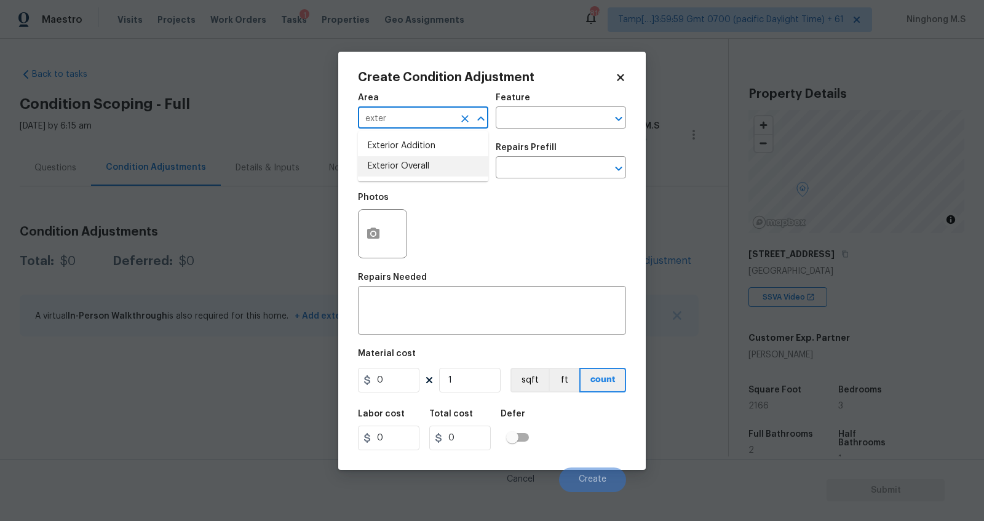
click at [434, 162] on li "Exterior Overall" at bounding box center [423, 166] width 130 height 20
type input "Exterior Overall"
click at [516, 114] on input "text" at bounding box center [543, 118] width 96 height 19
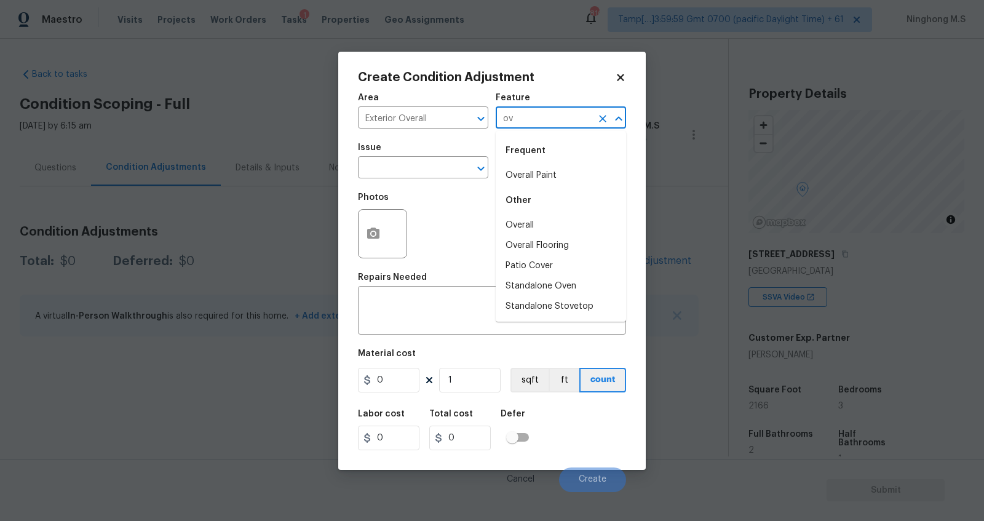
type input "o"
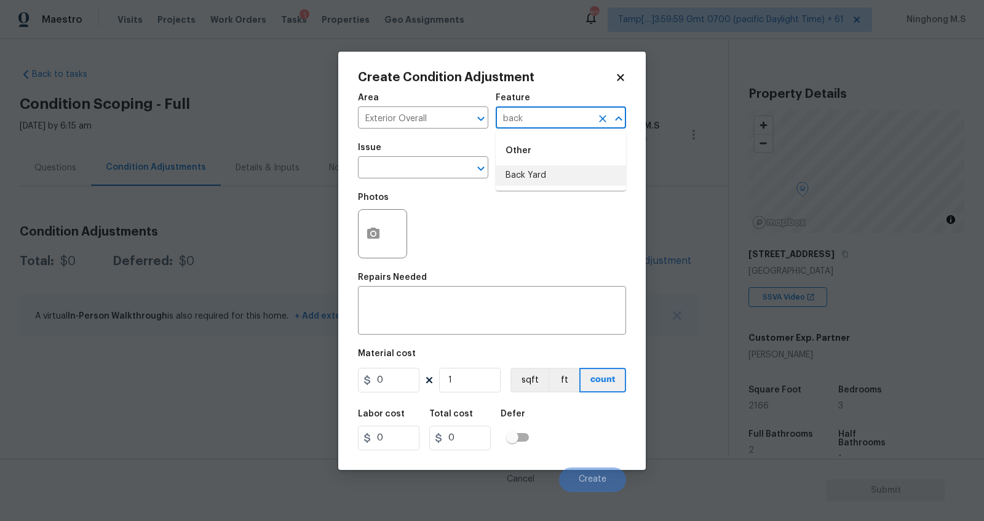
click at [546, 180] on li "Back Yard" at bounding box center [560, 175] width 130 height 20
type input "Back Yard"
click at [427, 175] on input "text" at bounding box center [406, 168] width 96 height 19
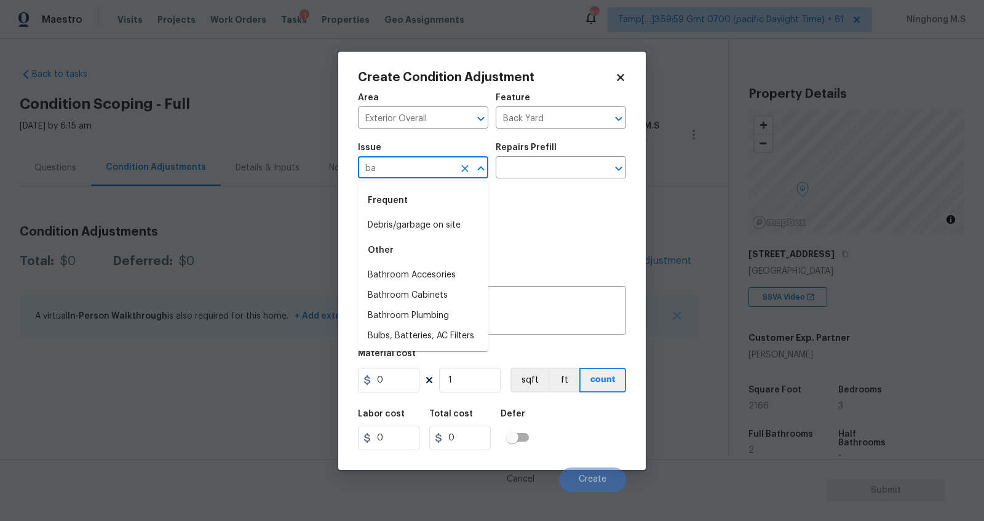
type input "b"
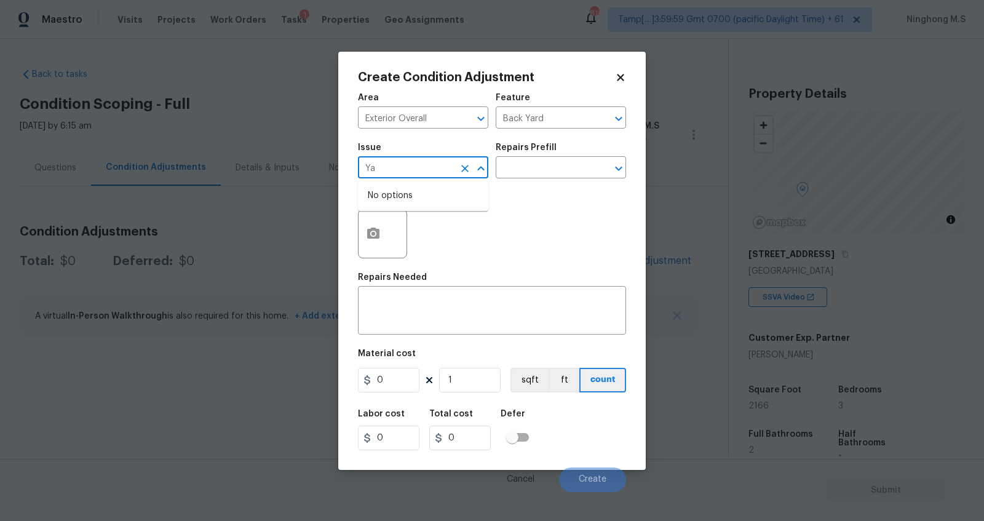
type input "Y"
type input "y"
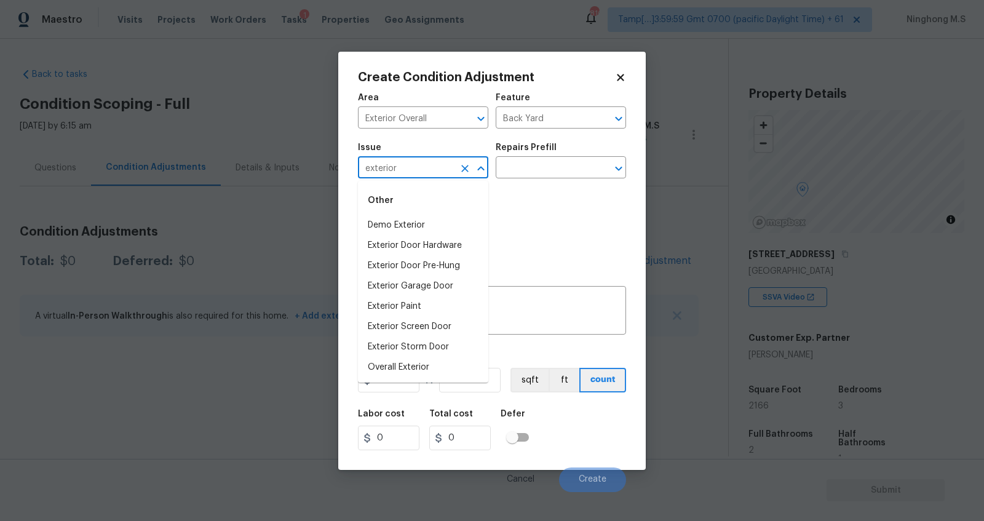
type input "exterior"
drag, startPoint x: 417, startPoint y: 174, endPoint x: 358, endPoint y: 168, distance: 58.7
click at [358, 168] on input "exterior" at bounding box center [406, 168] width 96 height 19
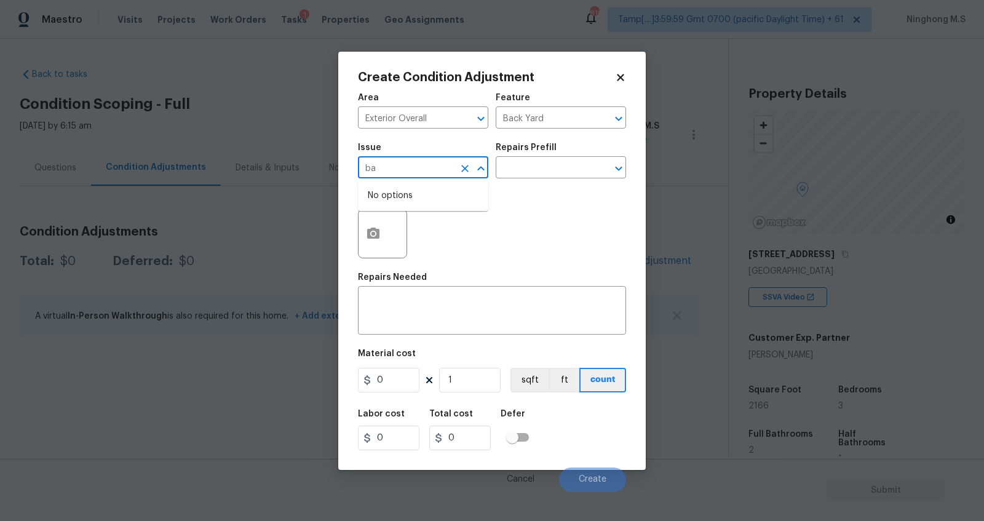
type input "b"
click at [400, 167] on input "text" at bounding box center [406, 168] width 96 height 19
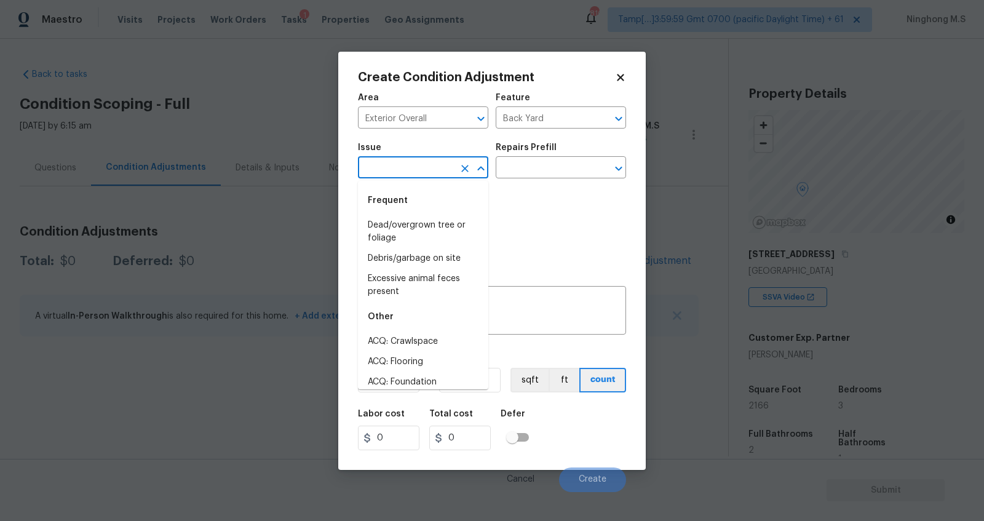
click at [404, 167] on input "text" at bounding box center [406, 168] width 96 height 19
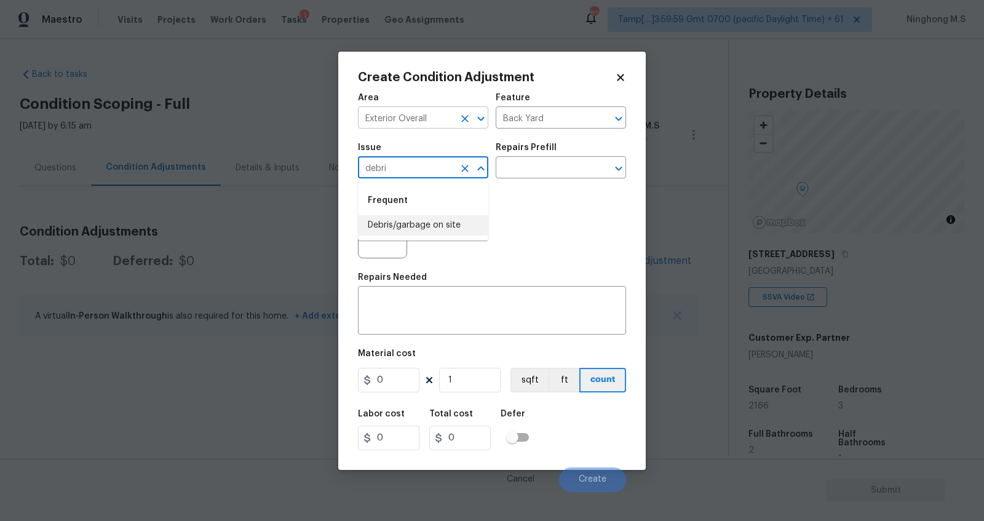
click at [463, 122] on icon "Clear" at bounding box center [465, 118] width 12 height 12
type input "debri"
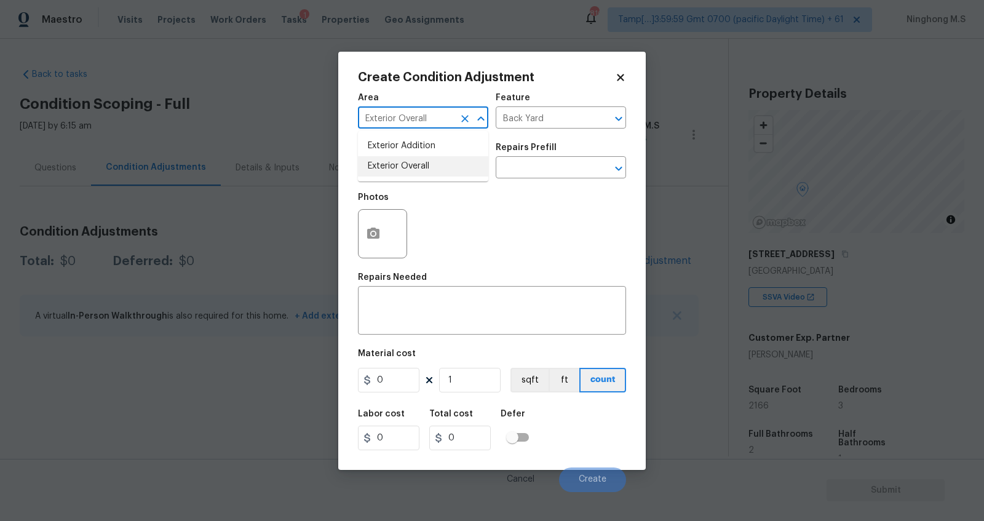
type input "Exterior Overall"
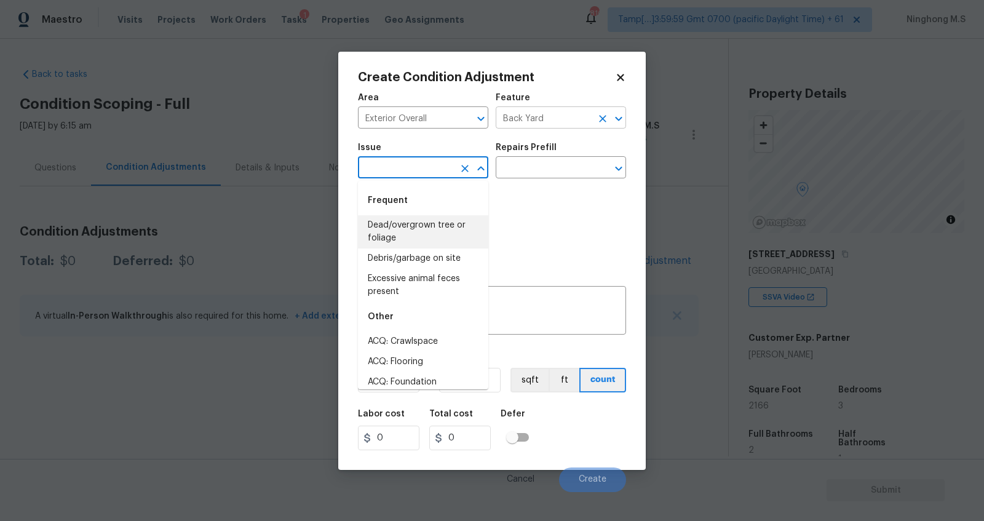
click at [603, 122] on icon "Clear" at bounding box center [602, 118] width 12 height 12
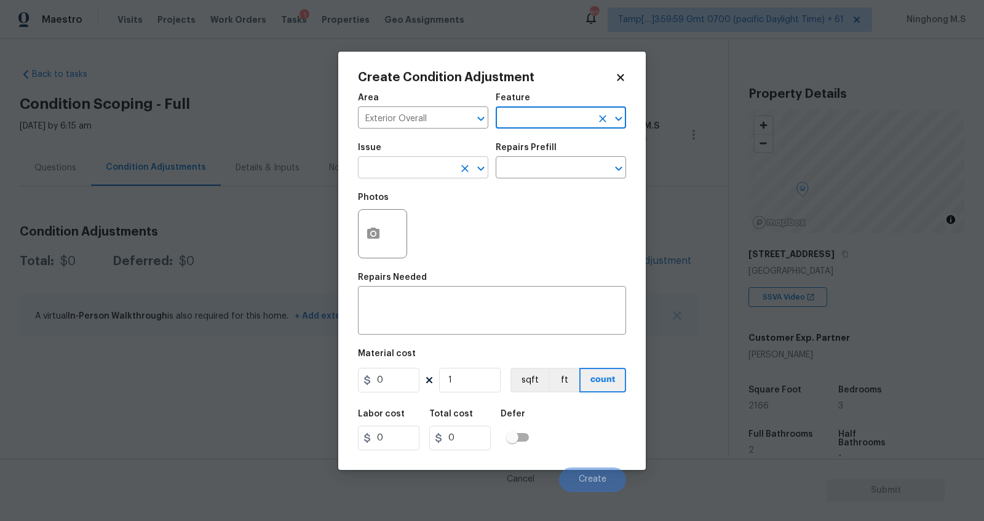
click at [454, 175] on div "​" at bounding box center [423, 168] width 130 height 19
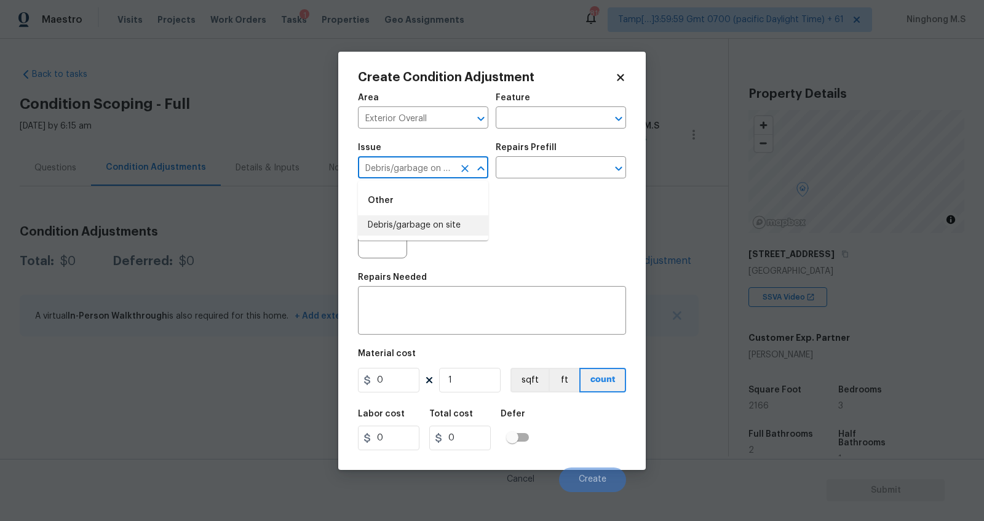
type input "Debris/garbage on site"
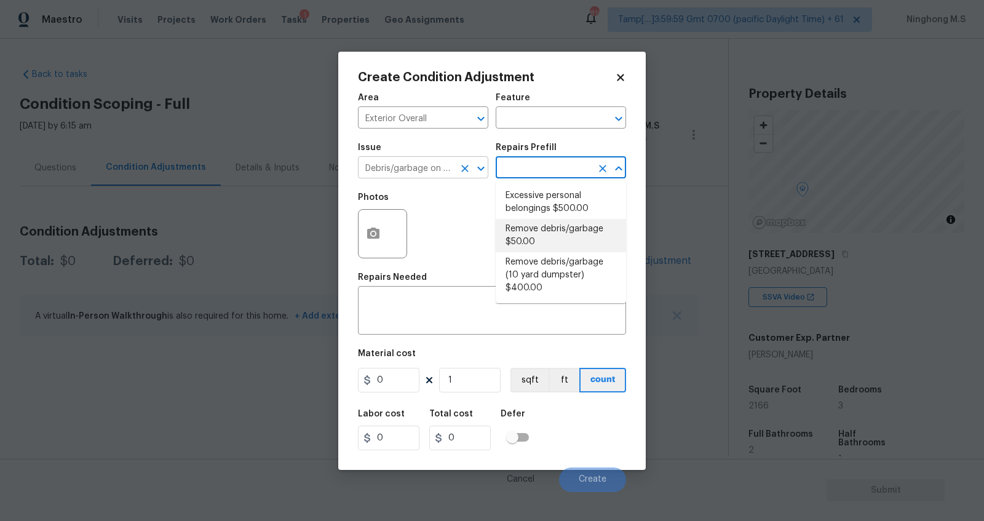
type textarea "Remove, haul off, and properly dispose of any debris left by seller to offsite …"
type input "50"
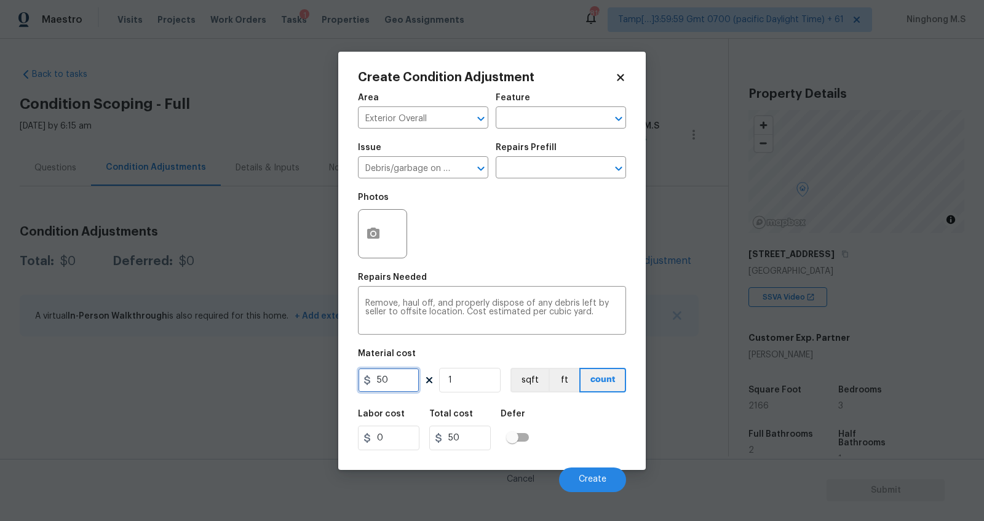
drag, startPoint x: 393, startPoint y: 378, endPoint x: 369, endPoint y: 378, distance: 24.6
click at [369, 378] on div "50" at bounding box center [388, 380] width 61 height 25
type input "250"
click at [582, 408] on div "Labor cost 0 Total cost 250 Defer" at bounding box center [492, 429] width 268 height 55
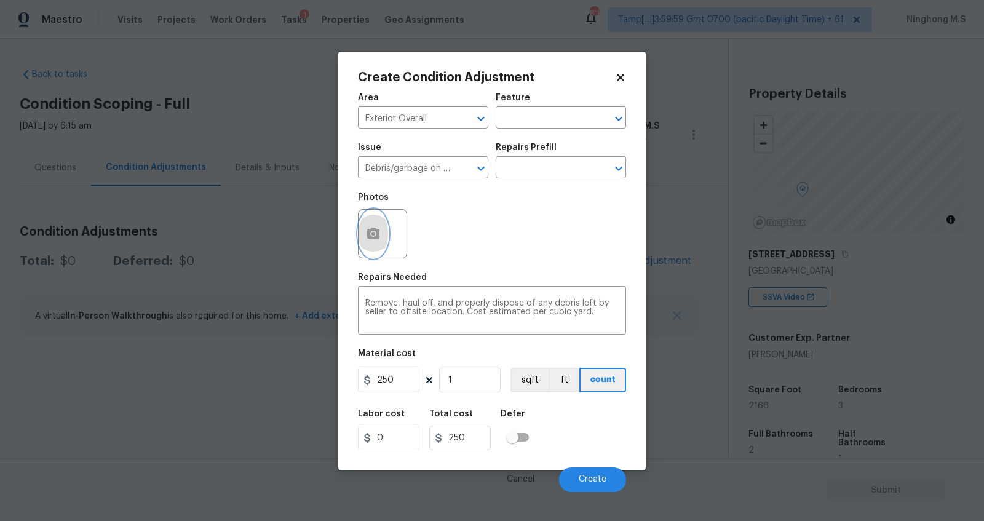
click at [375, 224] on button "button" at bounding box center [373, 234] width 30 height 48
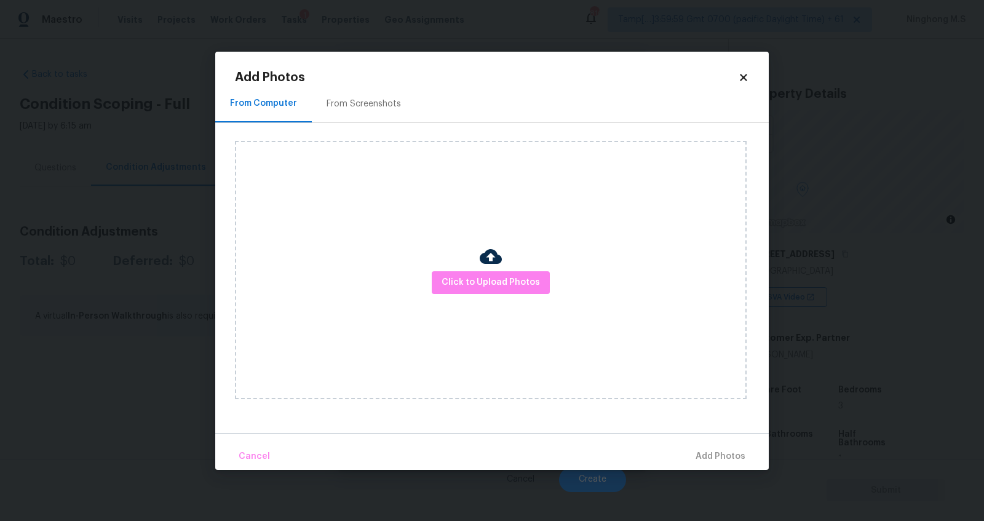
click at [360, 93] on div "From Screenshots" at bounding box center [364, 104] width 104 height 36
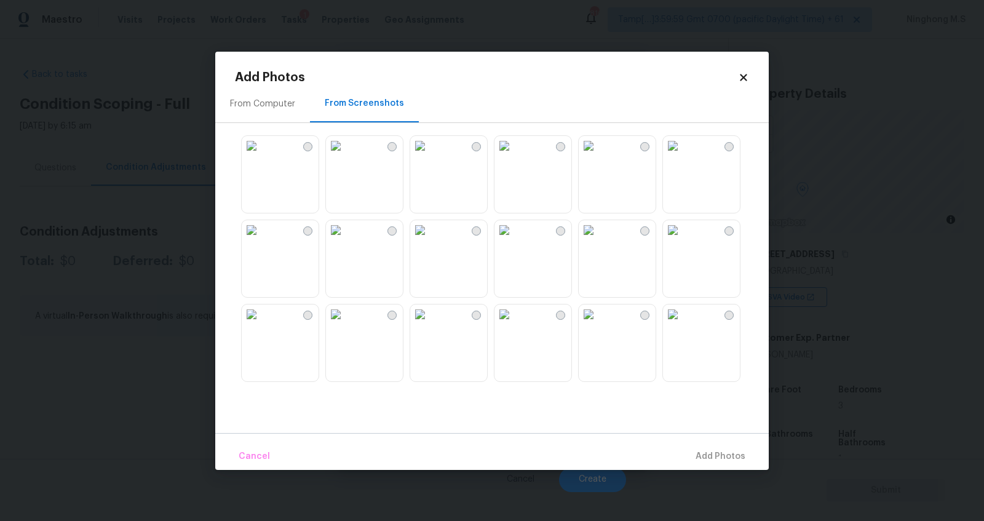
click at [261, 149] on img at bounding box center [252, 146] width 20 height 20
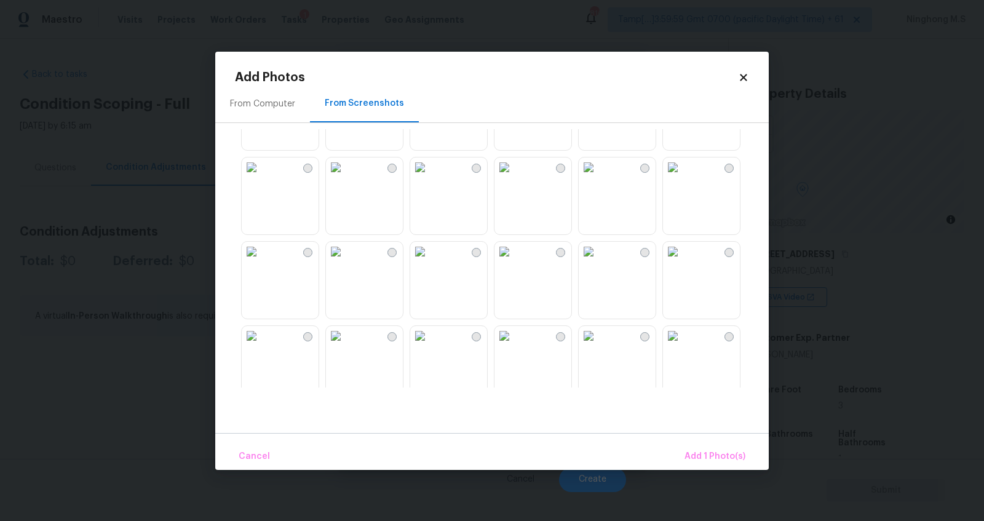
scroll to position [492, 0]
click at [514, 162] on img at bounding box center [504, 159] width 20 height 20
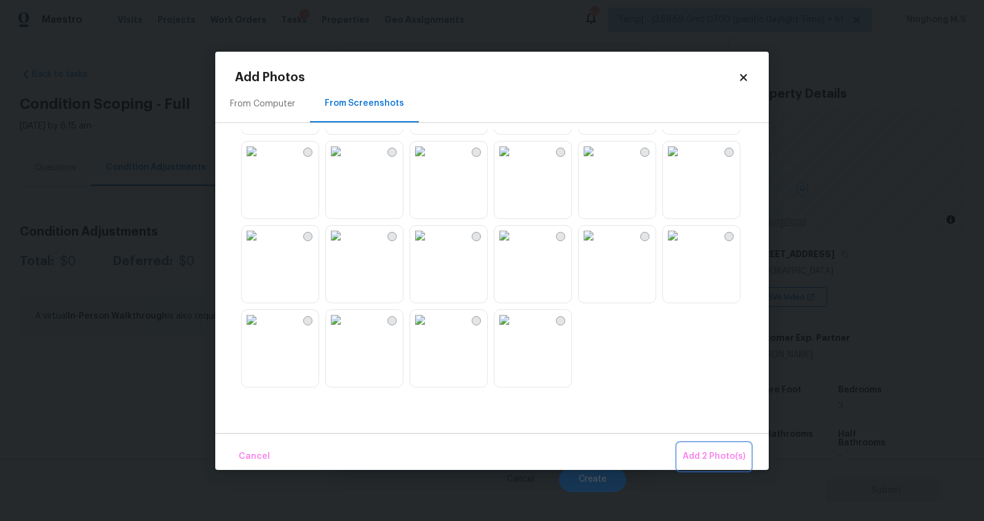
click at [716, 455] on span "Add 2 Photo(s)" at bounding box center [713, 456] width 63 height 15
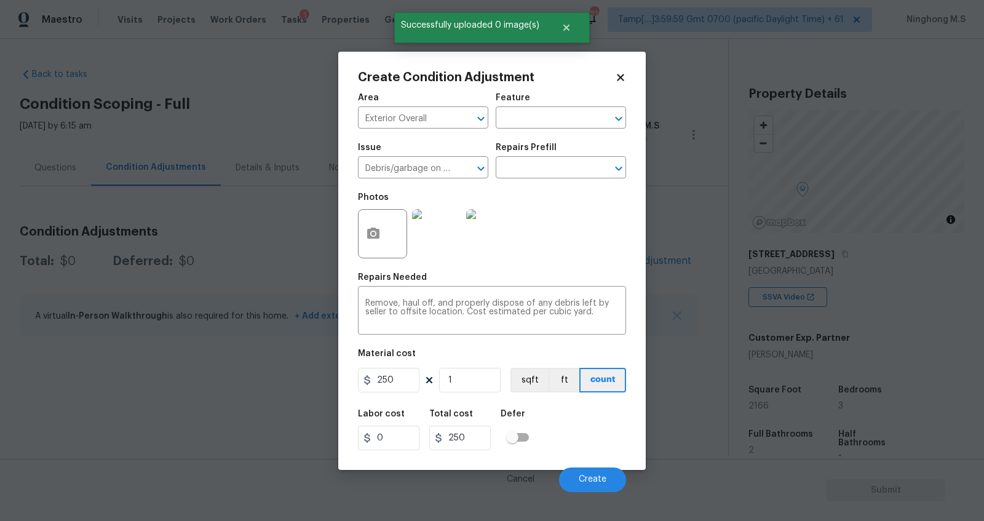
click at [395, 230] on div at bounding box center [382, 233] width 49 height 49
click at [401, 234] on div at bounding box center [382, 233] width 49 height 49
click at [367, 233] on icon "button" at bounding box center [373, 232] width 12 height 11
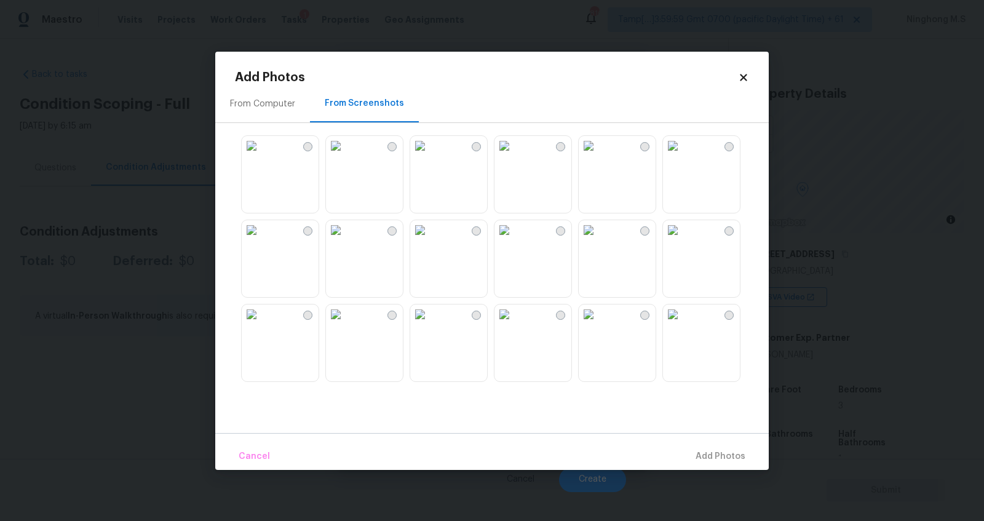
click at [240, 106] on div "From Computer" at bounding box center [262, 104] width 65 height 12
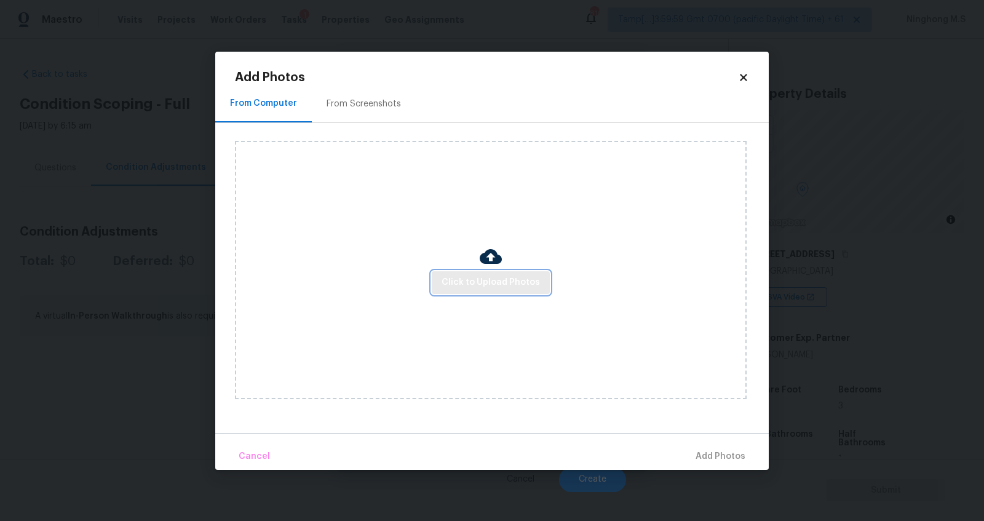
click at [473, 272] on button "Click to Upload Photos" at bounding box center [491, 282] width 118 height 23
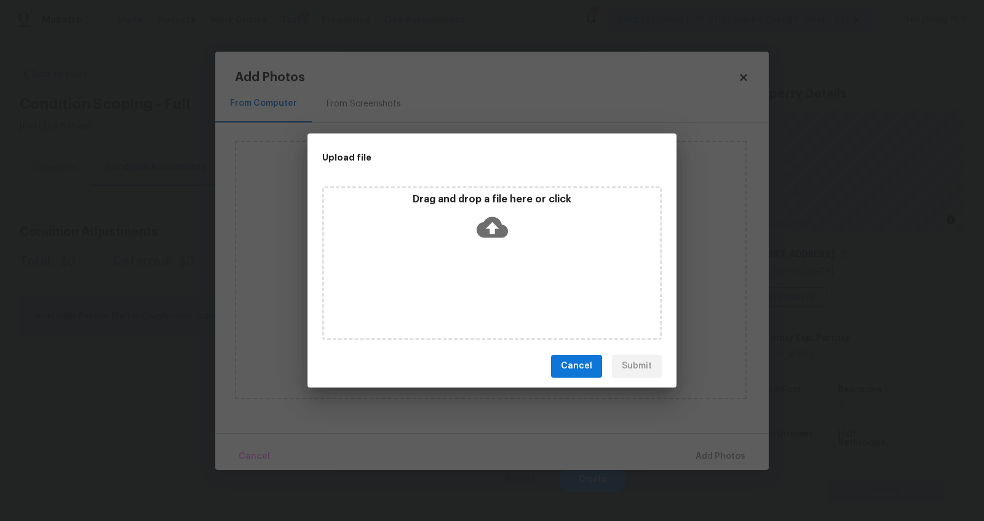
click at [494, 230] on icon at bounding box center [491, 226] width 31 height 21
